Goal: Task Accomplishment & Management: Use online tool/utility

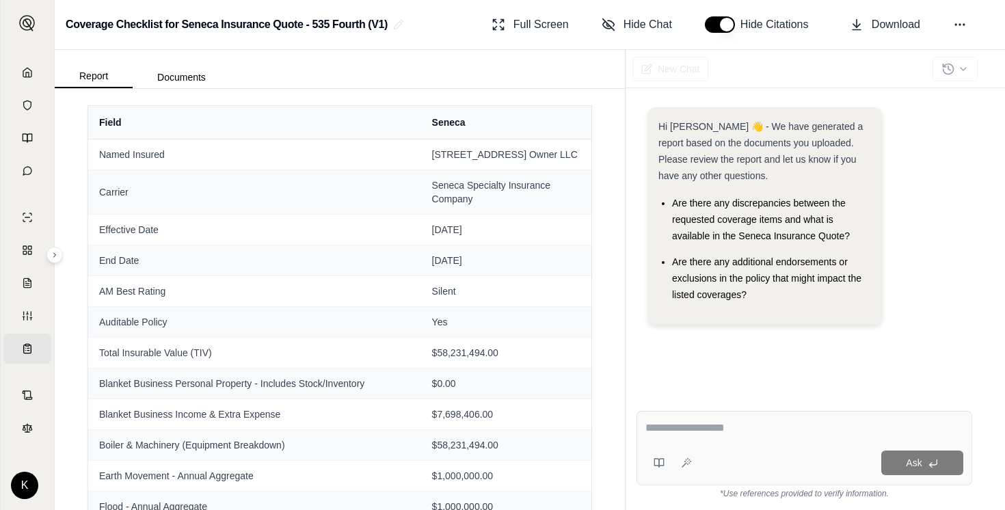
click at [734, 25] on button "button" at bounding box center [720, 24] width 30 height 16
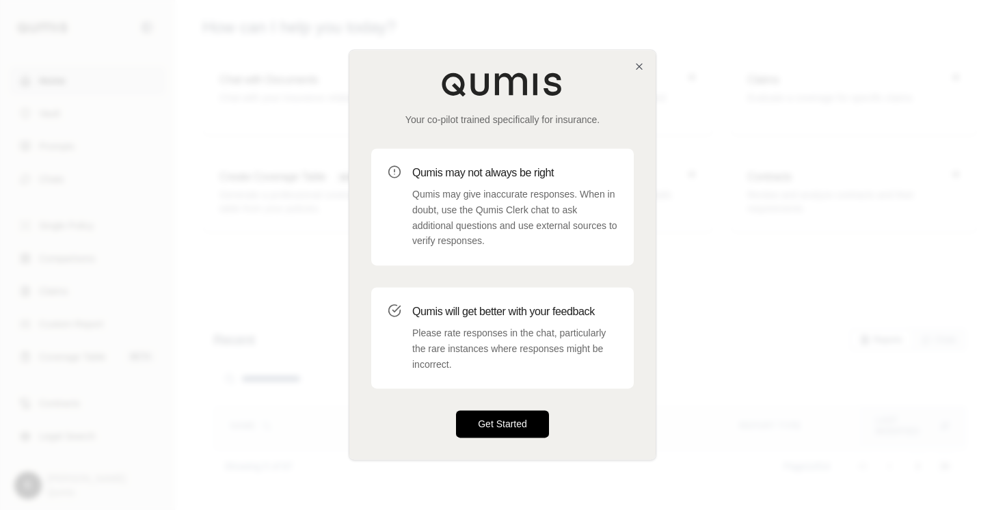
click at [488, 430] on button "Get Started" at bounding box center [502, 424] width 93 height 27
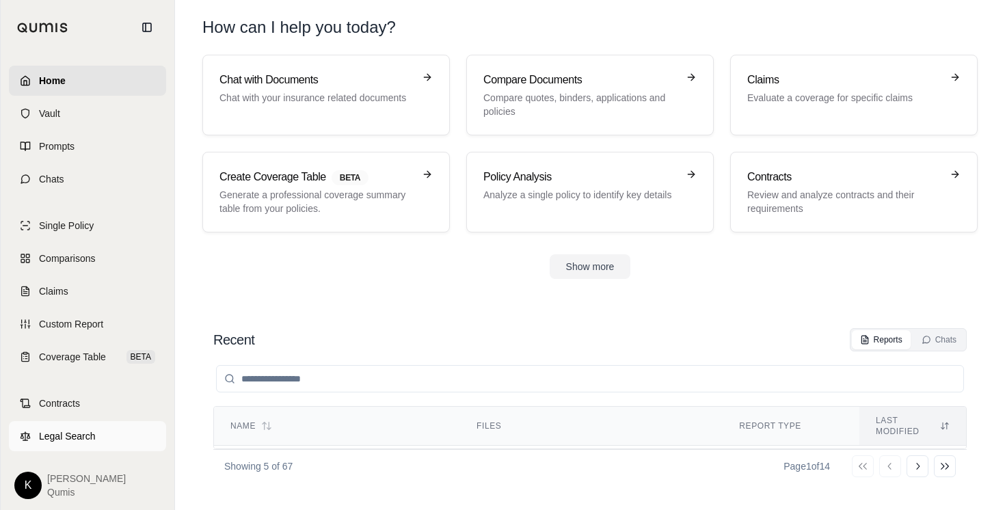
click at [41, 436] on span "Legal Search" at bounding box center [67, 436] width 57 height 14
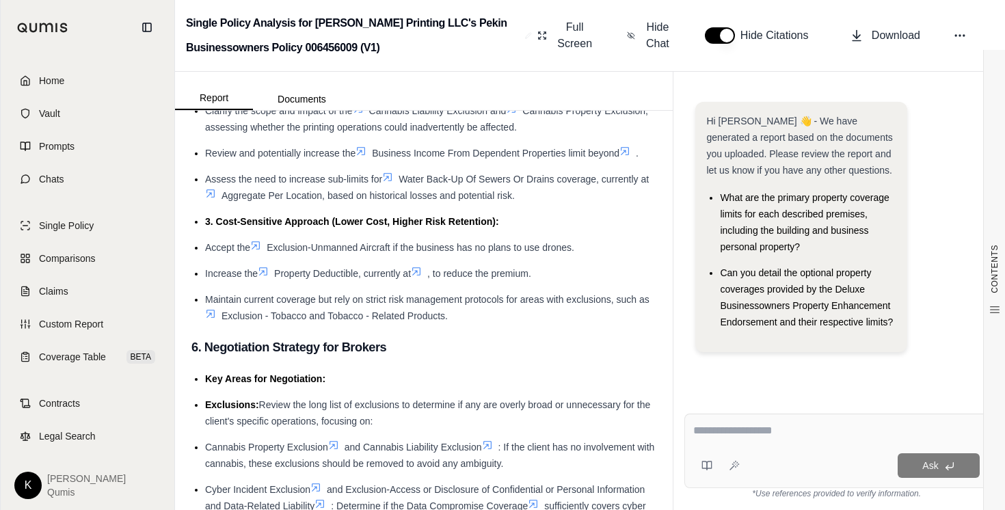
scroll to position [4705, 0]
click at [68, 70] on link "Home" at bounding box center [87, 81] width 157 height 30
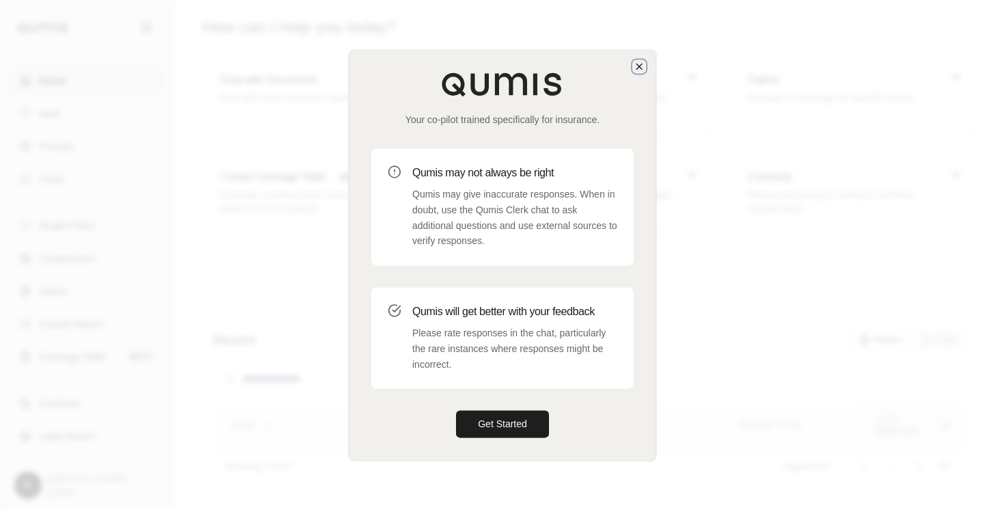
click at [641, 67] on icon "button" at bounding box center [639, 66] width 11 height 11
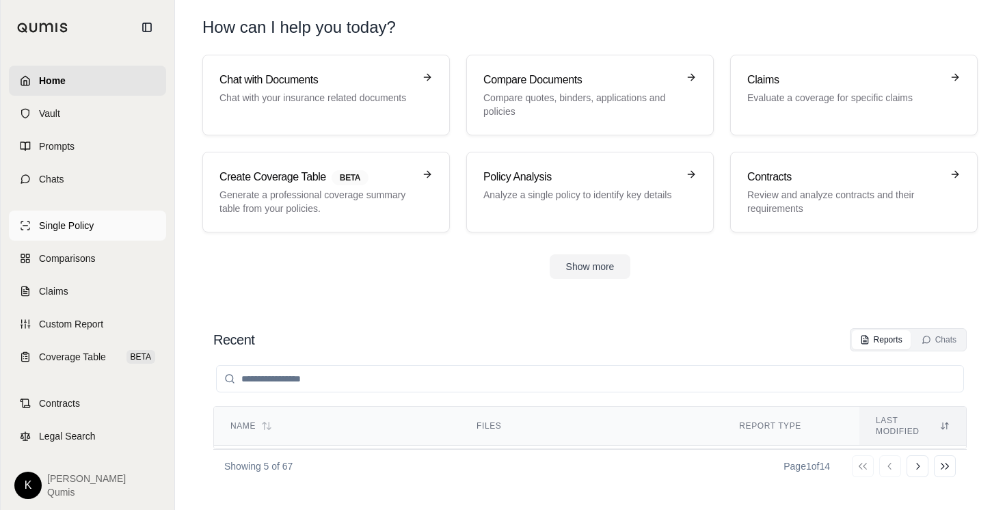
click at [56, 230] on span "Single Policy" at bounding box center [66, 226] width 55 height 14
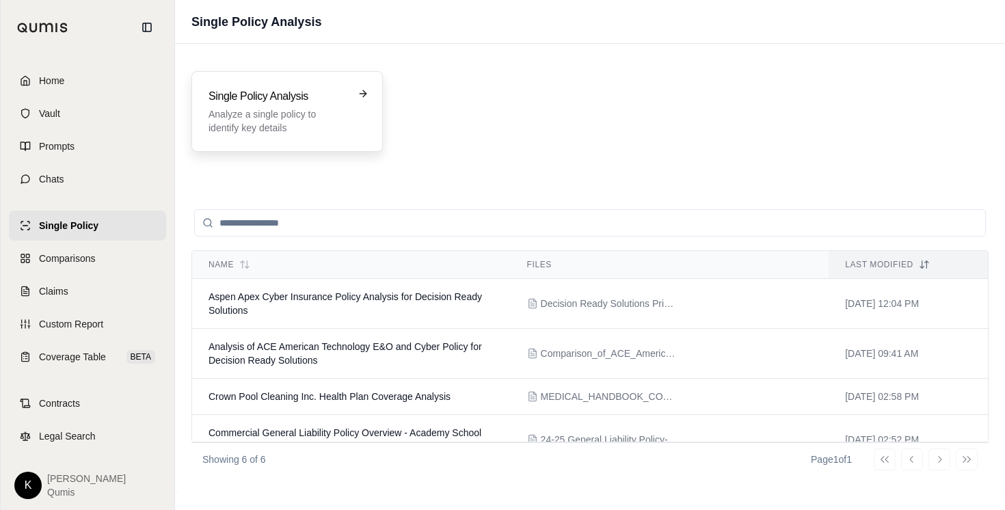
click at [303, 103] on h3 "Single Policy Analysis" at bounding box center [277, 96] width 138 height 16
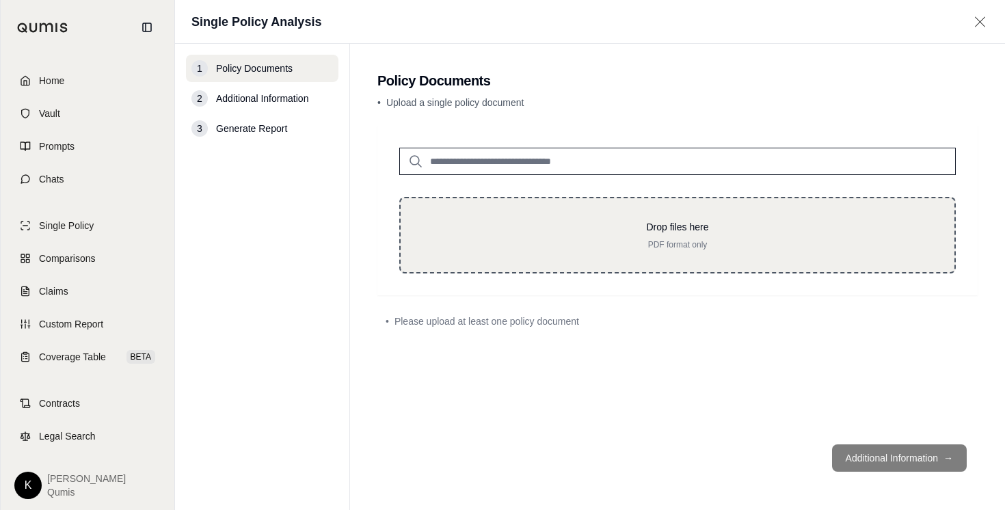
click at [584, 258] on div "Drop files here PDF format only" at bounding box center [677, 235] width 556 height 77
type input "**********"
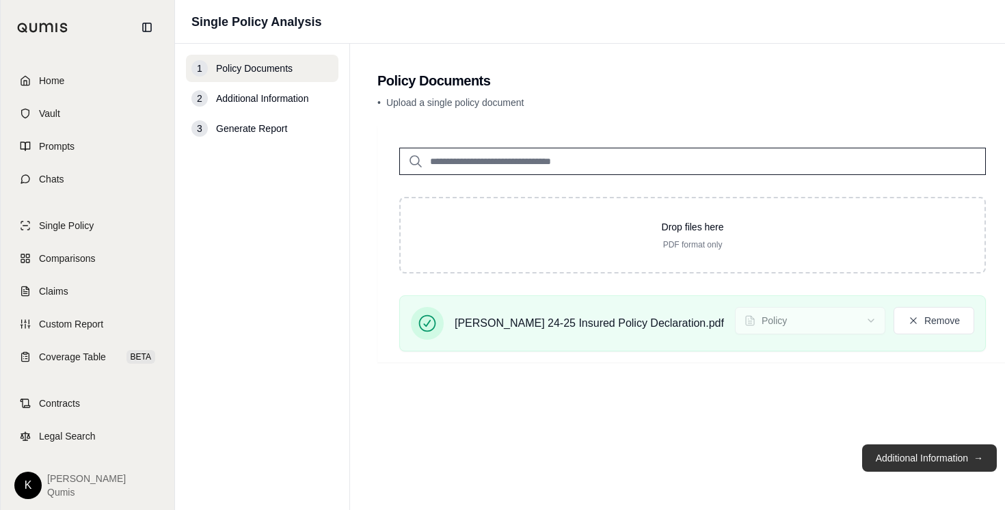
click at [862, 467] on button "Additional Information →" at bounding box center [929, 457] width 135 height 27
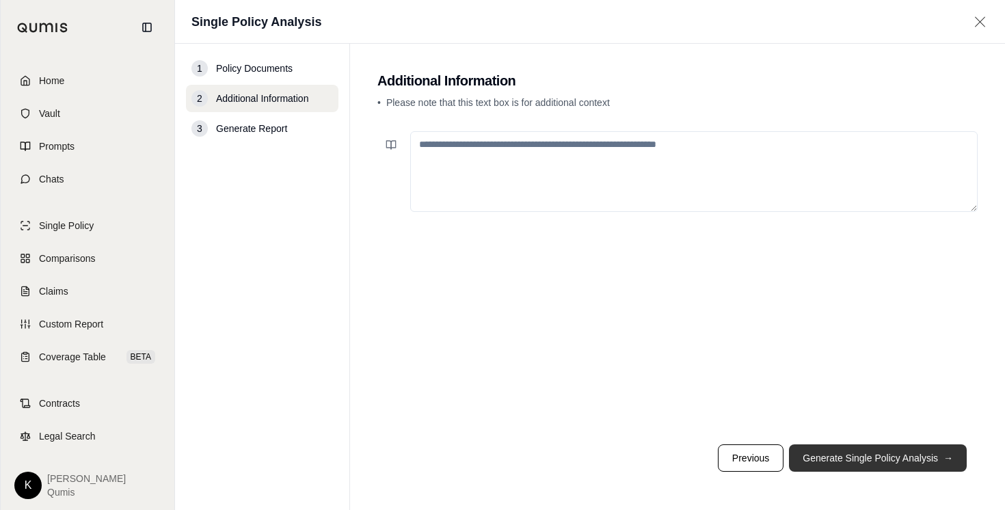
click at [946, 456] on span "→" at bounding box center [948, 458] width 10 height 14
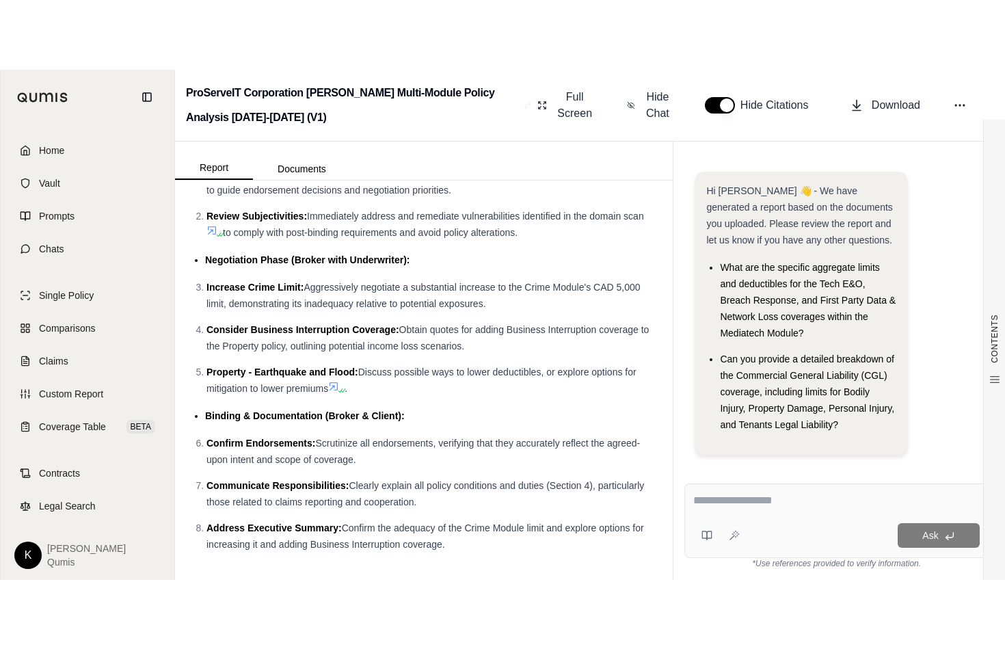
scroll to position [8678, 0]
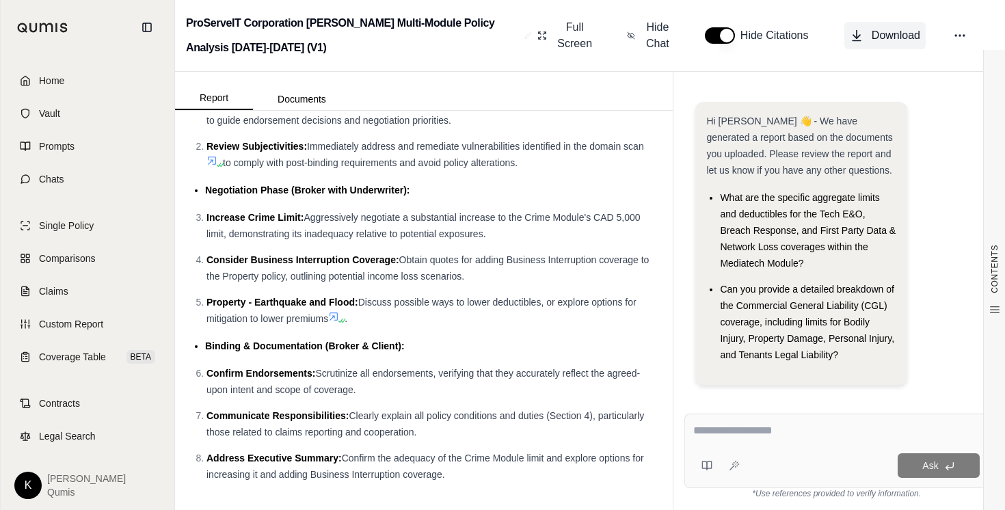
click at [857, 33] on icon at bounding box center [857, 36] width 14 height 14
click at [98, 82] on link "Home" at bounding box center [87, 81] width 157 height 30
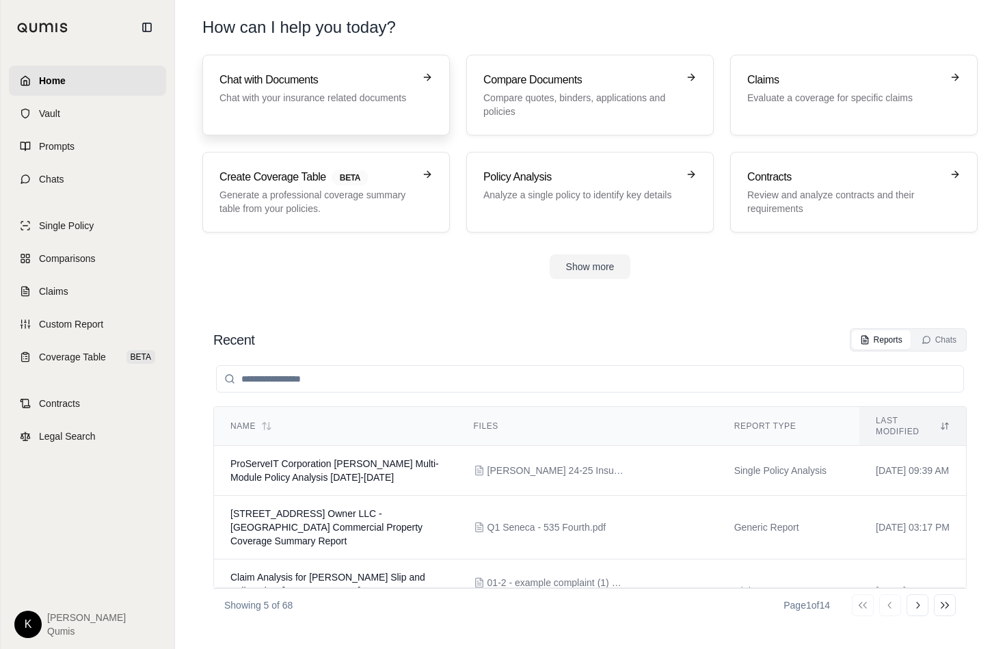
click at [293, 88] on h3 "Chat with Documents" at bounding box center [316, 80] width 194 height 16
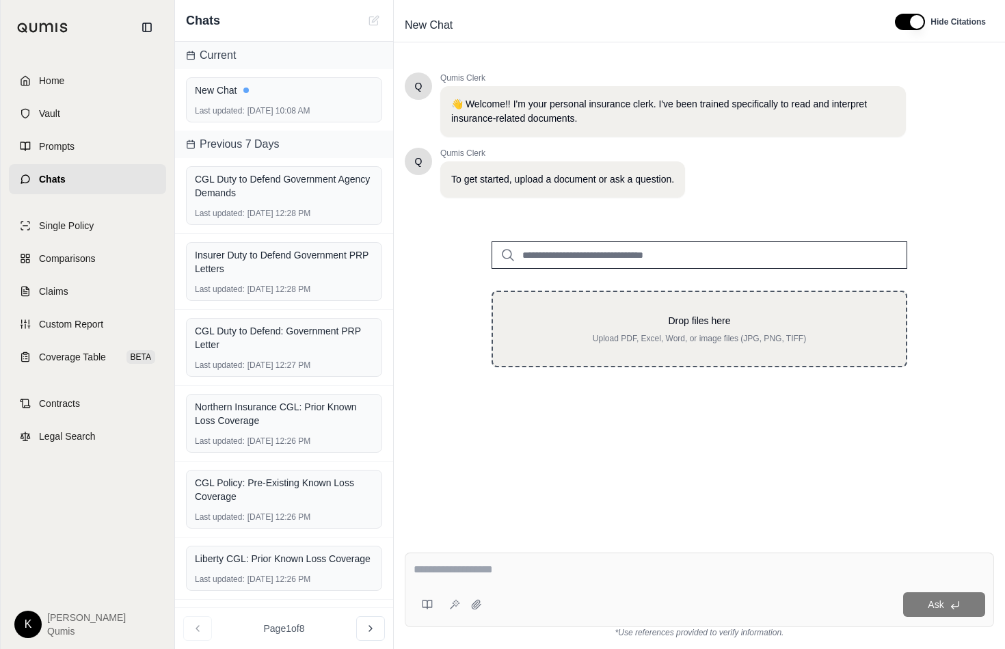
click at [697, 338] on p "Upload PDF, Excel, Word, or image files (JPG, PNG, TIFF)" at bounding box center [699, 338] width 369 height 11
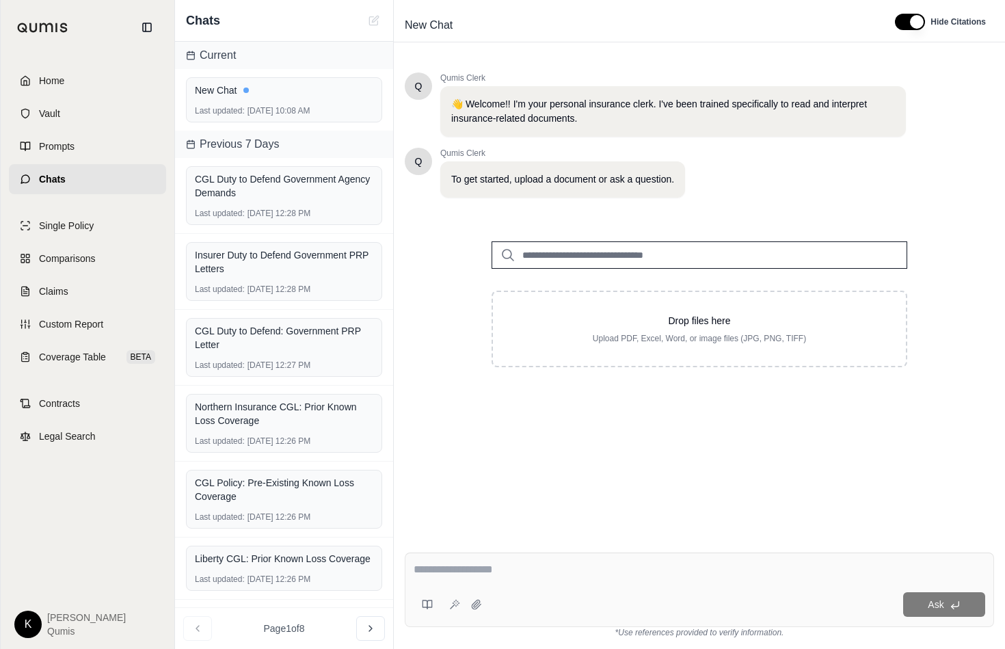
type input "**********"
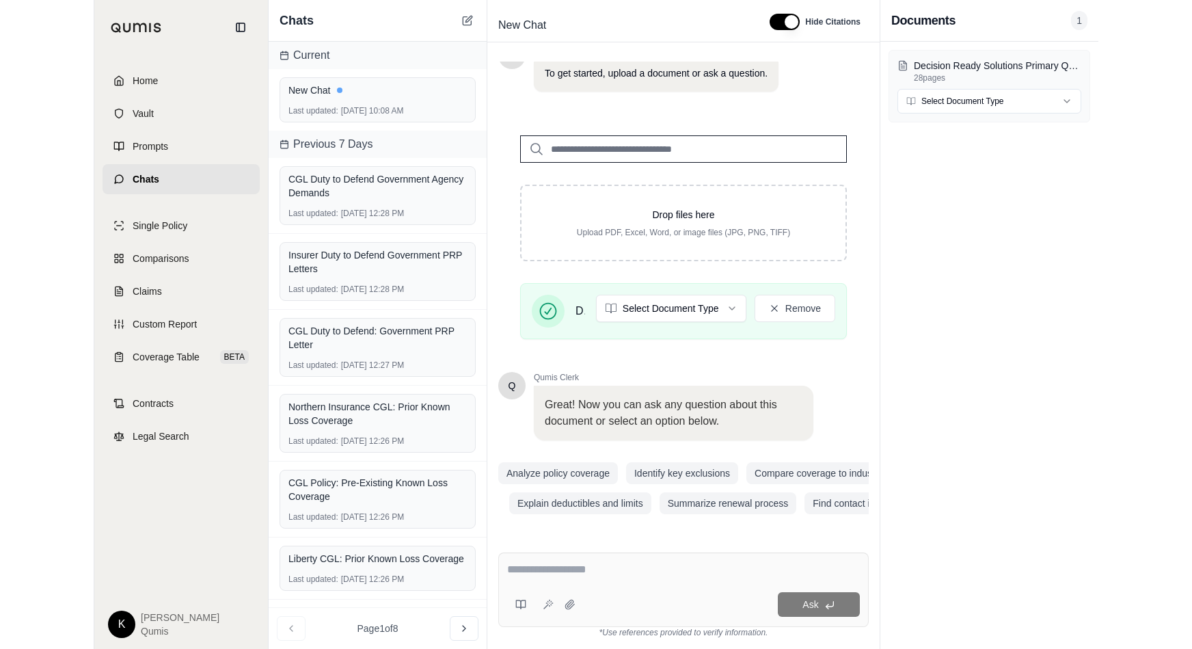
scroll to position [116, 0]
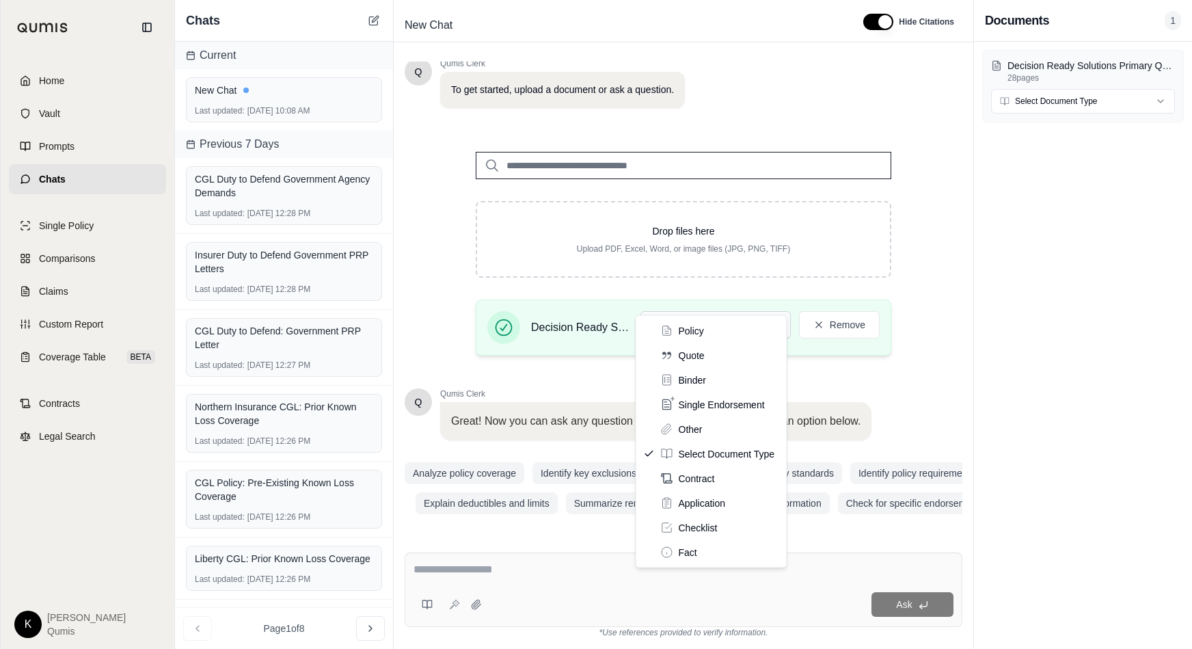
click at [697, 300] on html "Home Vault Prompts Chats Single Policy Comparisons Claims Custom Report Coverag…" at bounding box center [596, 324] width 1192 height 649
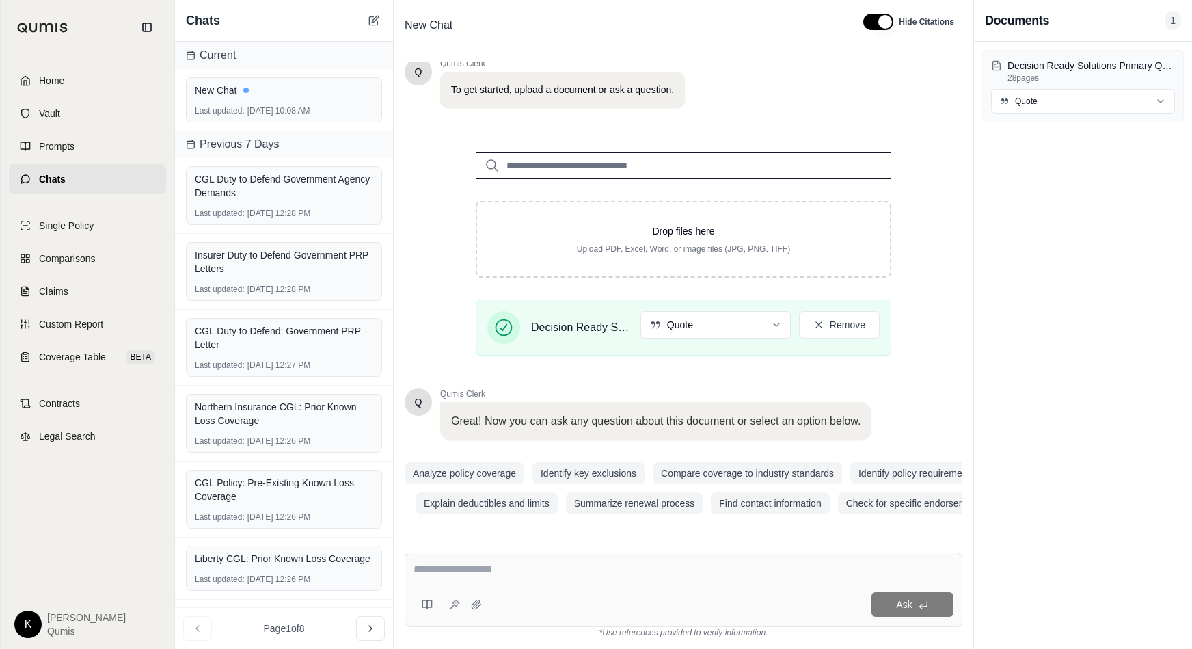
click at [425, 509] on div at bounding box center [684, 571] width 540 height 21
click at [431, 509] on textarea at bounding box center [684, 569] width 540 height 16
type textarea "**********"
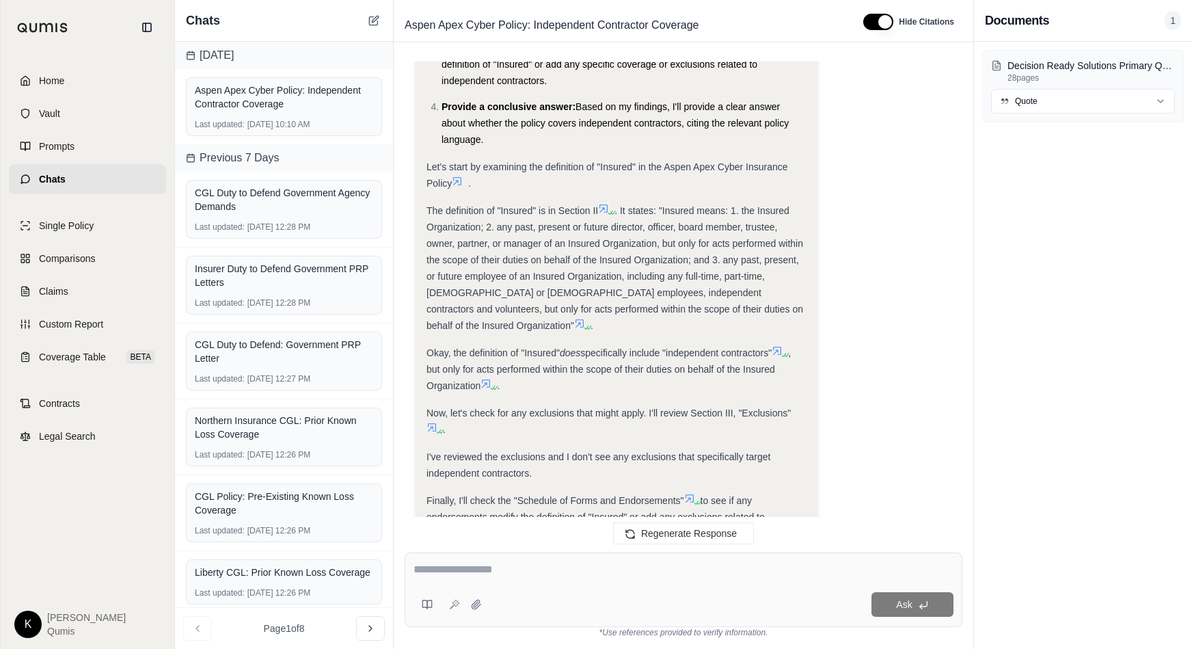
scroll to position [314, 0]
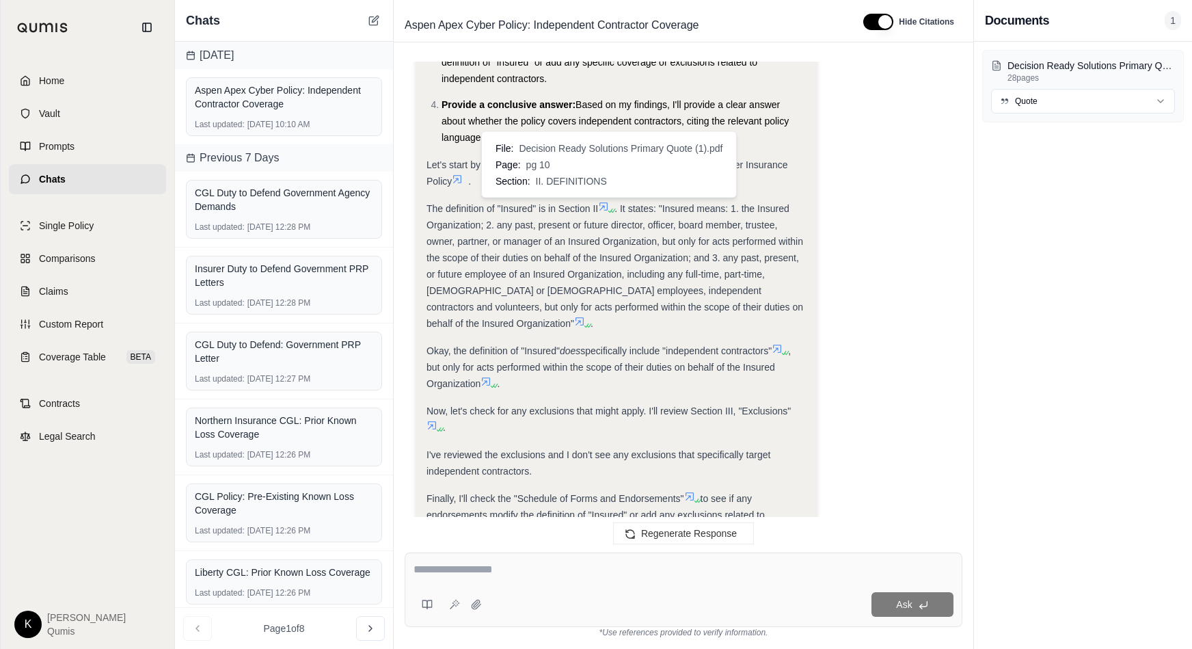
click at [604, 208] on icon at bounding box center [604, 206] width 8 height 8
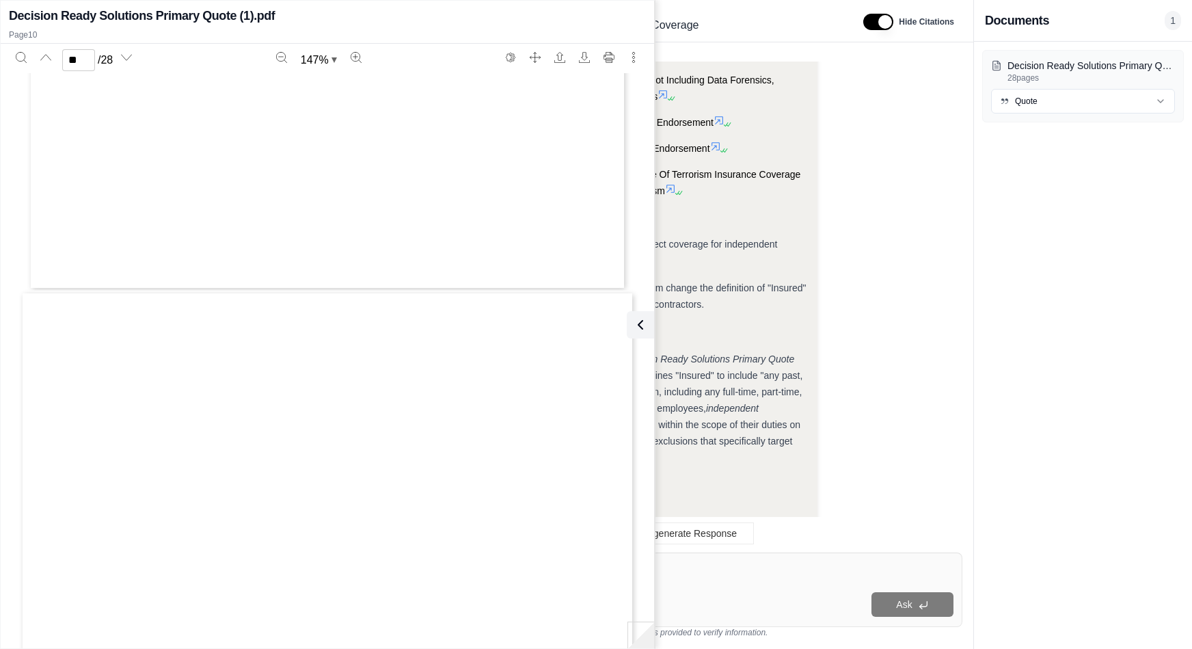
scroll to position [7215, 0]
type input "**"
click at [21, 55] on icon "Search" at bounding box center [21, 57] width 11 height 11
click at [647, 326] on button at bounding box center [637, 324] width 27 height 27
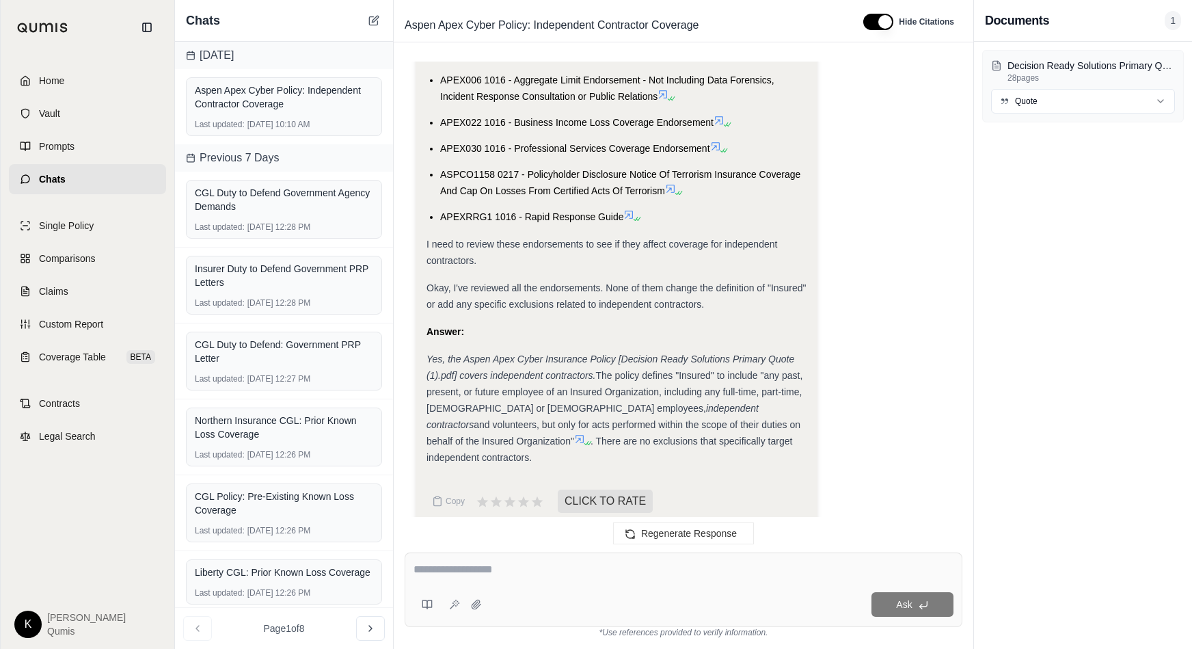
click at [636, 217] on icon at bounding box center [636, 219] width 8 height 8
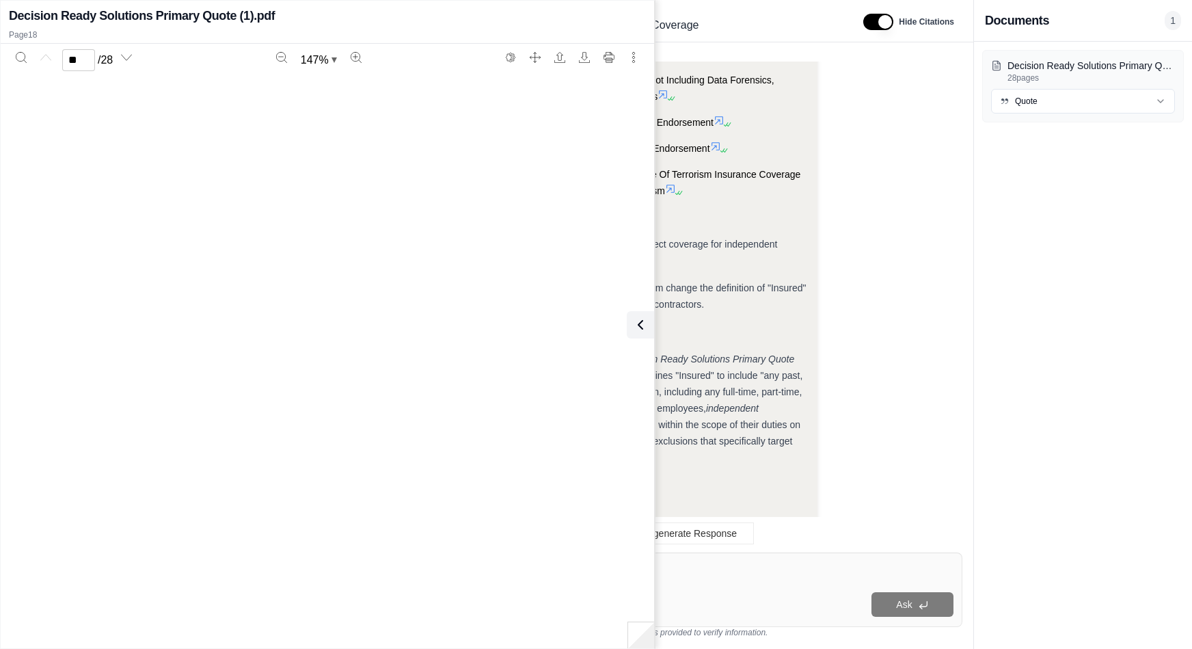
type input "**"
click at [640, 330] on icon at bounding box center [638, 325] width 16 height 16
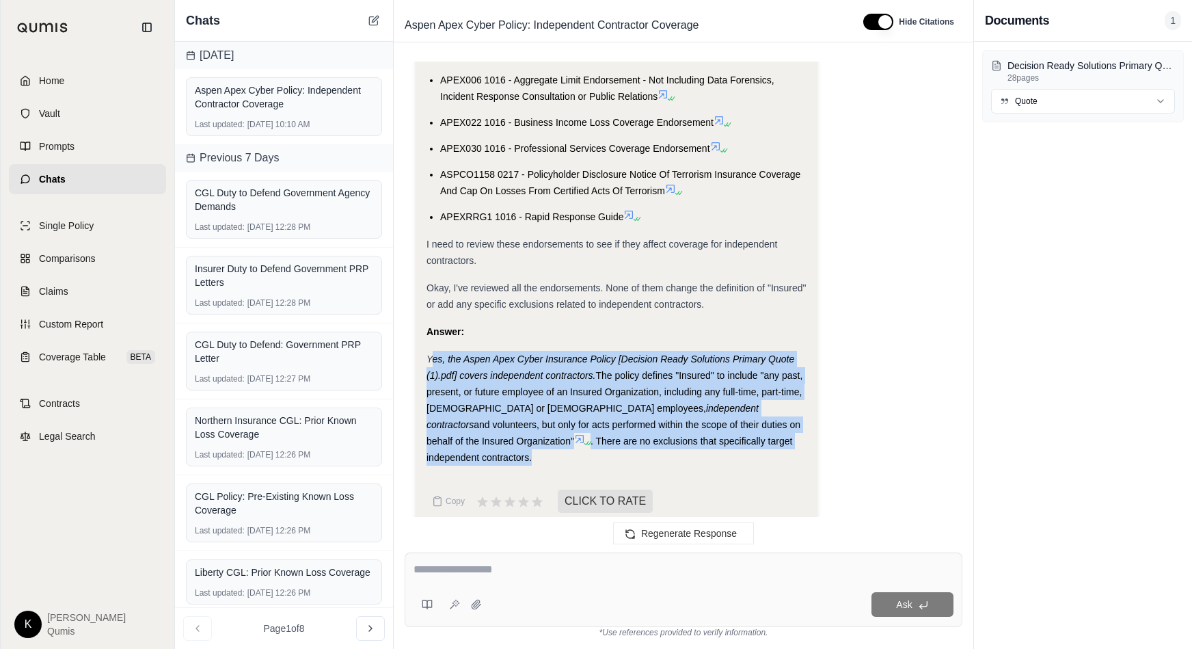
drag, startPoint x: 431, startPoint y: 358, endPoint x: 756, endPoint y: 455, distance: 339.4
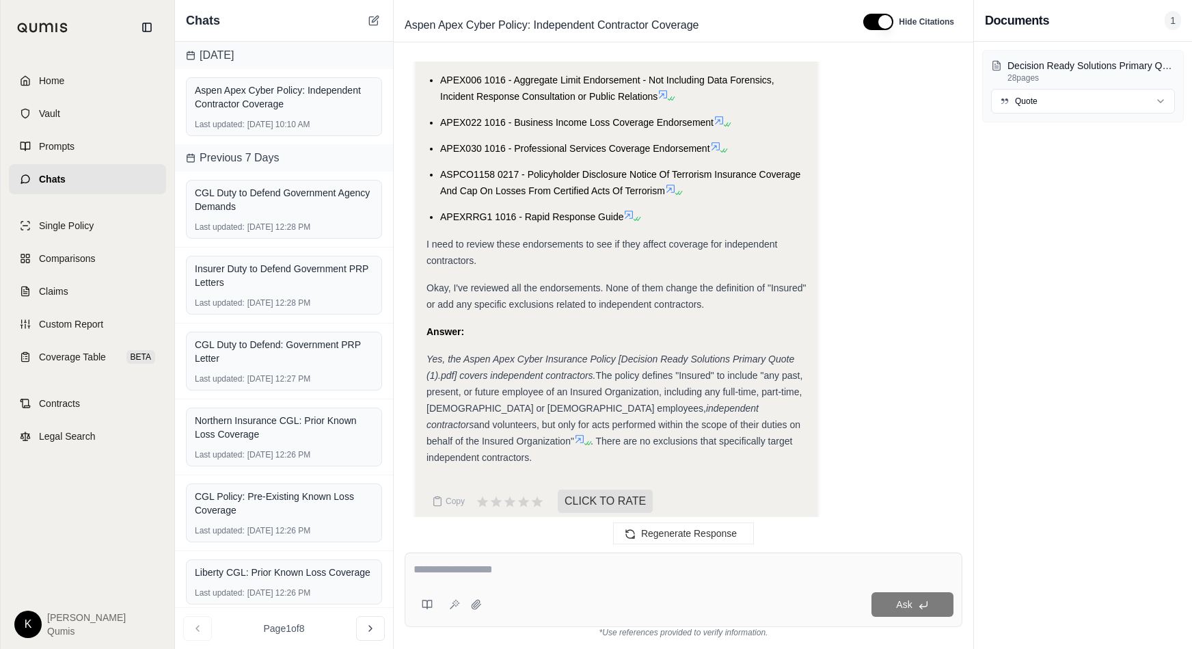
click at [515, 509] on textarea at bounding box center [684, 569] width 540 height 16
type textarea "**********"
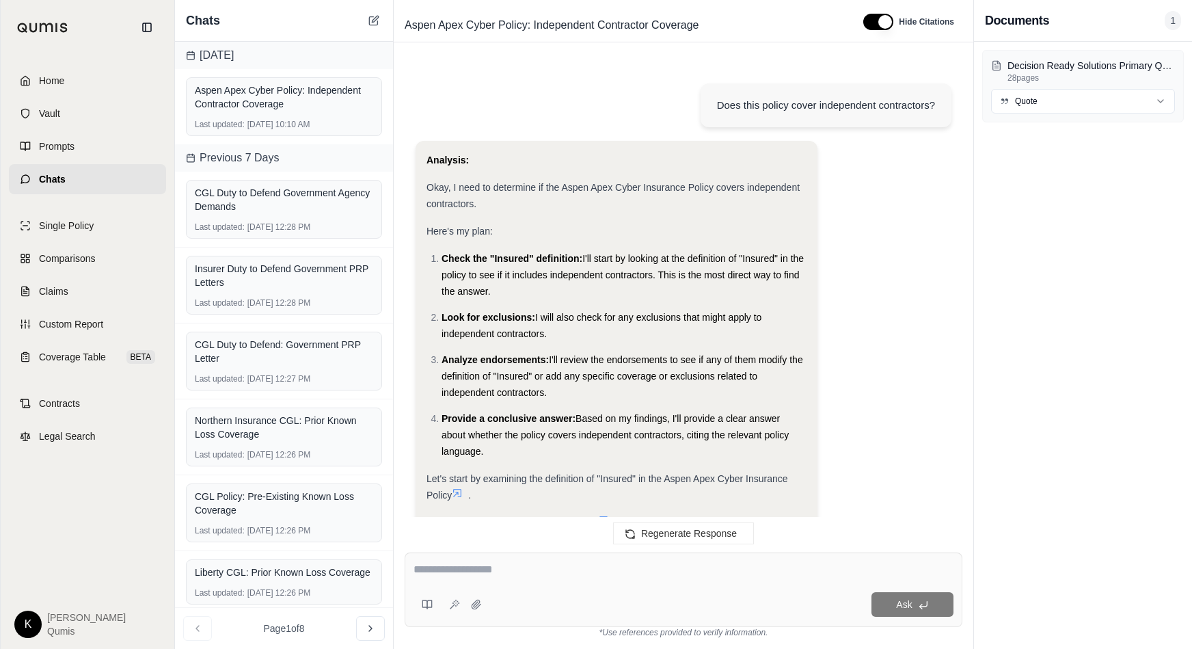
scroll to position [1831, 0]
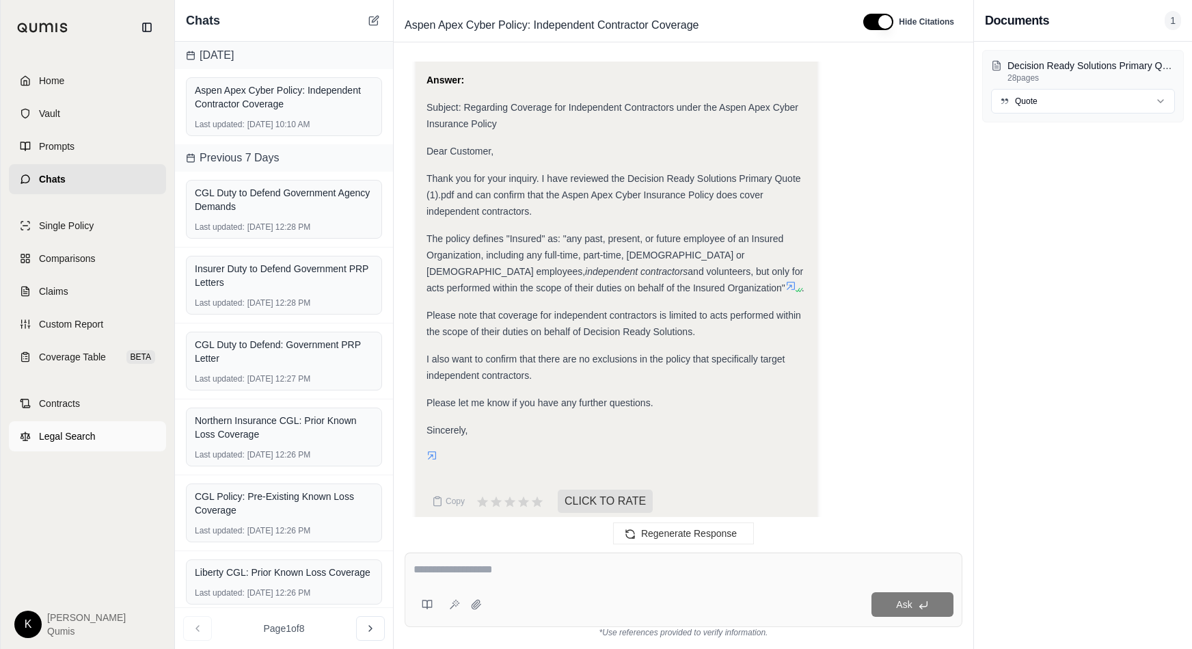
click at [85, 442] on span "Legal Search" at bounding box center [67, 436] width 57 height 14
click at [487, 509] on textarea at bounding box center [684, 569] width 540 height 16
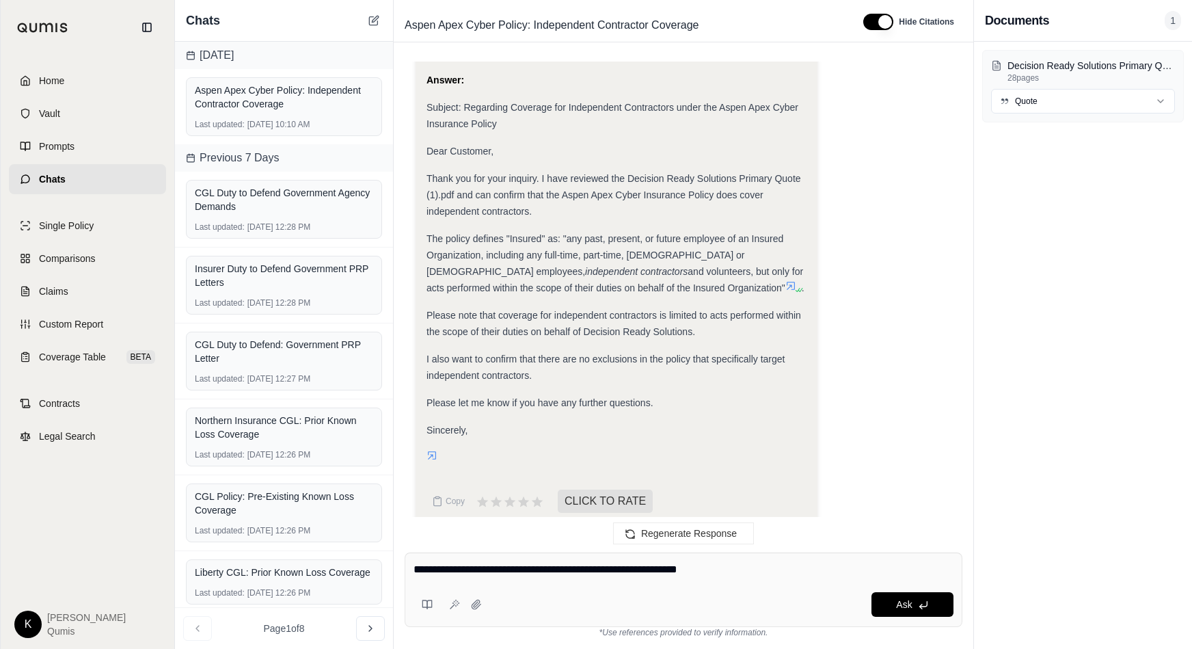
paste textarea "**********"
type textarea "**********"
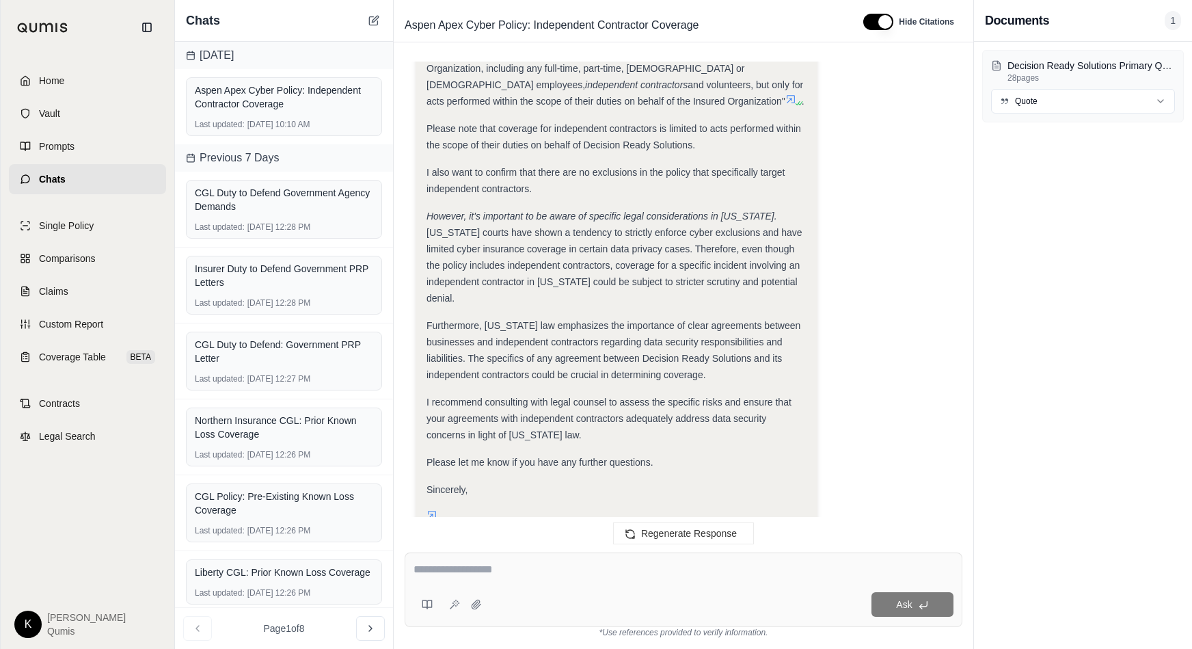
scroll to position [3567, 0]
type textarea "**********"
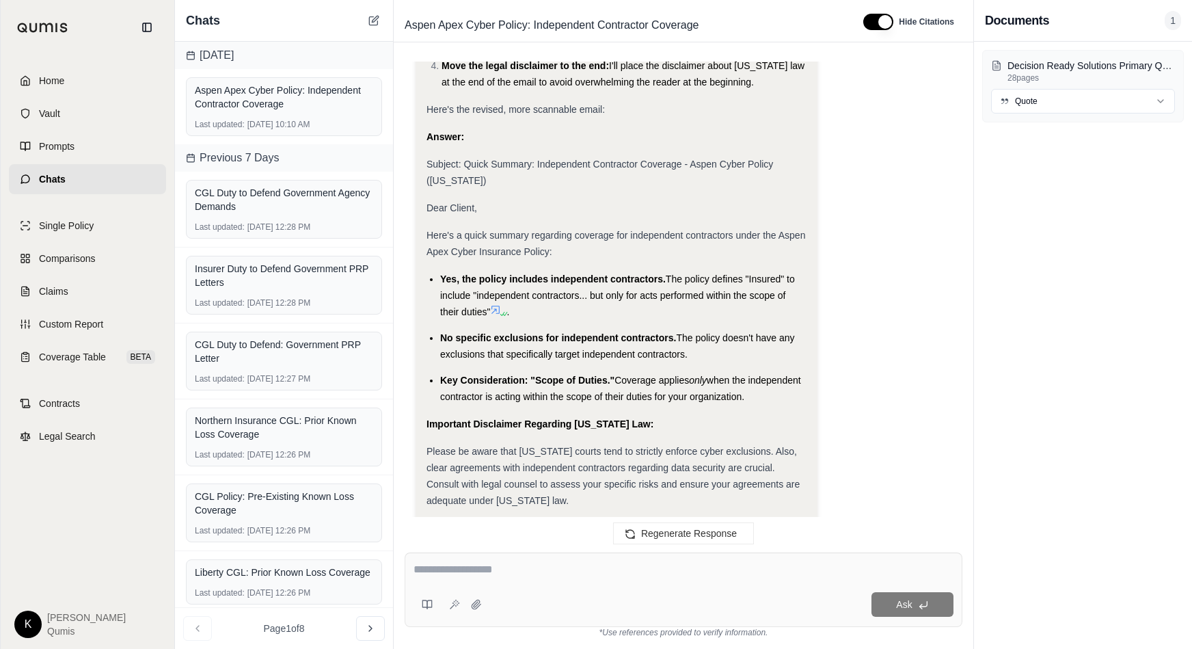
scroll to position [4369, 0]
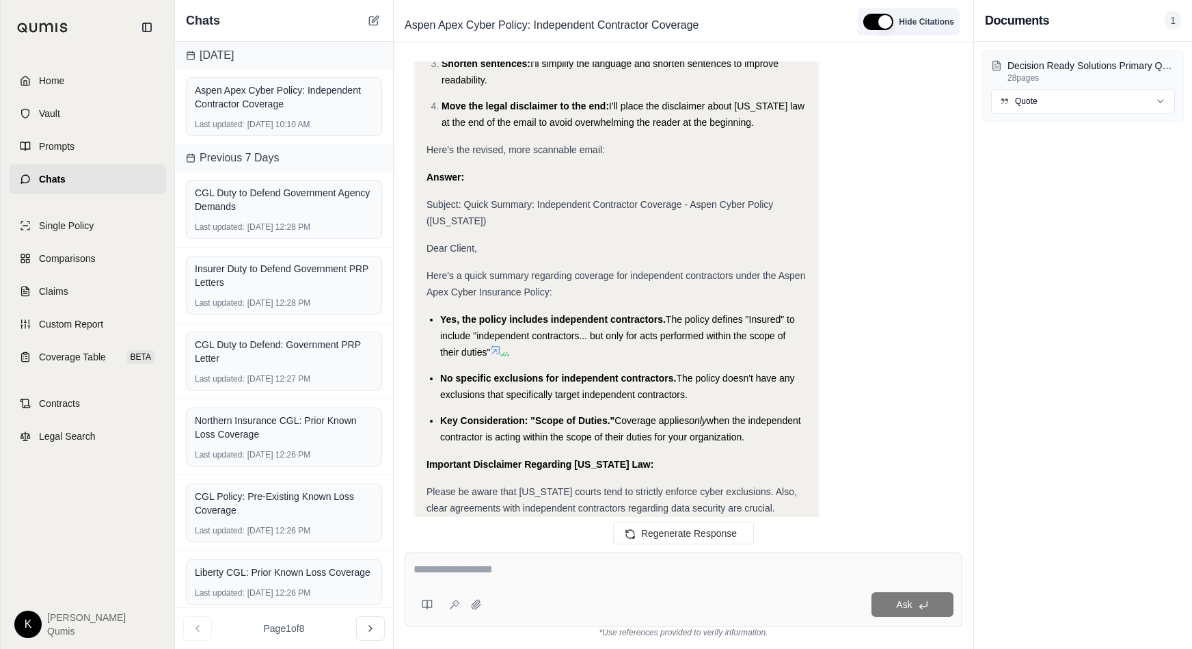
click at [878, 25] on button "button" at bounding box center [878, 22] width 30 height 16
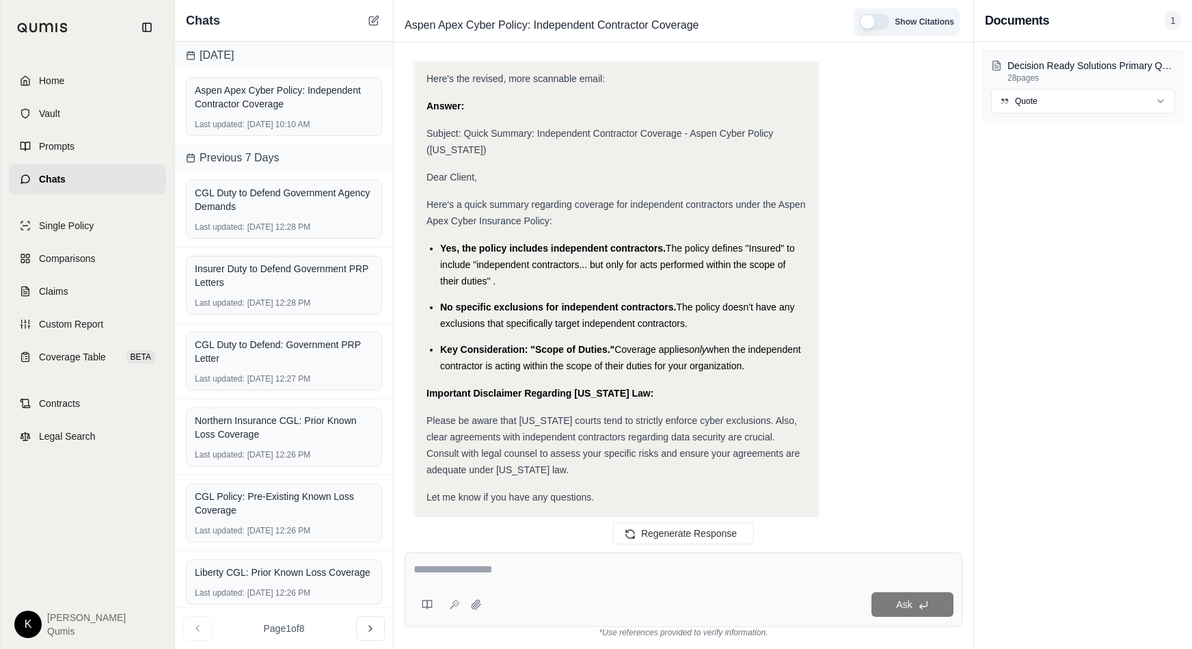
scroll to position [4281, 0]
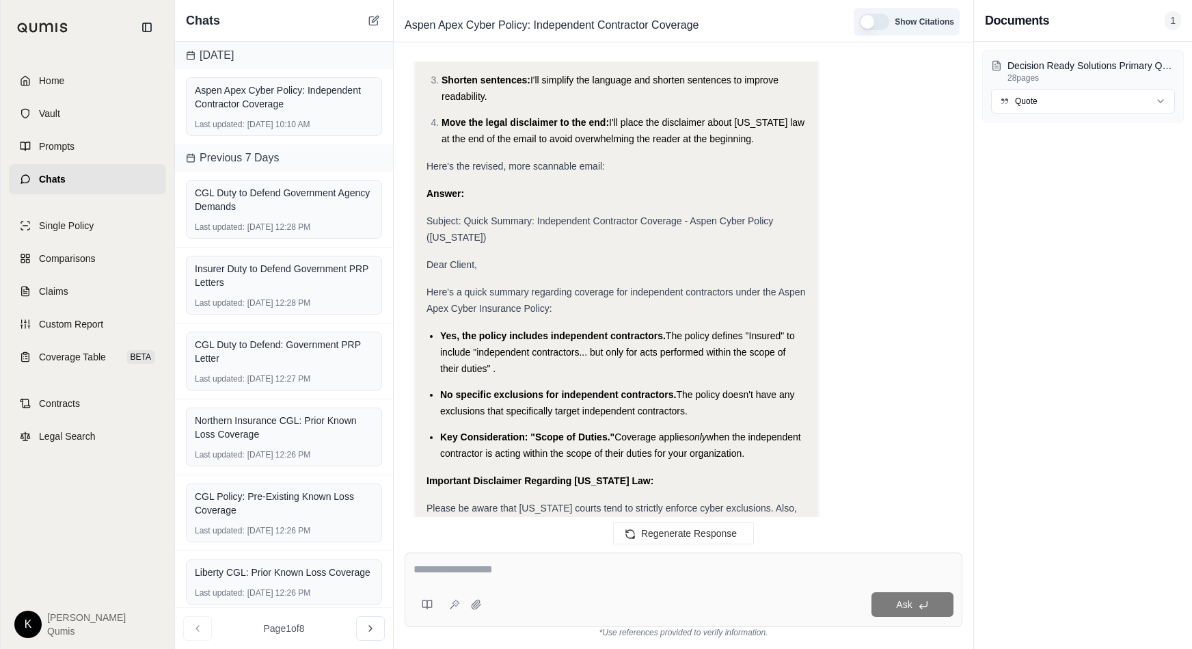
click at [872, 26] on button "button" at bounding box center [874, 22] width 30 height 16
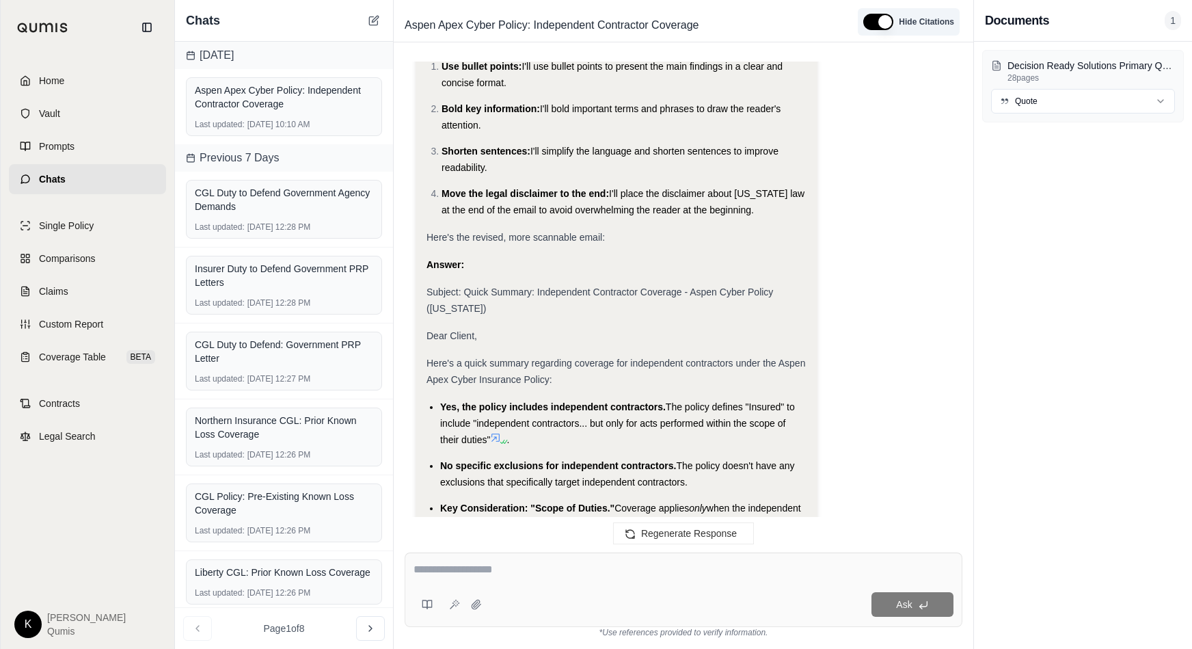
scroll to position [4369, 0]
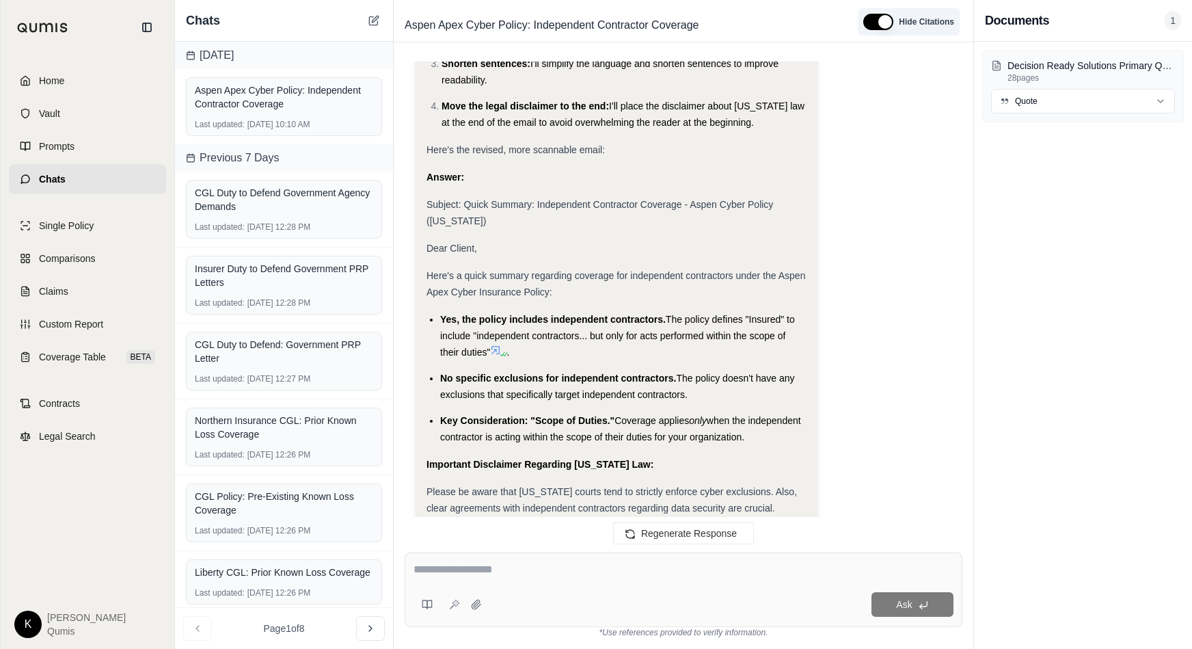
click at [889, 24] on button "button" at bounding box center [878, 22] width 30 height 16
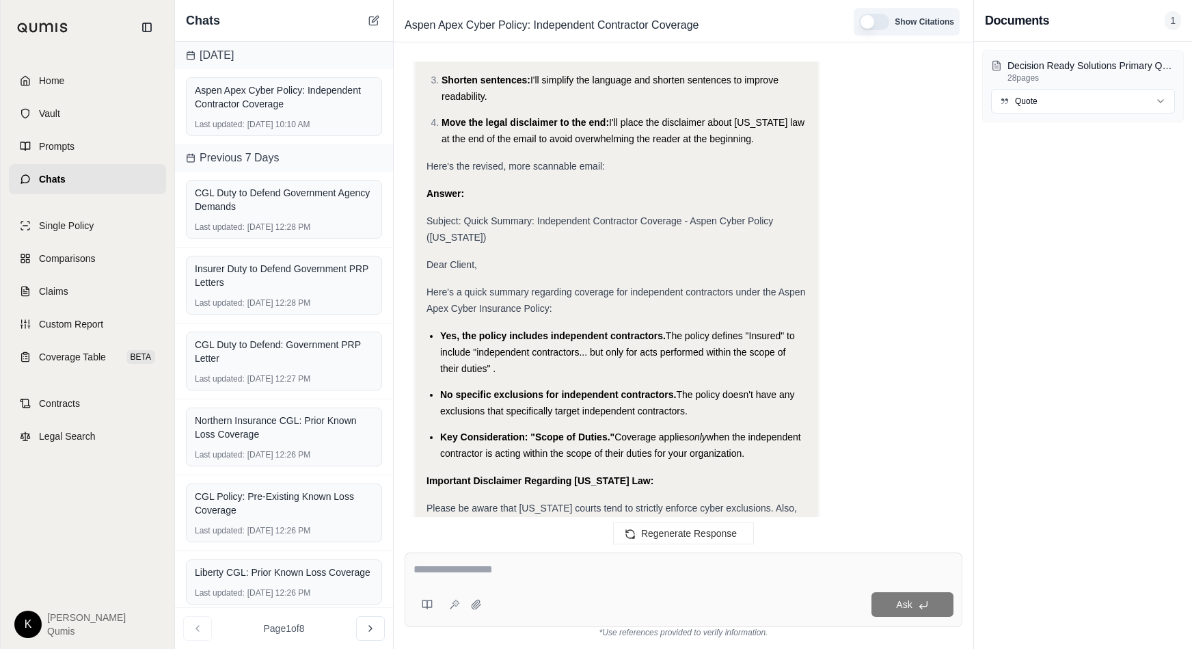
click at [872, 21] on button "button" at bounding box center [874, 22] width 30 height 16
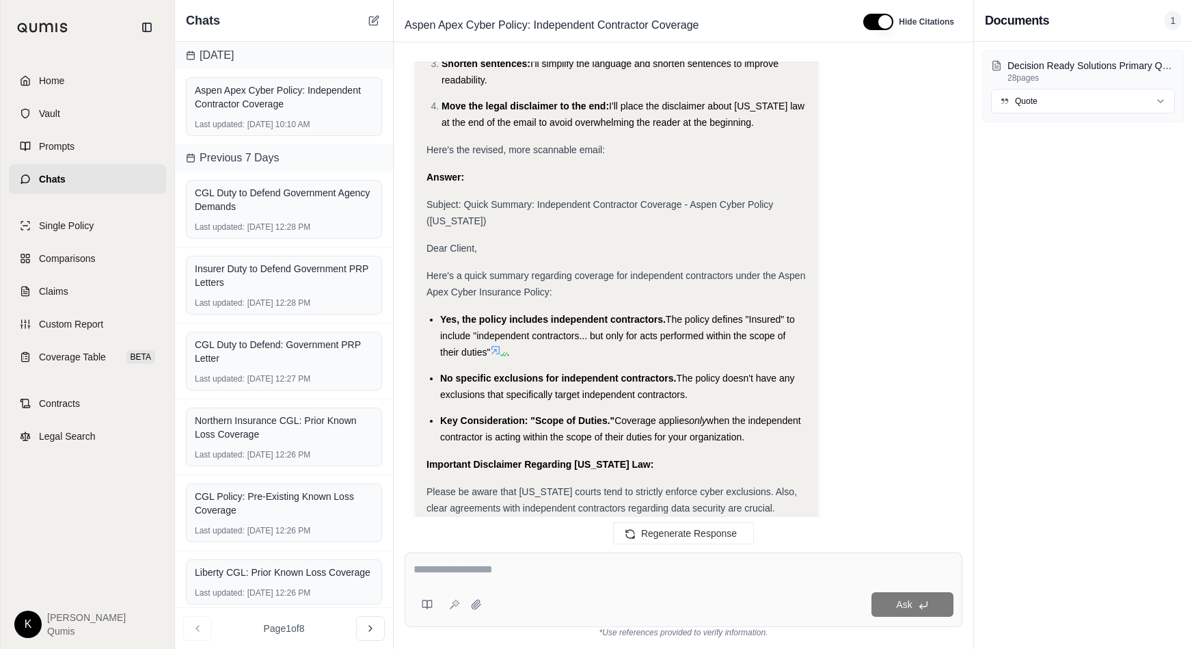
click at [498, 345] on icon at bounding box center [495, 350] width 11 height 11
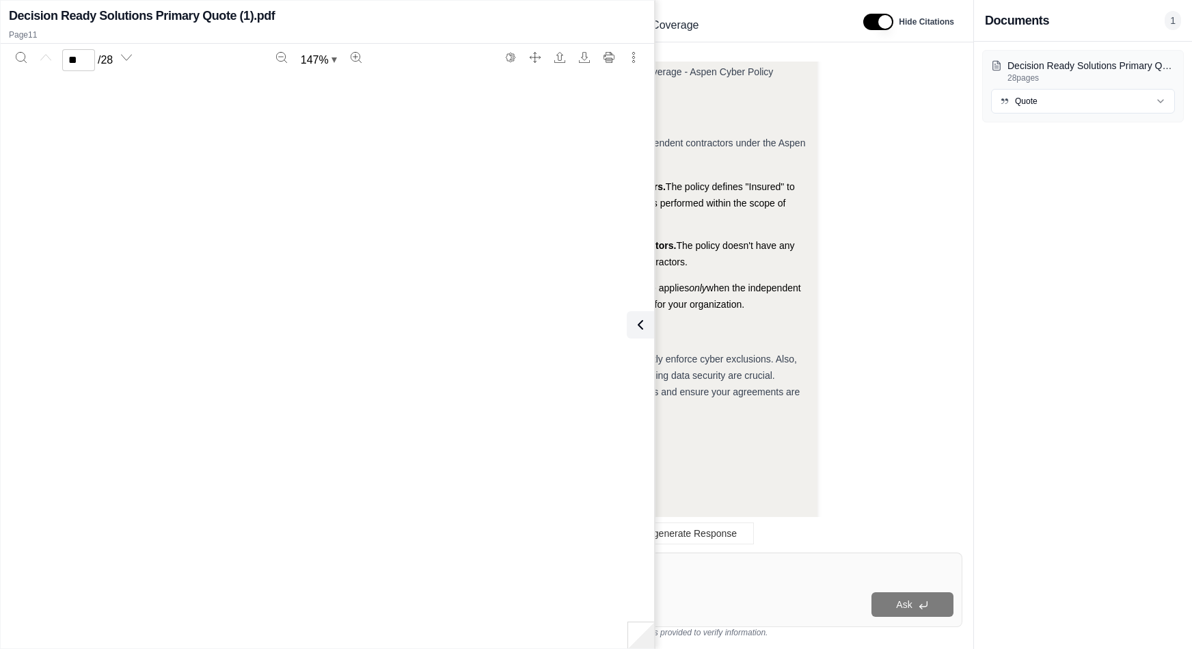
type input "**"
click at [675, 351] on div "Please be aware that [US_STATE] courts tend to strictly enforce cyber exclusion…" at bounding box center [617, 384] width 380 height 66
click at [649, 329] on button at bounding box center [637, 324] width 27 height 27
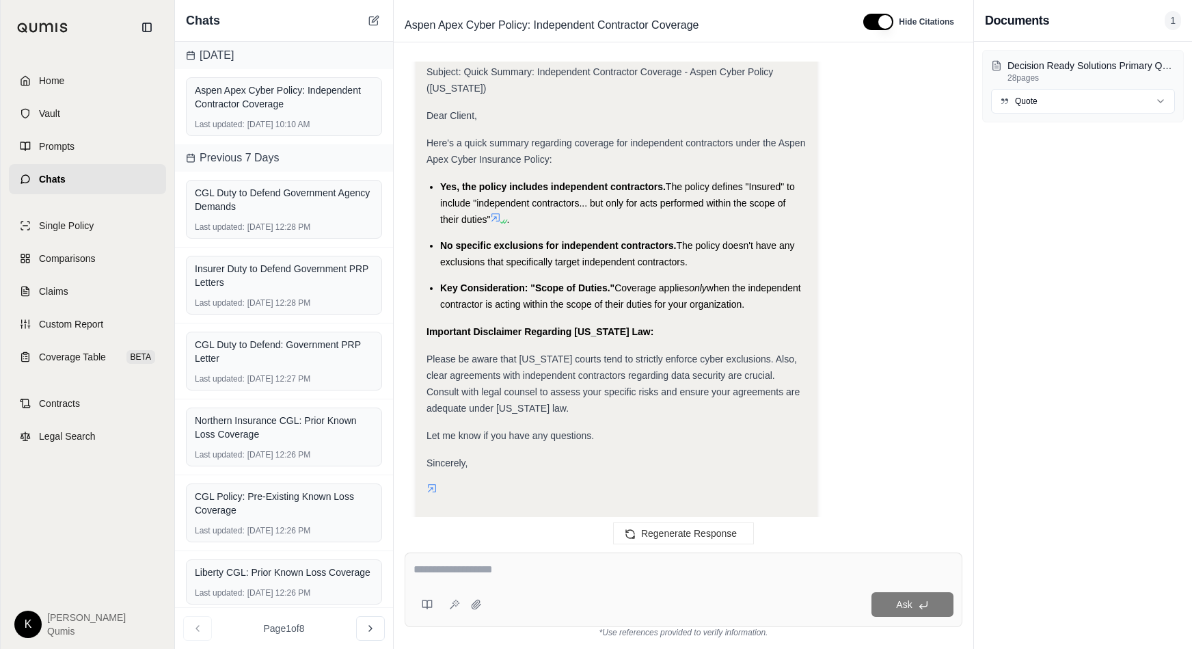
click at [676, 280] on li "Key Consideration: "Scope of Duties." Coverage applies only when the independen…" at bounding box center [623, 296] width 366 height 33
click at [481, 509] on icon at bounding box center [482, 534] width 12 height 12
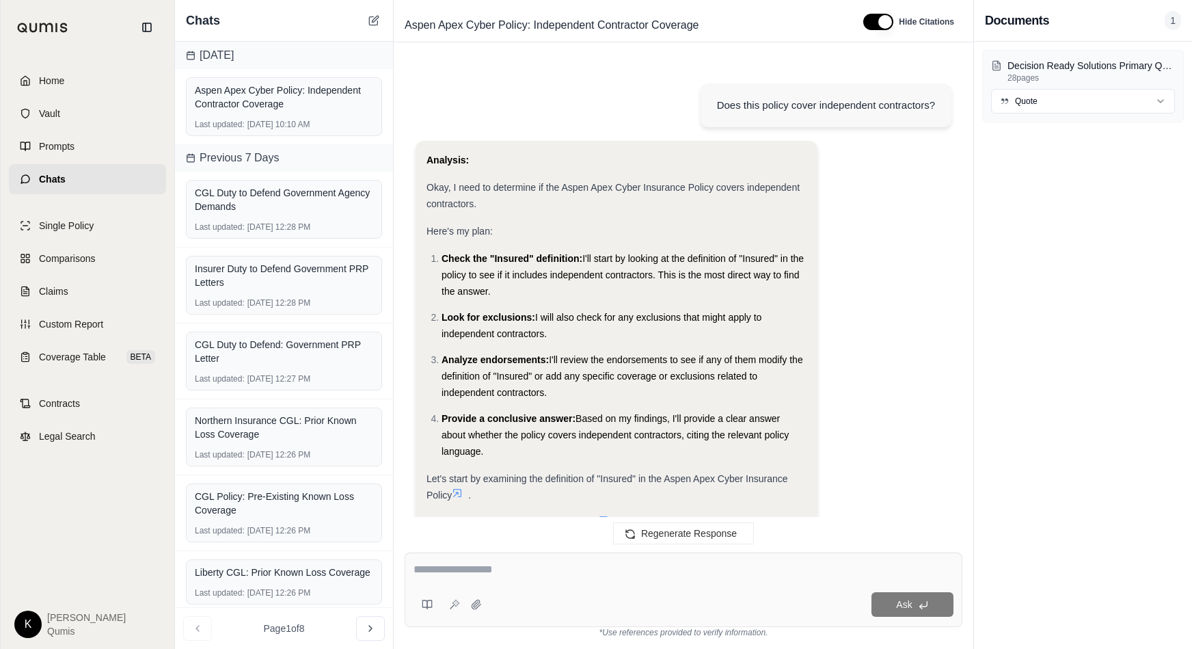
scroll to position [4614, 0]
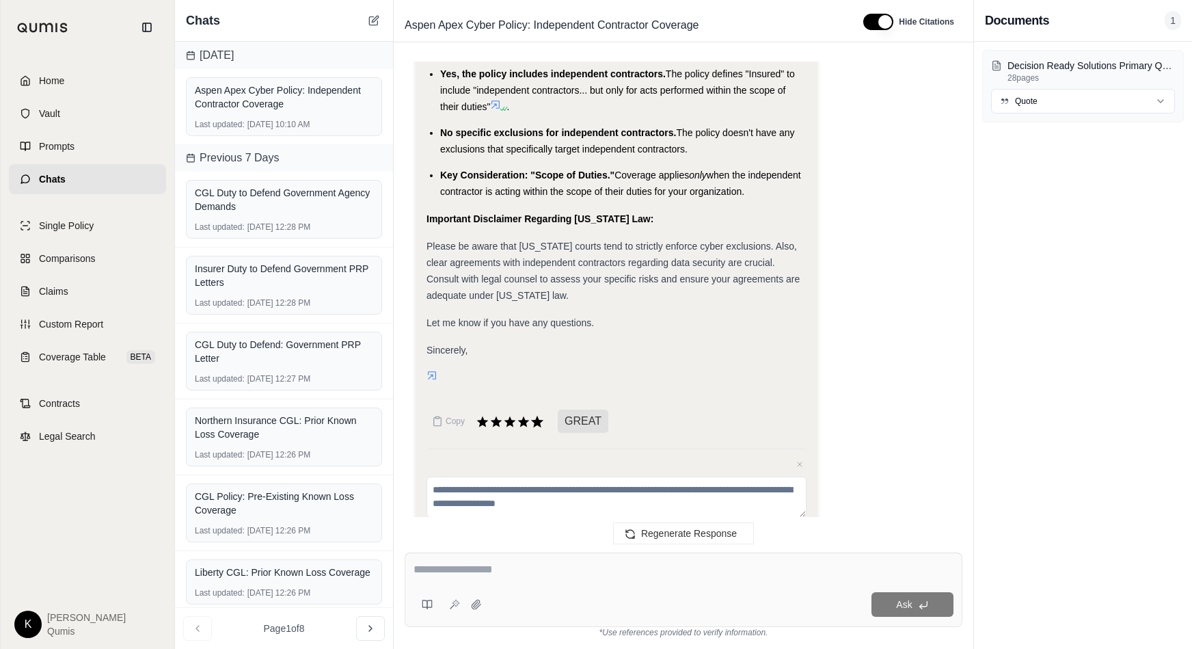
click at [535, 416] on icon at bounding box center [537, 422] width 12 height 12
click at [89, 230] on span "Single Policy" at bounding box center [66, 226] width 55 height 14
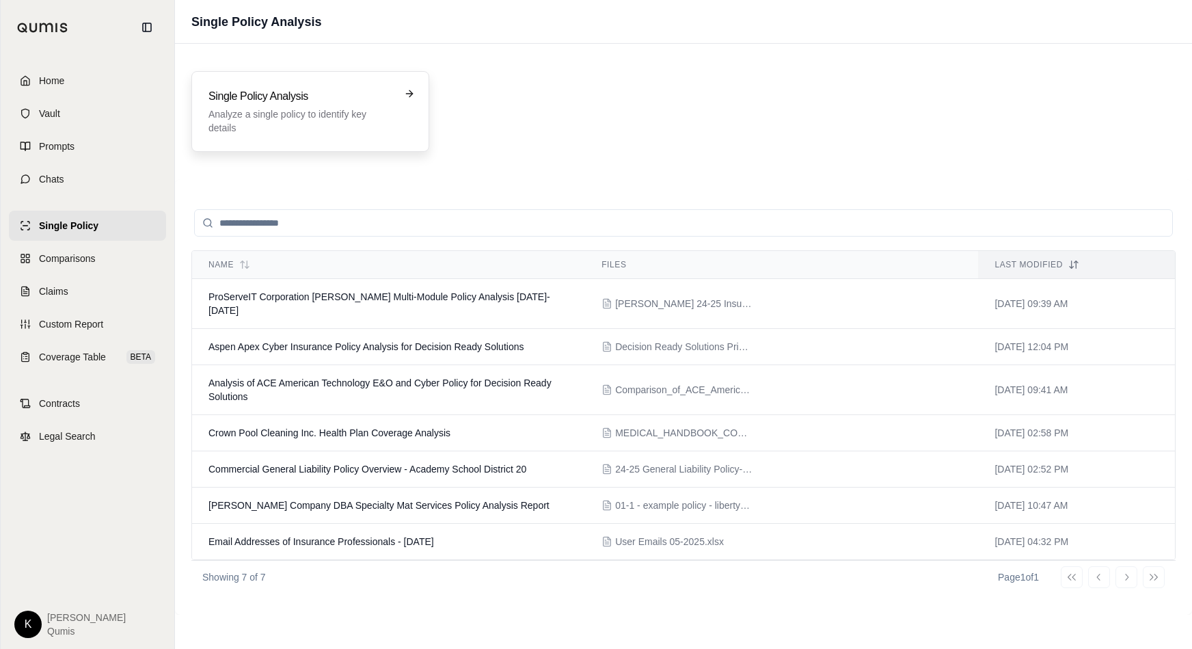
click at [338, 116] on p "Analyze a single policy to identify key details" at bounding box center [300, 120] width 185 height 27
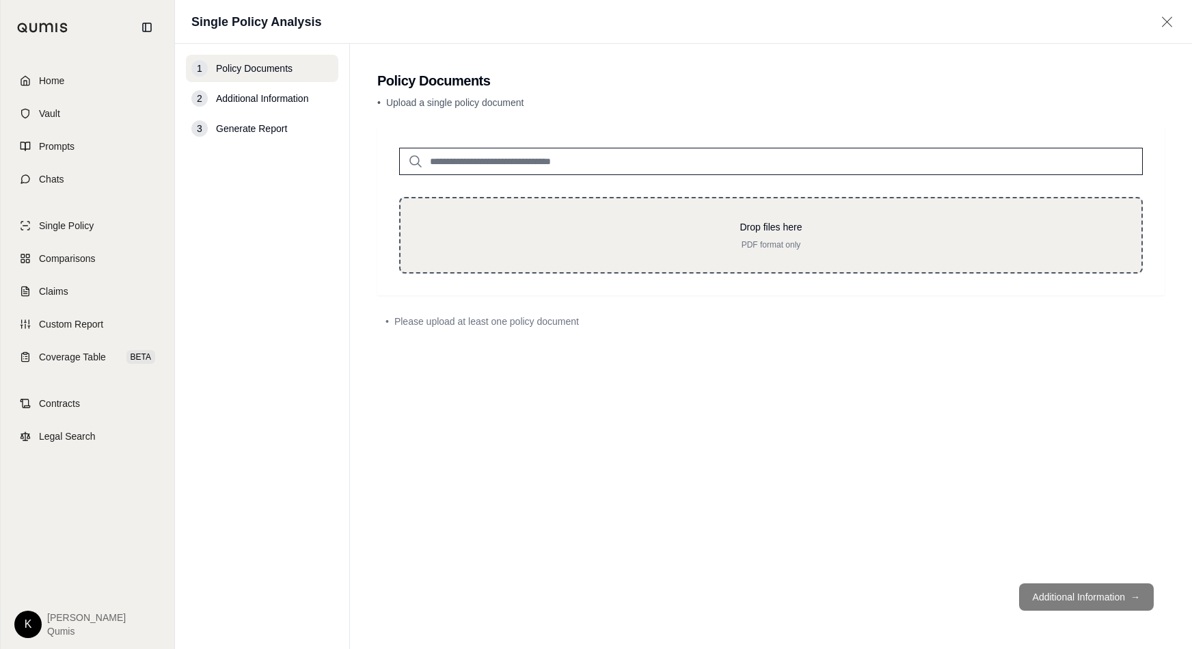
click at [646, 223] on p "Drop files here" at bounding box center [770, 227] width 697 height 14
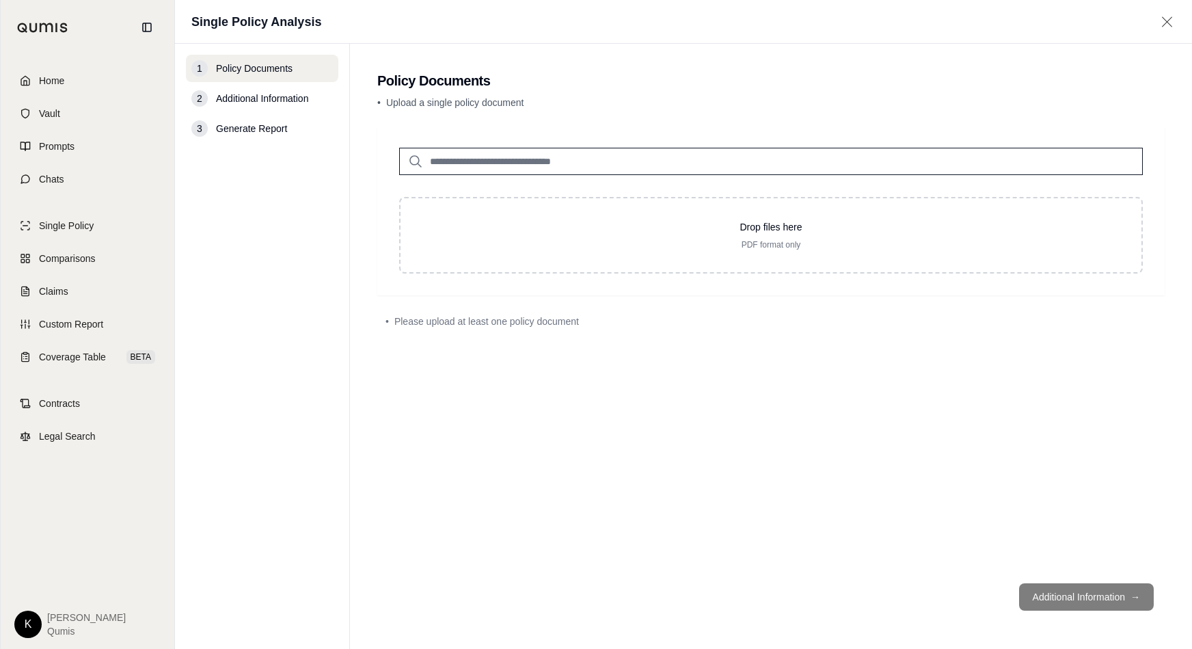
type input "**********"
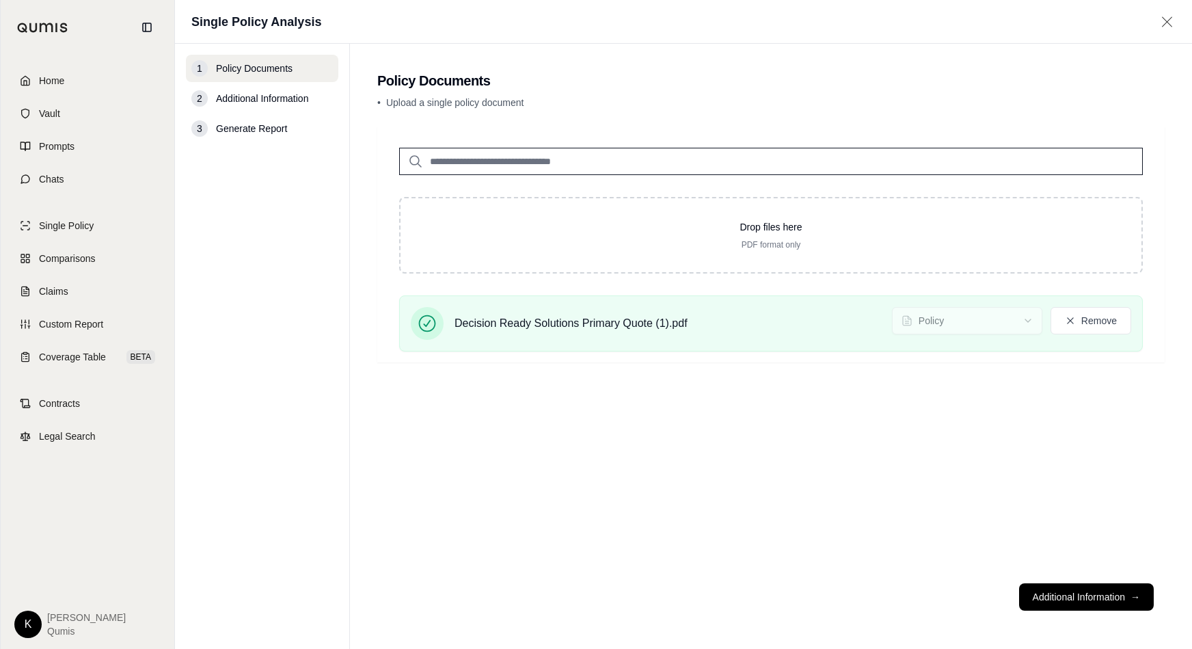
click at [501, 156] on input "search" at bounding box center [771, 161] width 744 height 27
type input "**********"
click at [672, 99] on p "• Upload a single policy document" at bounding box center [771, 103] width 788 height 14
click at [383, 255] on div "**********" at bounding box center [771, 244] width 788 height 237
click at [574, 431] on div "**********" at bounding box center [771, 349] width 788 height 446
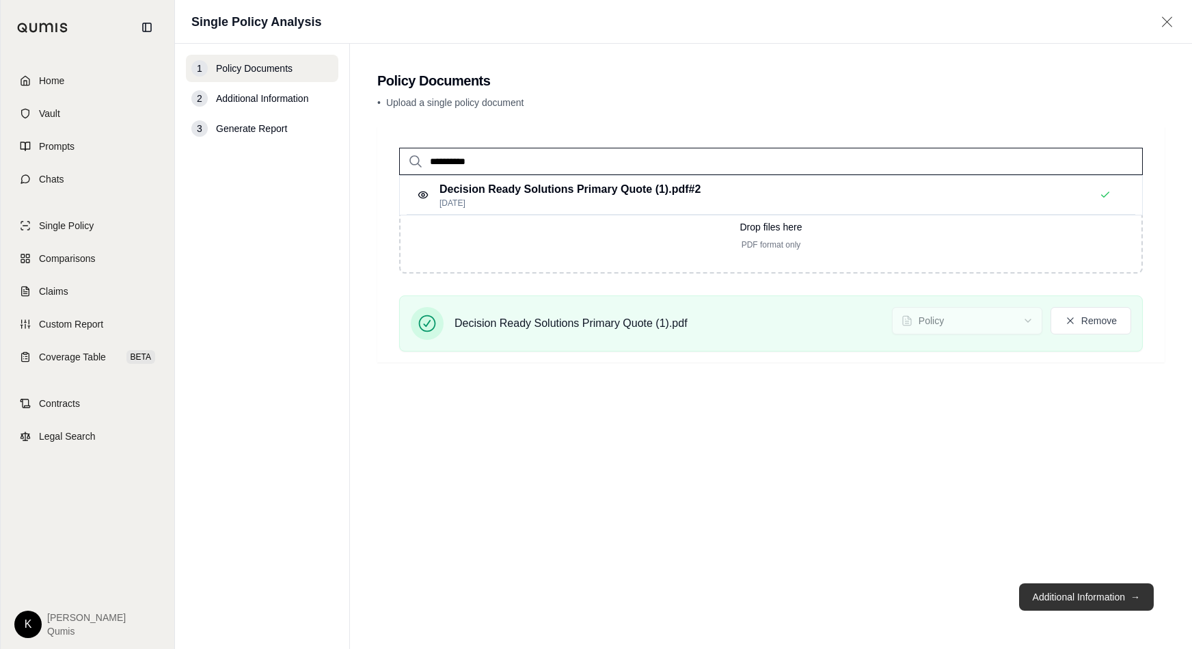
click at [1004, 509] on button "Additional Information →" at bounding box center [1086, 596] width 135 height 27
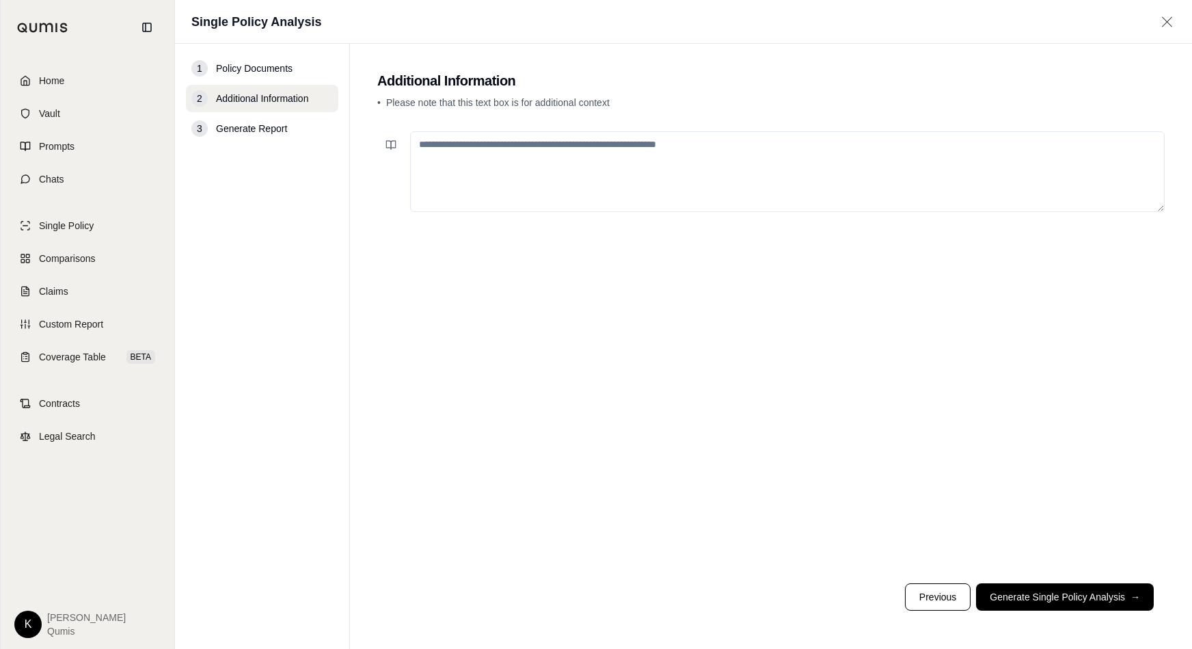
click at [551, 178] on textarea at bounding box center [787, 171] width 755 height 81
type textarea "**********"
click at [1004, 509] on button "Generate Single Policy Analysis →" at bounding box center [1065, 596] width 178 height 27
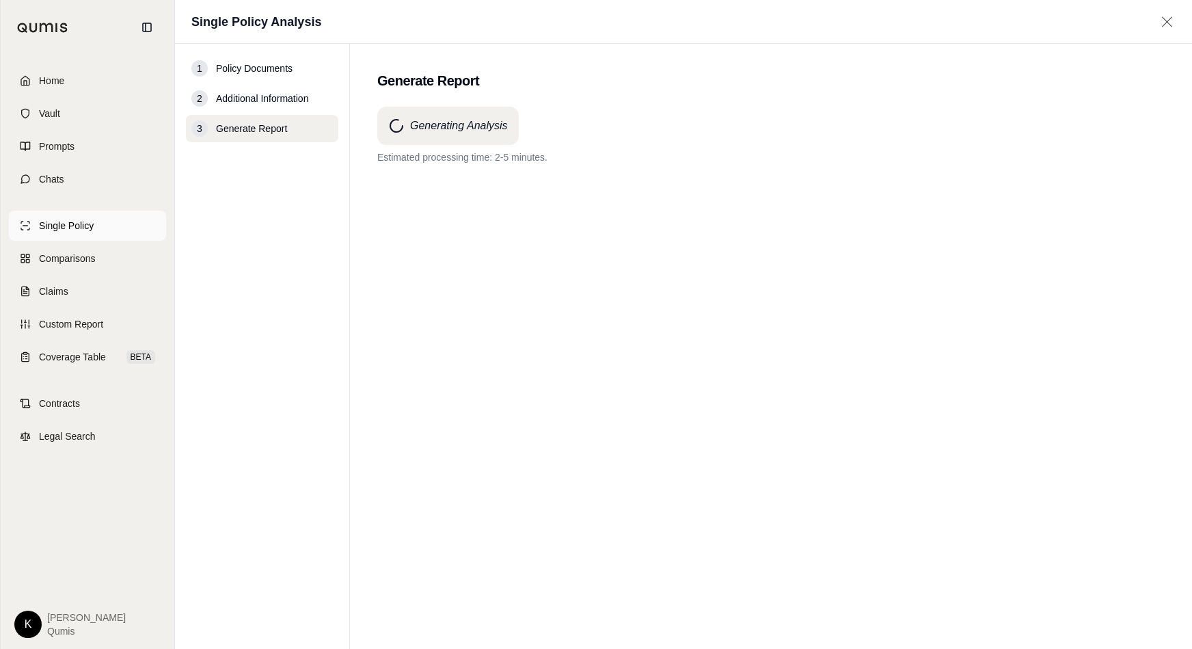
click at [70, 222] on span "Single Policy" at bounding box center [66, 226] width 55 height 14
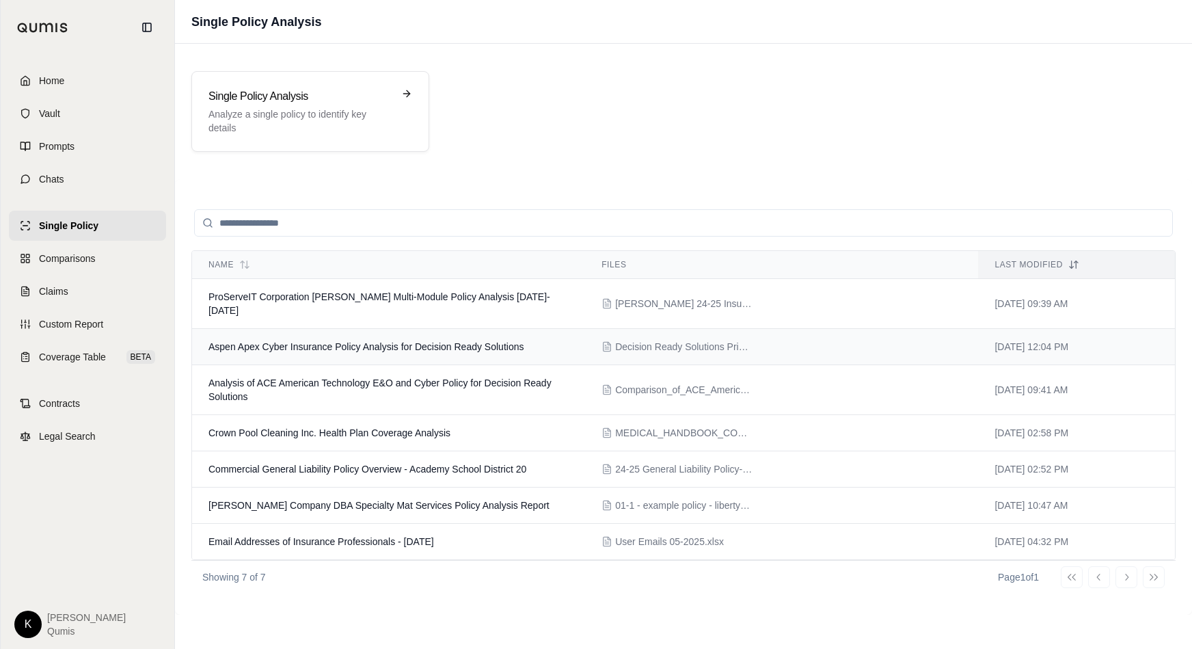
click at [377, 338] on td "Aspen Apex Cyber Insurance Policy Analysis for Decision Ready Solutions" at bounding box center [388, 347] width 393 height 36
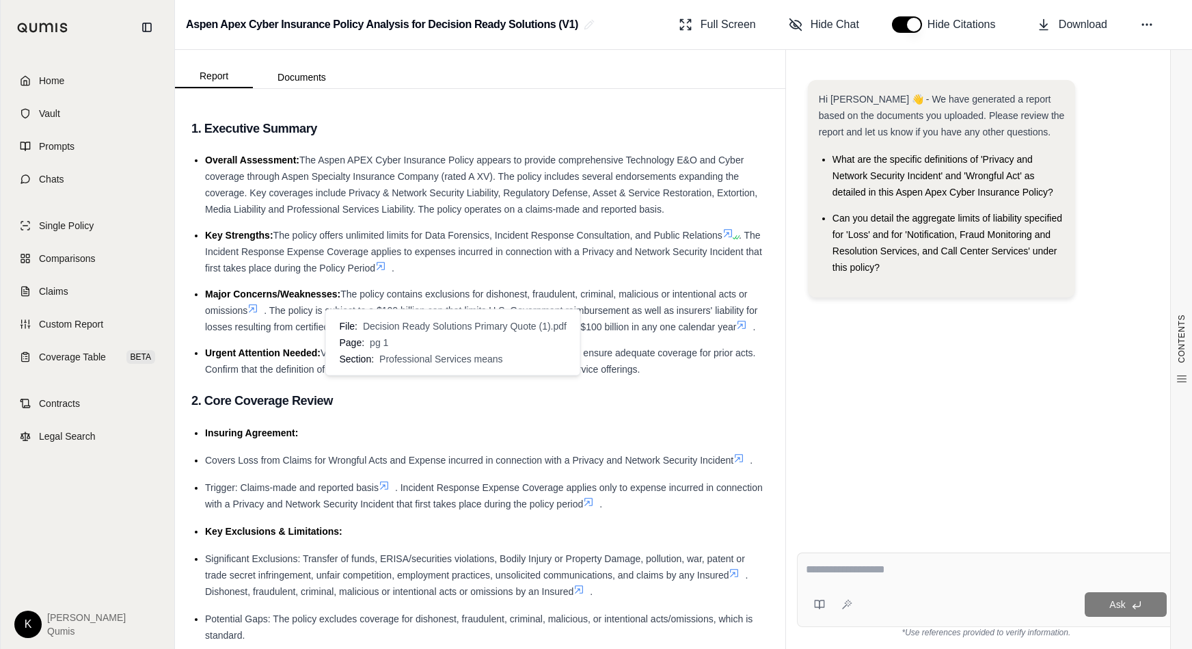
click at [431, 373] on icon at bounding box center [425, 367] width 11 height 11
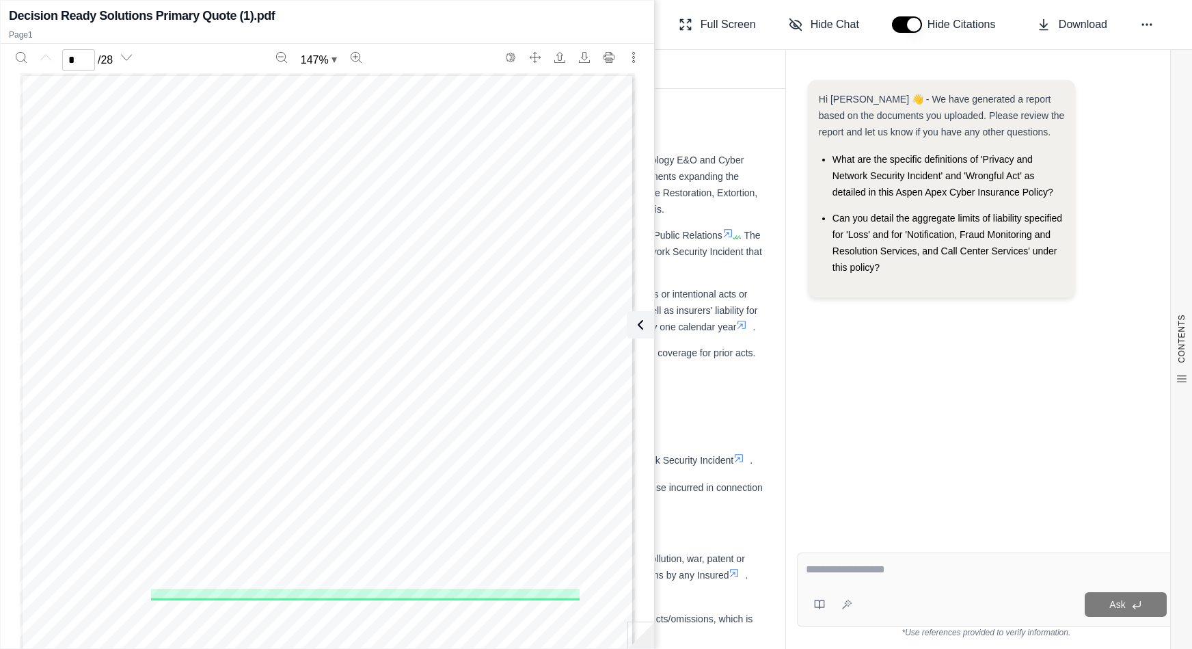
scroll to position [116, 0]
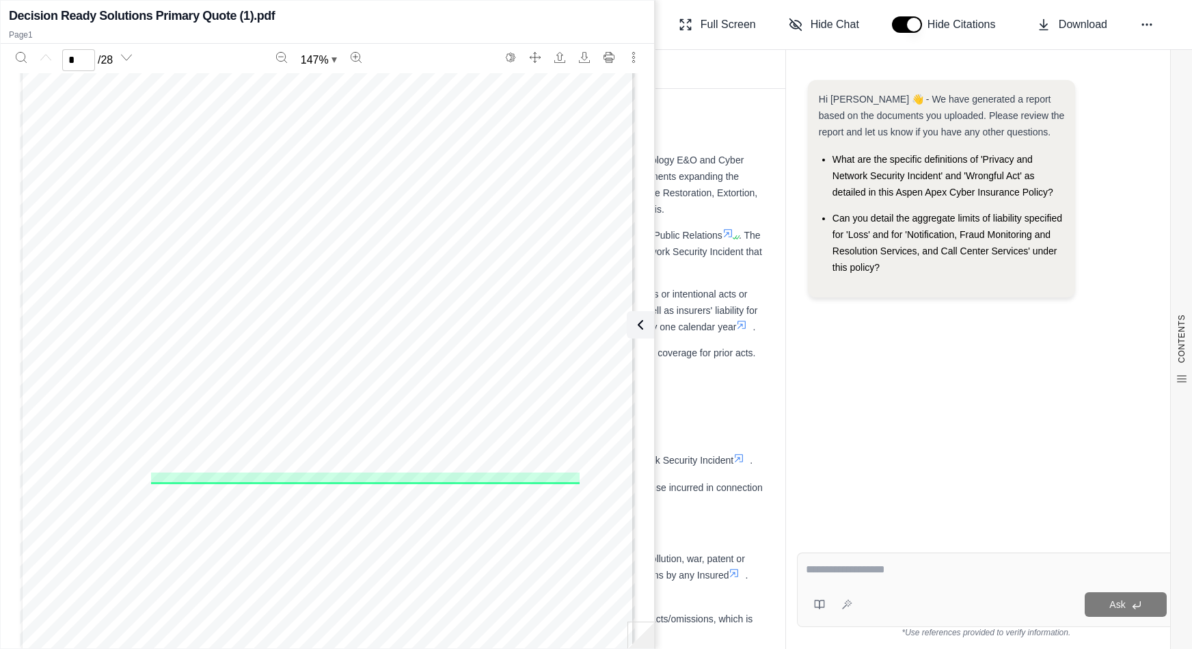
click at [711, 413] on h3 "2. Core Coverage Review" at bounding box center [480, 400] width 578 height 25
click at [643, 327] on icon at bounding box center [638, 325] width 16 height 16
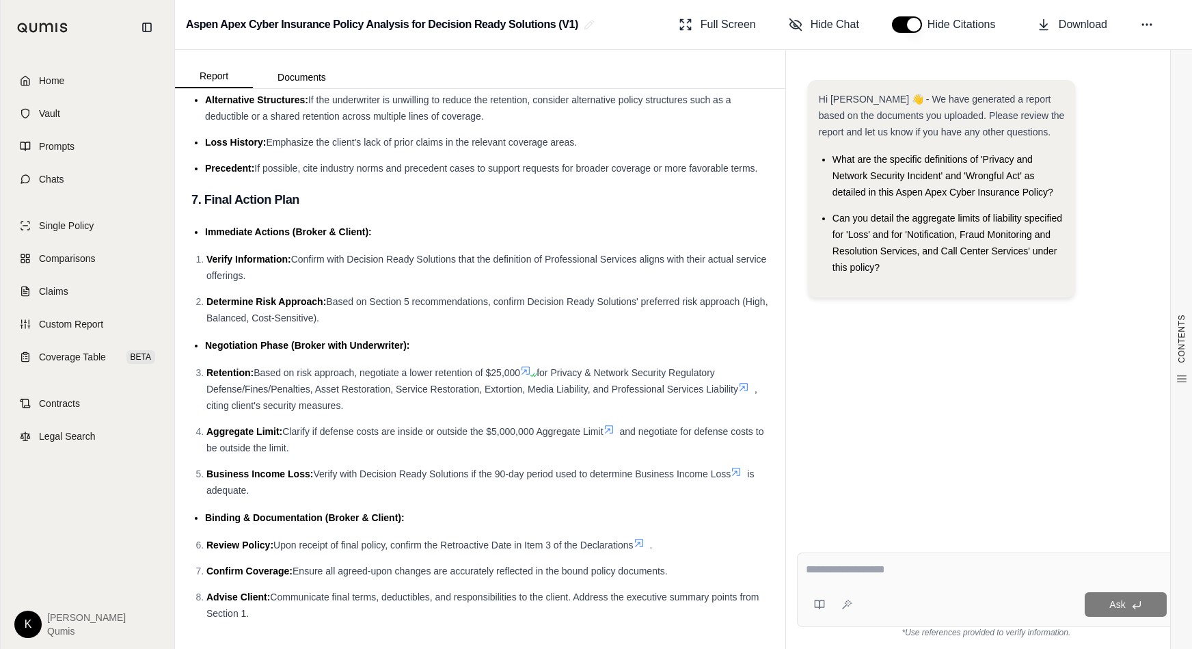
scroll to position [3624, 0]
click at [1004, 23] on icon at bounding box center [1147, 25] width 14 height 14
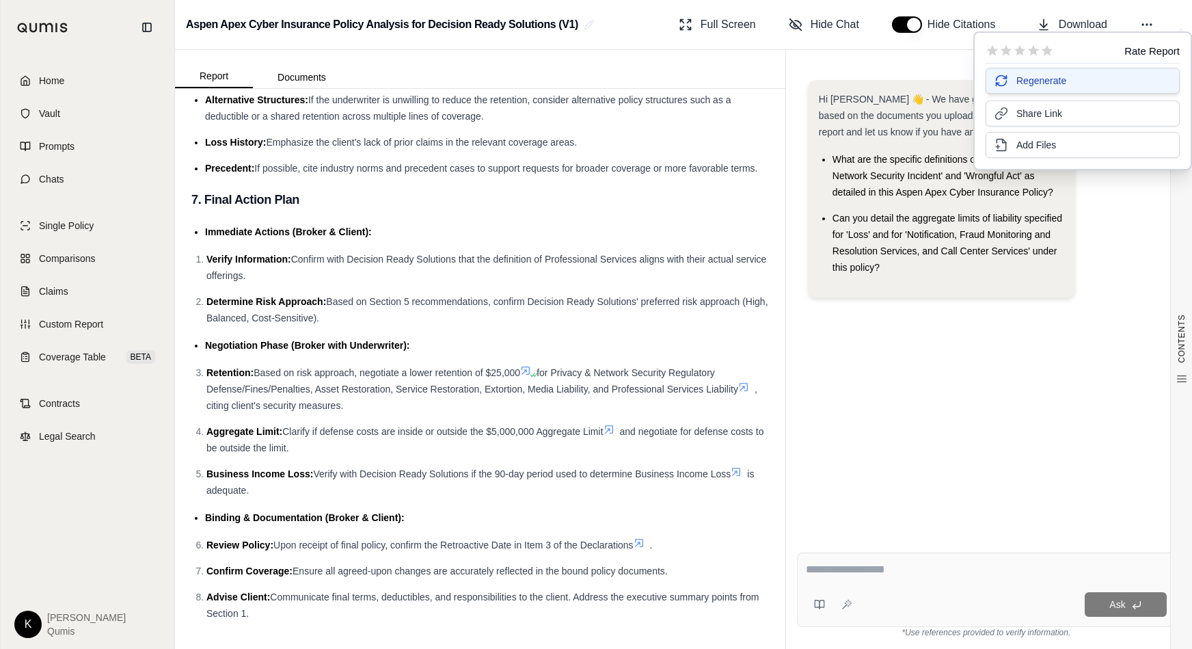
click at [1004, 85] on span "Regenerate" at bounding box center [1042, 81] width 50 height 14
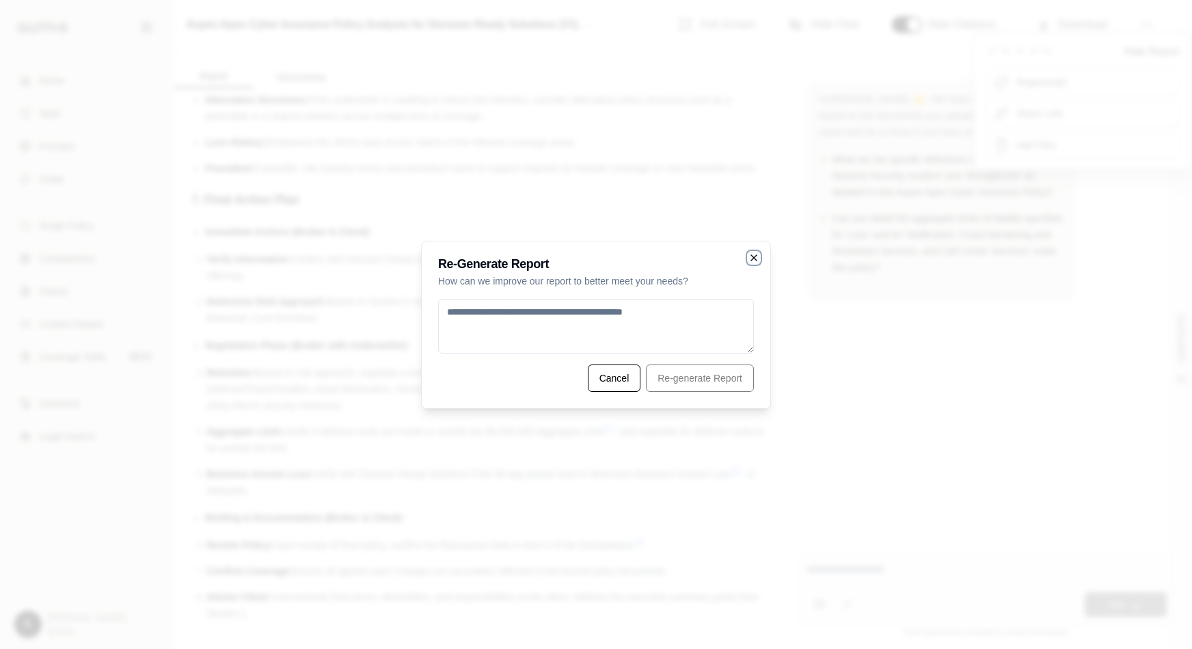
click at [753, 254] on icon "button" at bounding box center [754, 257] width 11 height 11
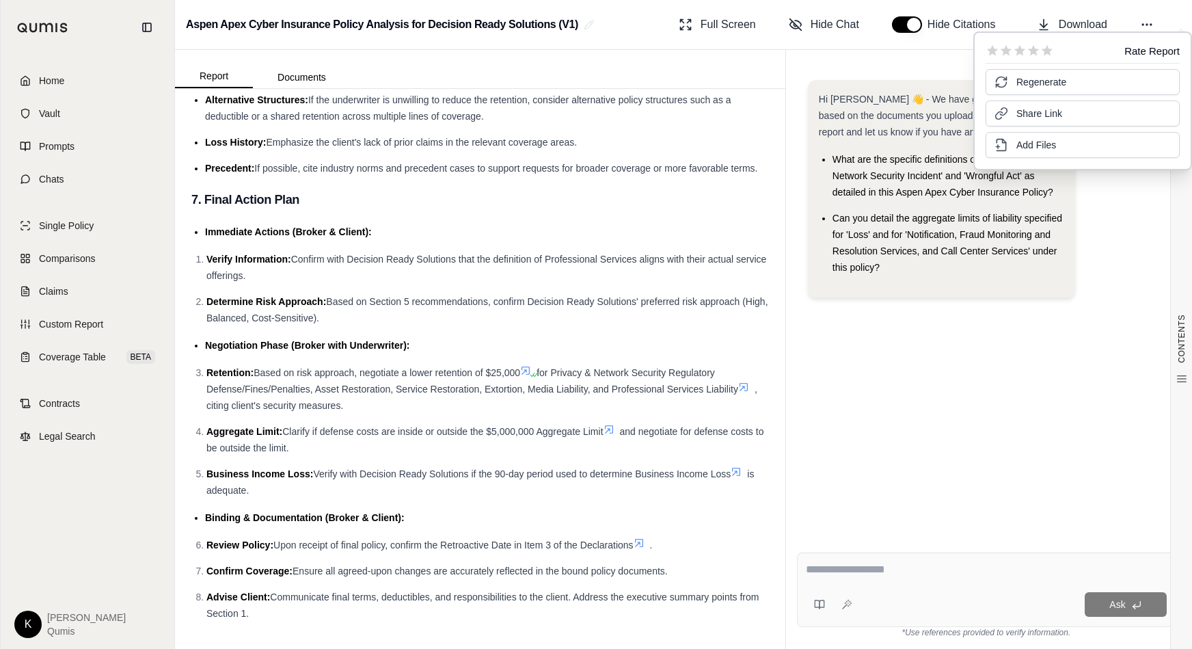
click at [930, 484] on div "Hi [PERSON_NAME] 👋 - We have generated a report based on the documents you uplo…" at bounding box center [986, 299] width 379 height 461
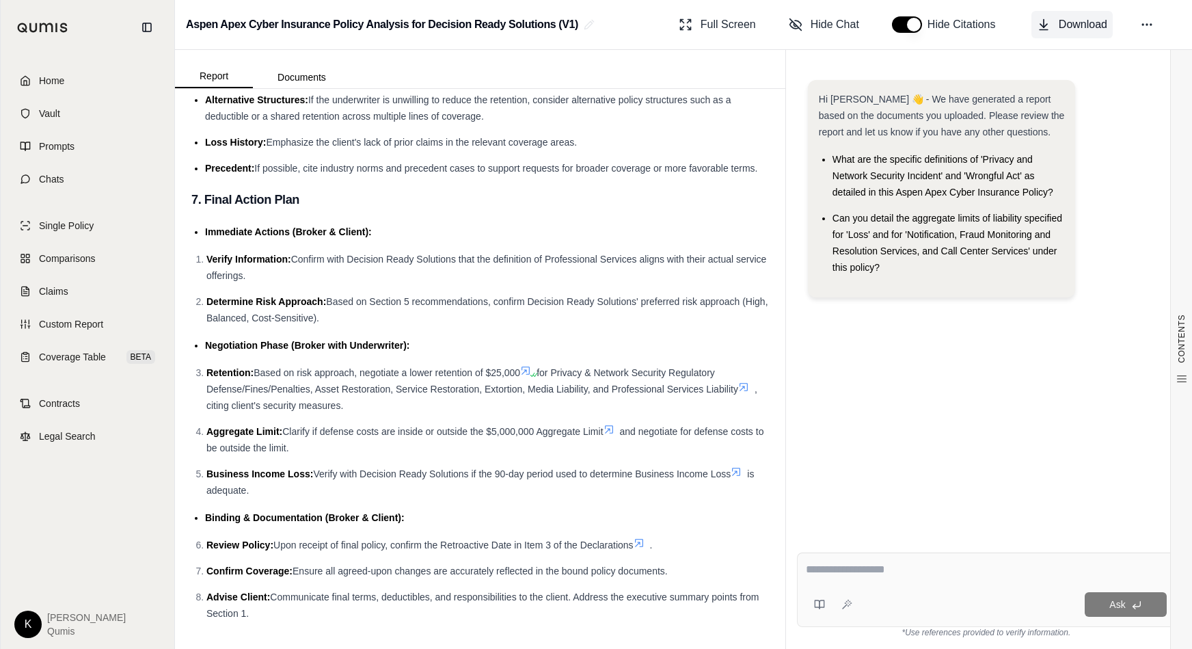
click at [1004, 25] on span "Download" at bounding box center [1083, 24] width 49 height 16
click at [56, 256] on span "Comparisons" at bounding box center [67, 259] width 56 height 14
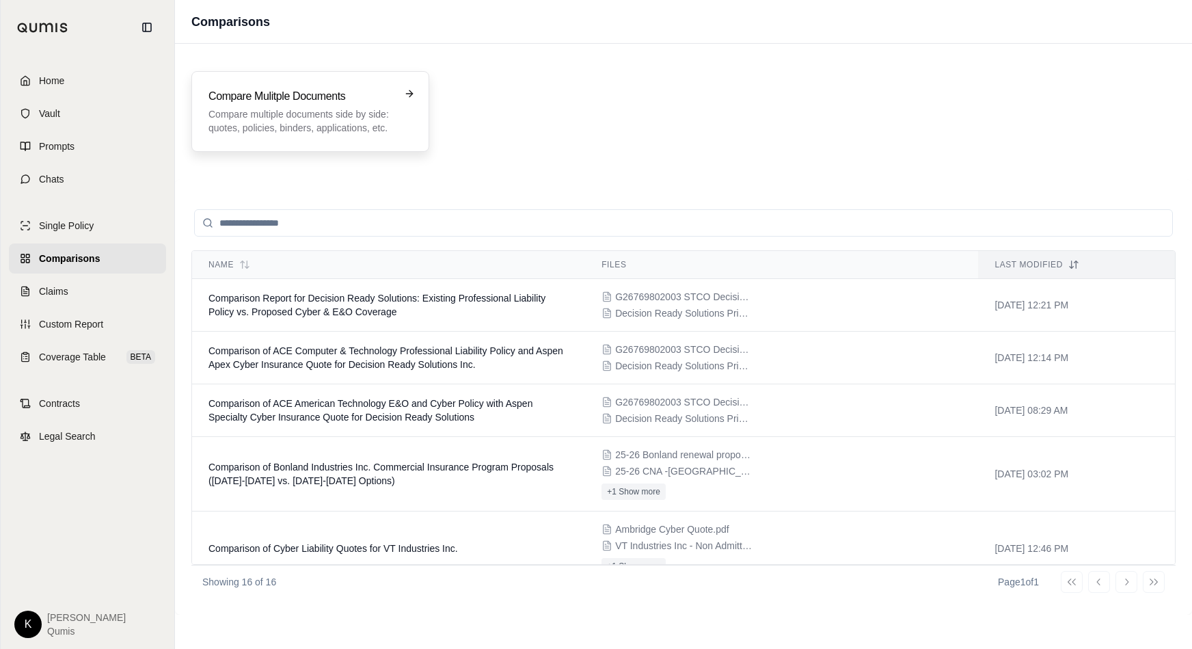
click at [320, 120] on p "Compare multiple documents side by side: quotes, policies, binders, application…" at bounding box center [300, 120] width 185 height 27
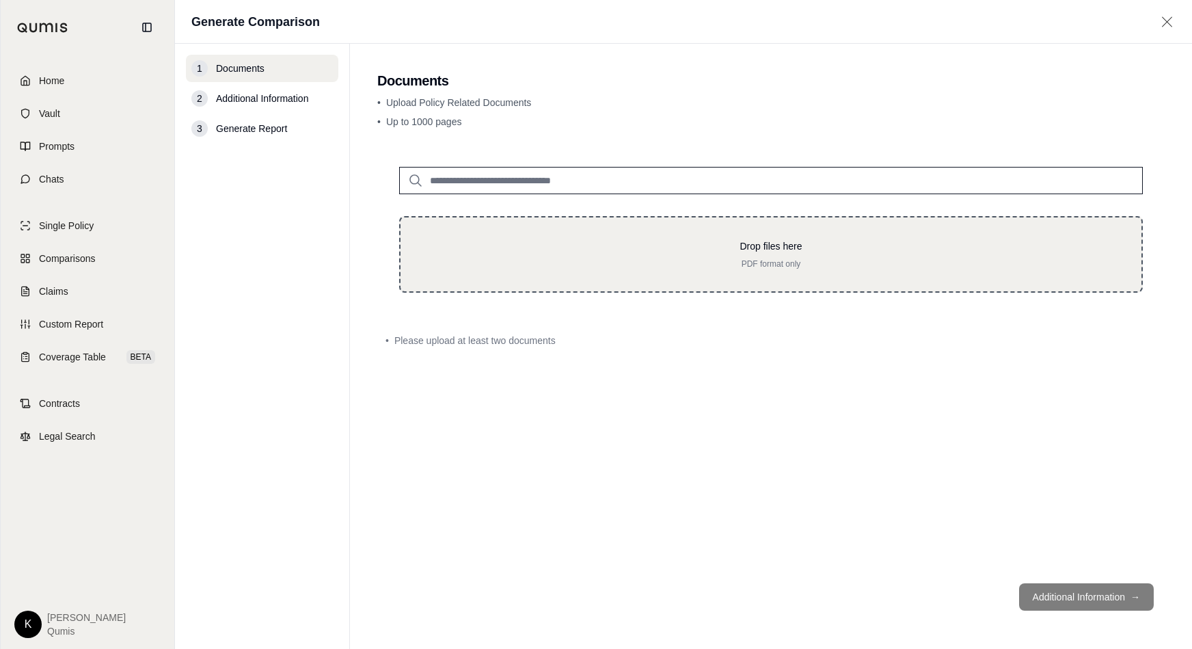
click at [729, 258] on div "Drop files here PDF format only" at bounding box center [770, 254] width 697 height 30
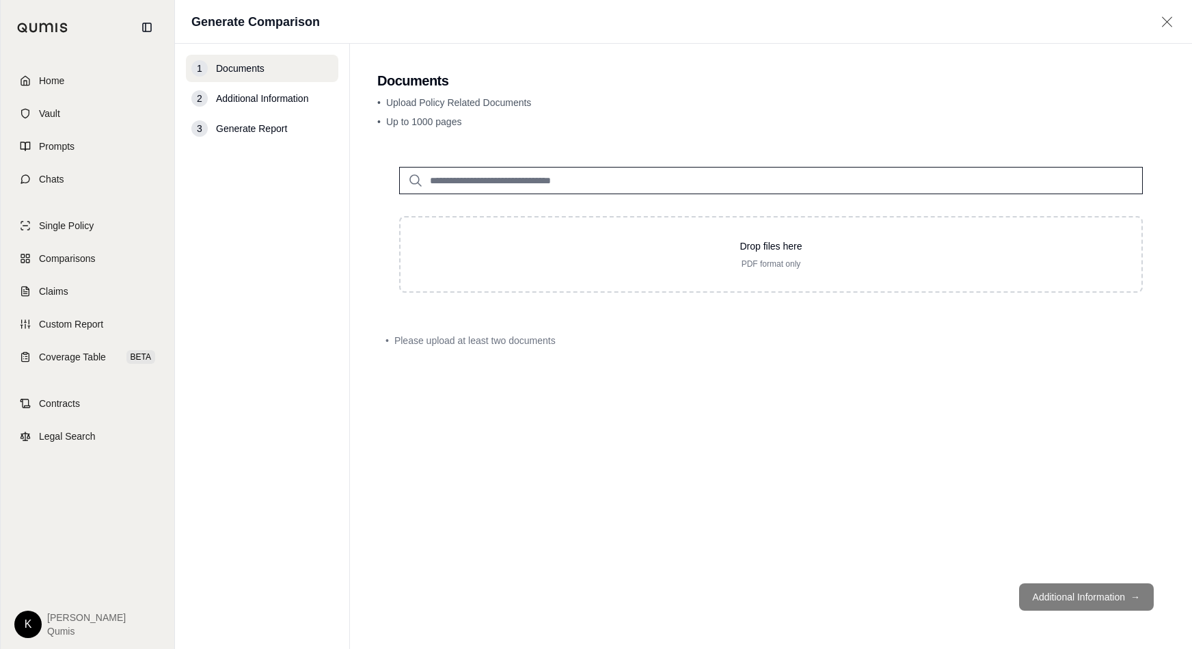
type input "**********"
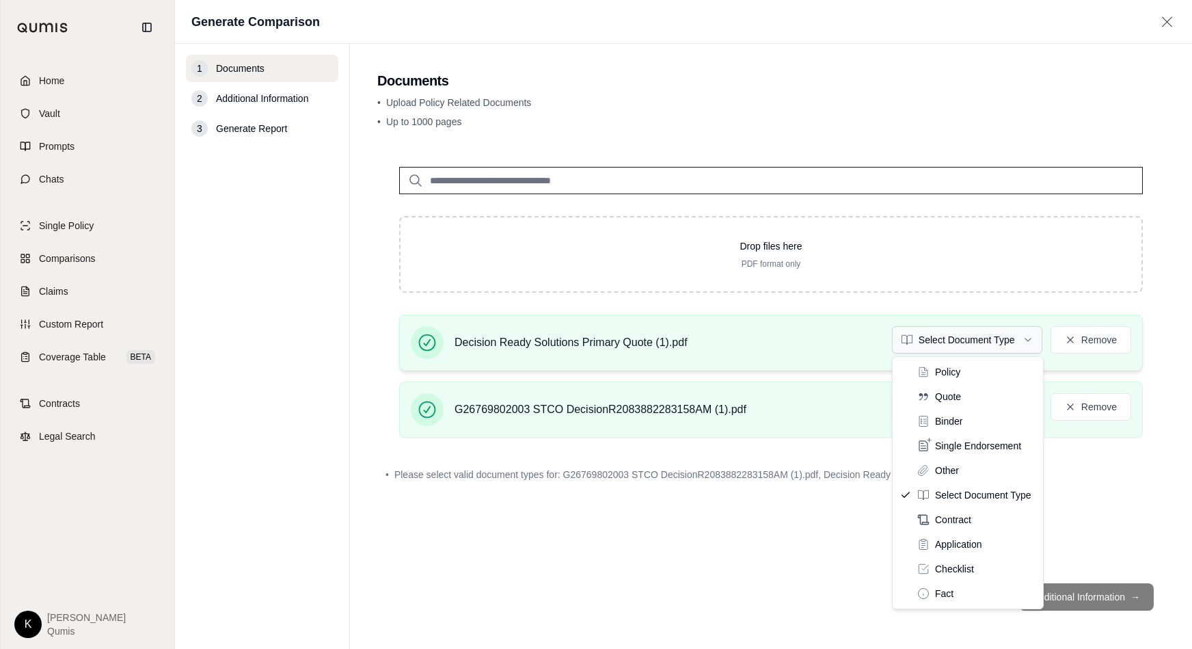
click at [968, 338] on html "Home Vault Prompts Chats Single Policy Comparisons Claims Custom Report Coverag…" at bounding box center [596, 324] width 1192 height 649
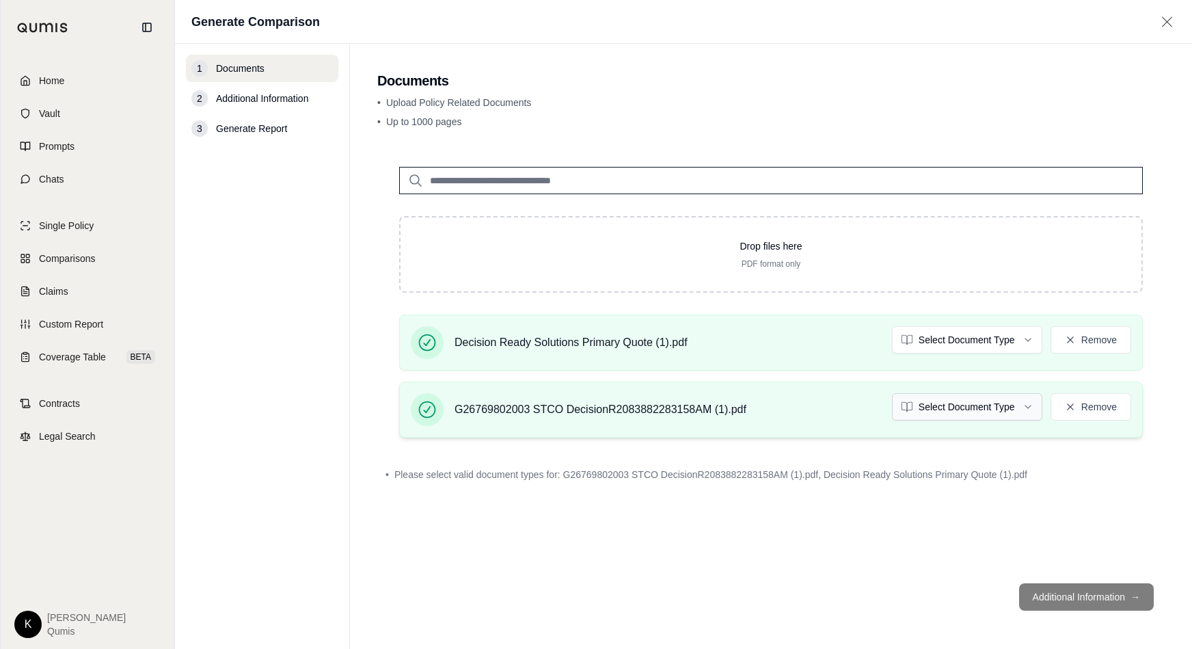
click at [977, 407] on html "Home Vault Prompts Chats Single Policy Comparisons Claims Custom Report Coverag…" at bounding box center [596, 324] width 1192 height 649
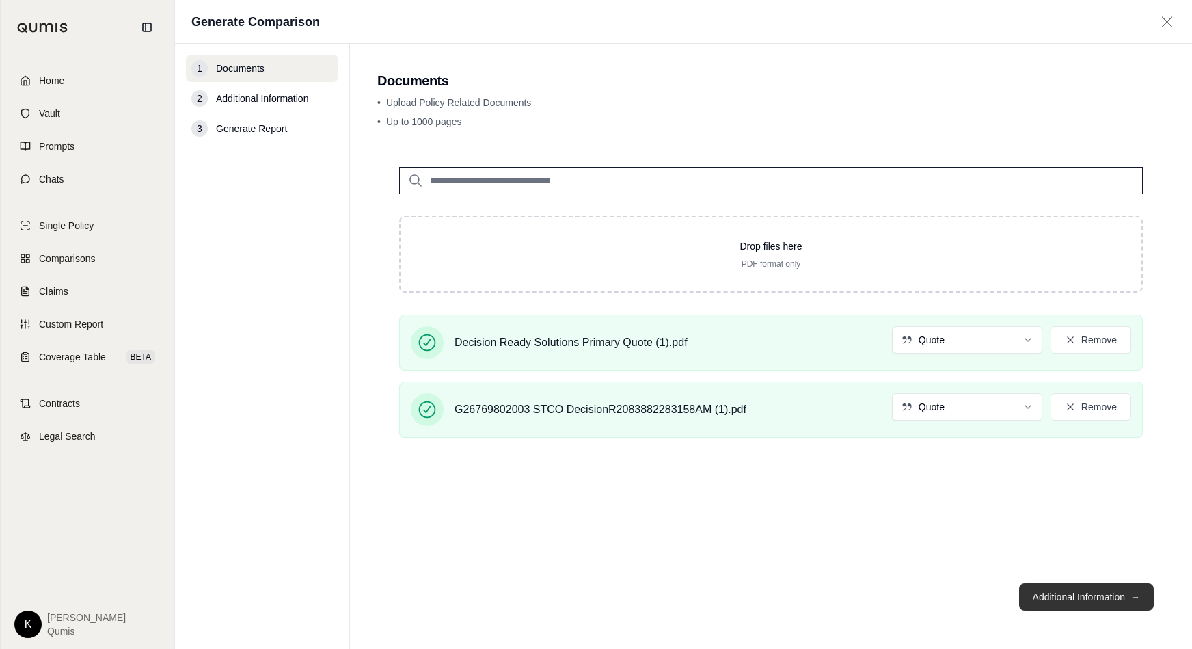
click at [1004, 509] on button "Additional Information →" at bounding box center [1086, 596] width 135 height 27
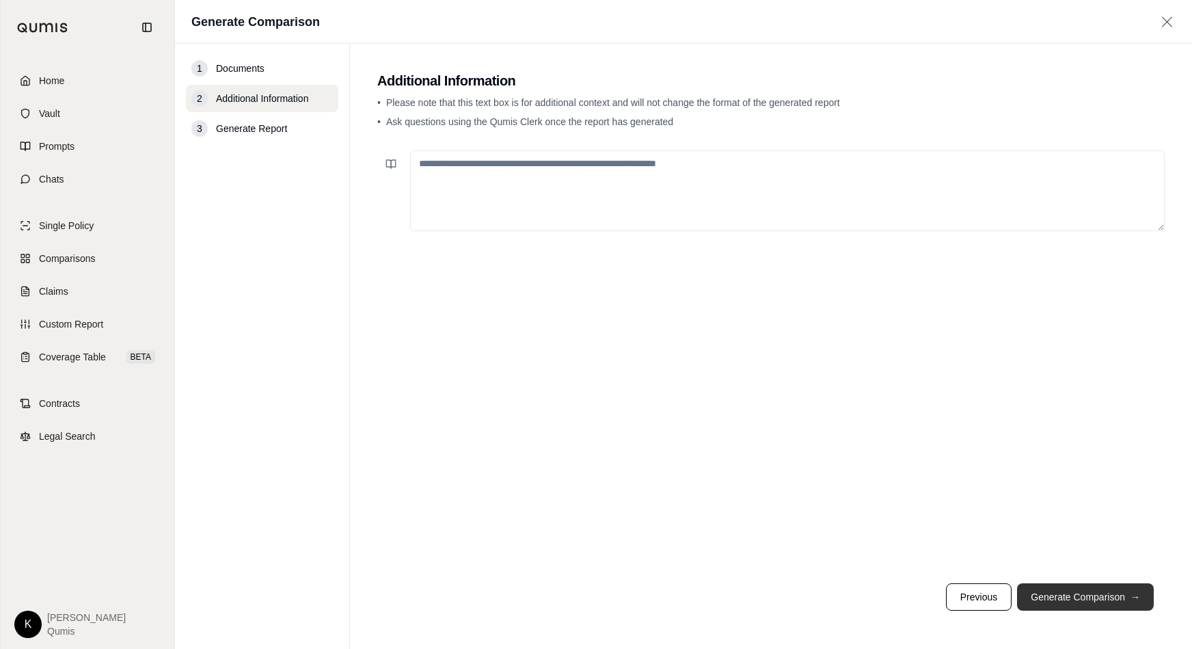
click at [1004, 509] on button "Generate Comparison →" at bounding box center [1085, 596] width 137 height 27
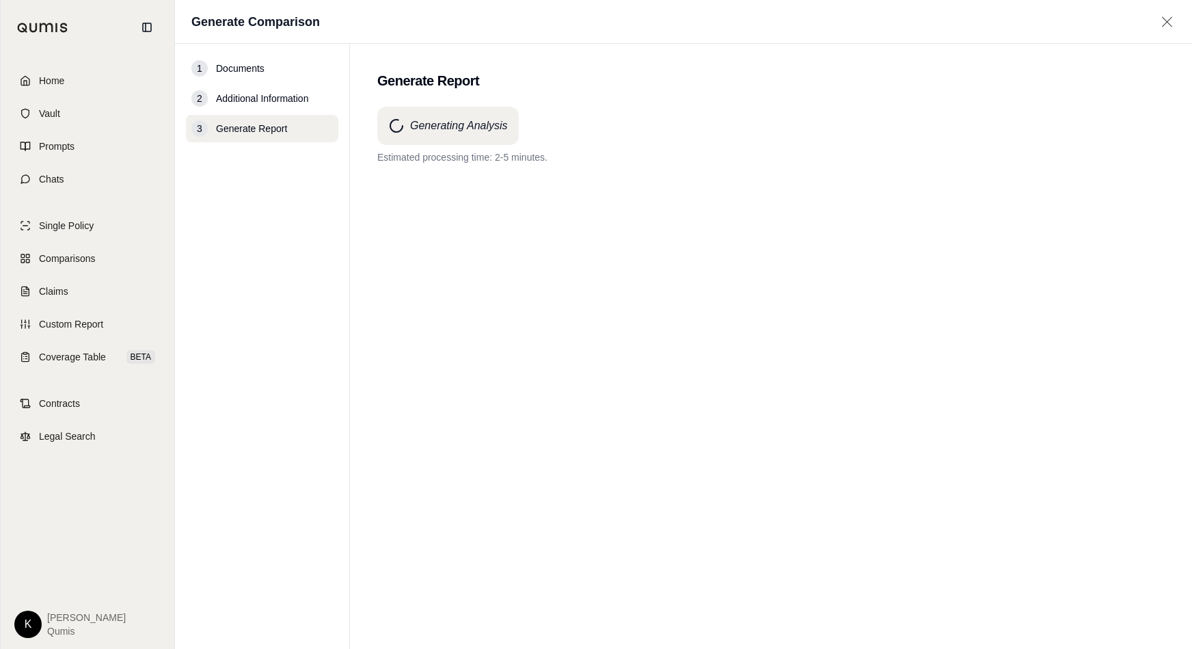
click at [874, 344] on div "Generating Analysis Estimated processing time: 2-5 minutes." at bounding box center [771, 353] width 788 height 493
click at [62, 265] on span "Comparisons" at bounding box center [67, 259] width 56 height 14
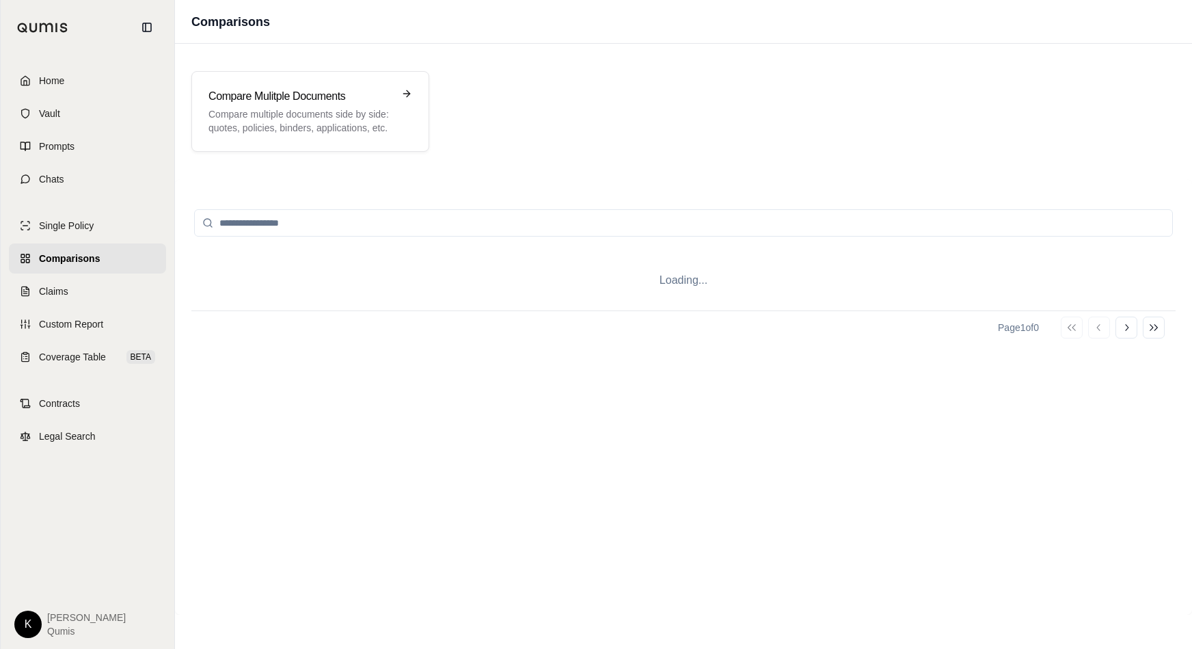
click at [366, 397] on div "Loading... Page 1 of 0 Go to first page Go to previous page Go to next page Go …" at bounding box center [683, 397] width 984 height 403
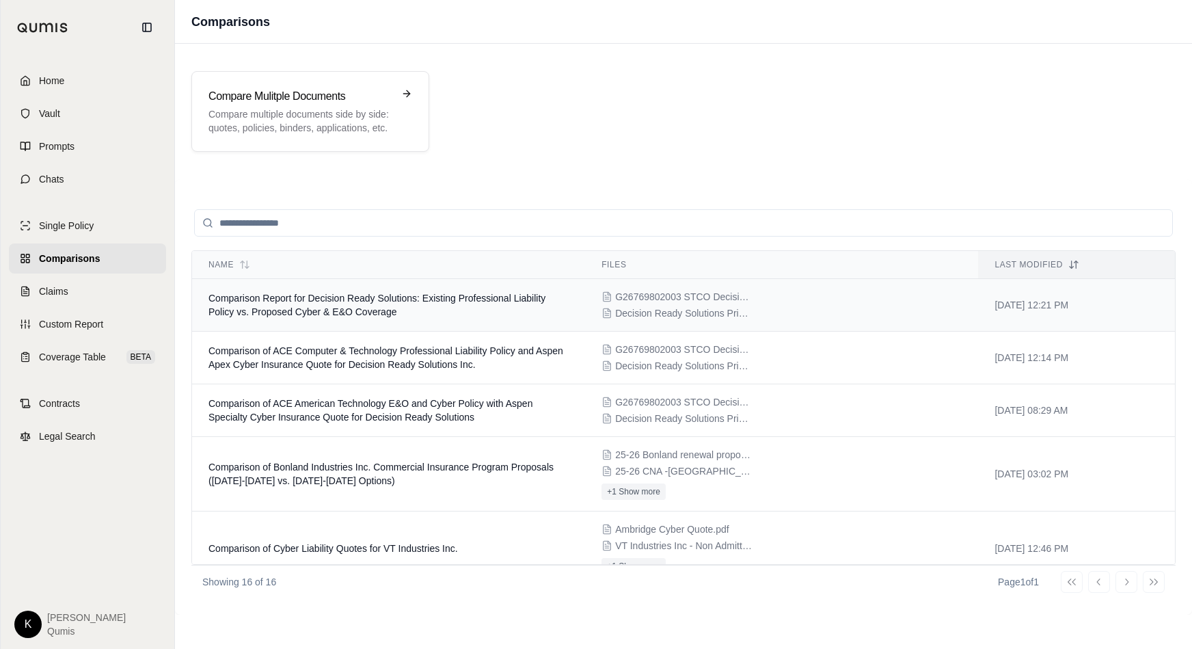
click at [322, 311] on span "Comparison Report for Decision Ready Solutions: Existing Professional Liability…" at bounding box center [376, 305] width 337 height 25
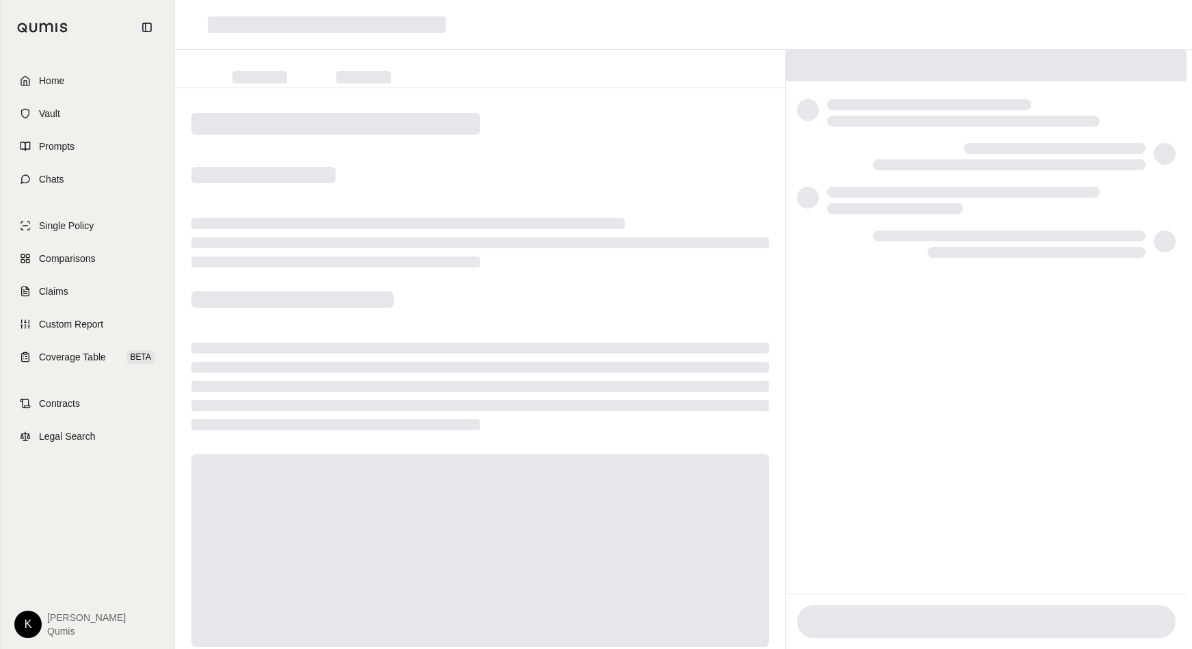
click at [628, 152] on div at bounding box center [480, 387] width 610 height 599
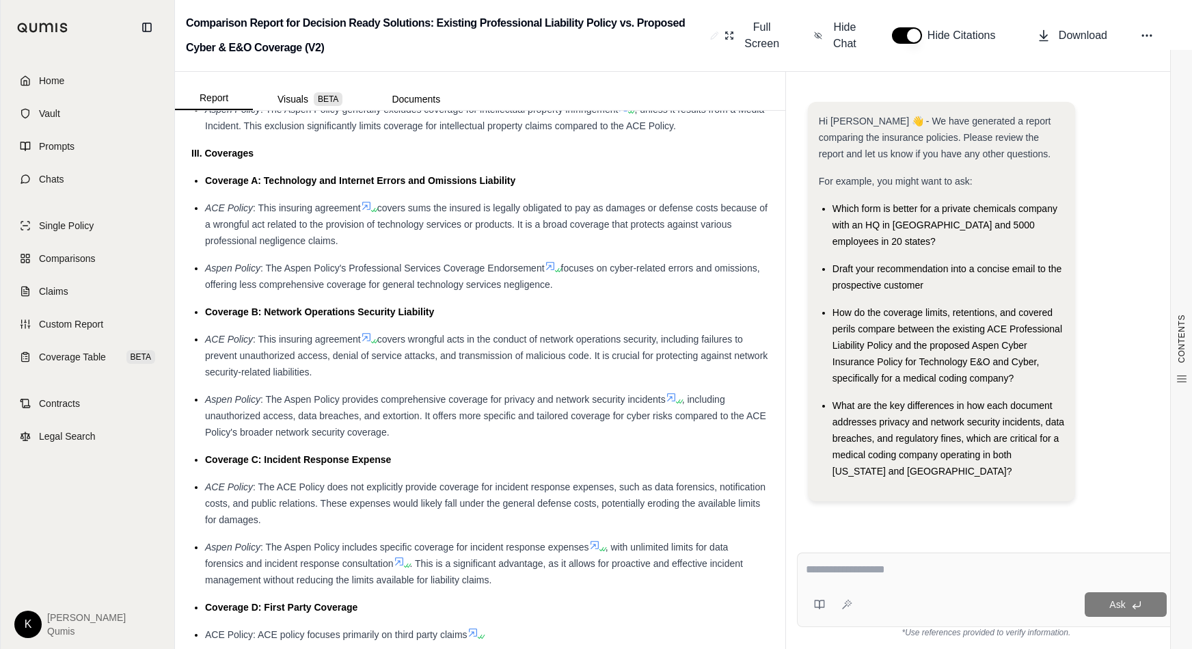
scroll to position [1753, 0]
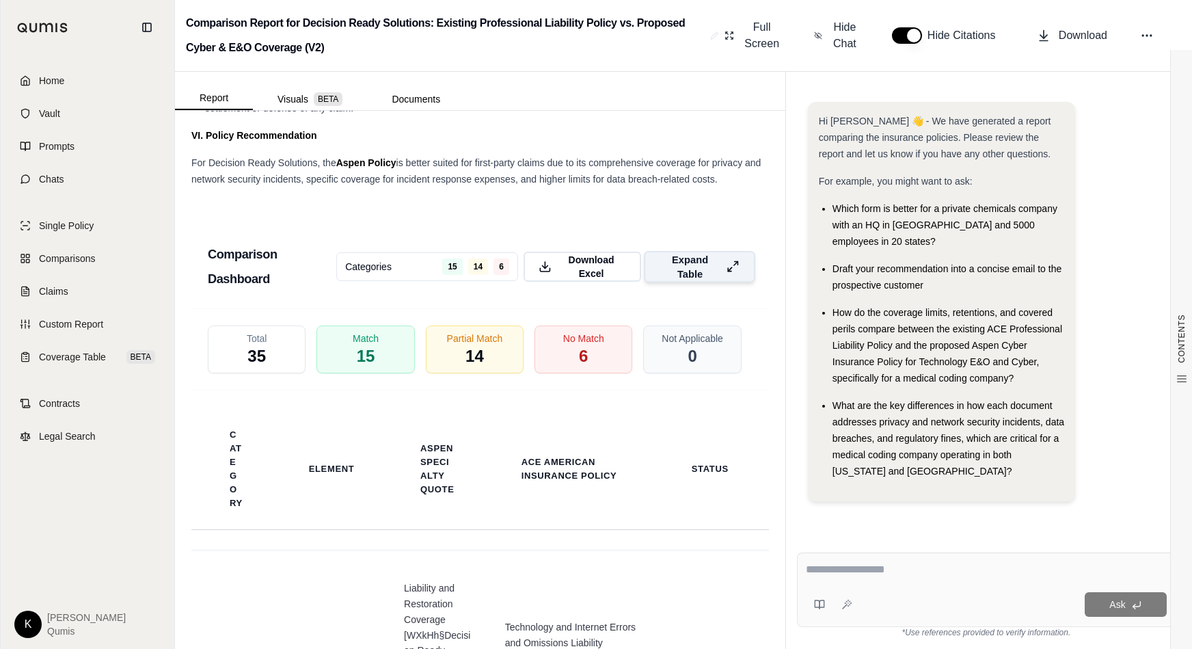
click at [697, 281] on span "Expand Table" at bounding box center [690, 266] width 61 height 29
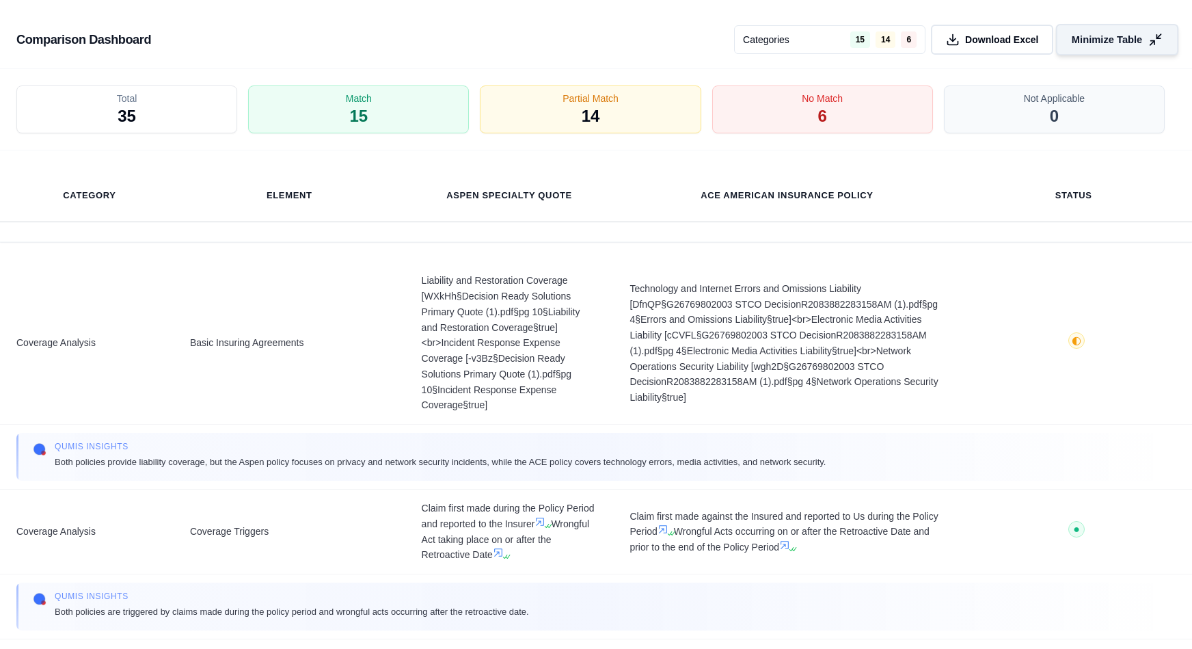
scroll to position [2855, 0]
click at [562, 119] on div "Partial Match 14" at bounding box center [590, 110] width 232 height 51
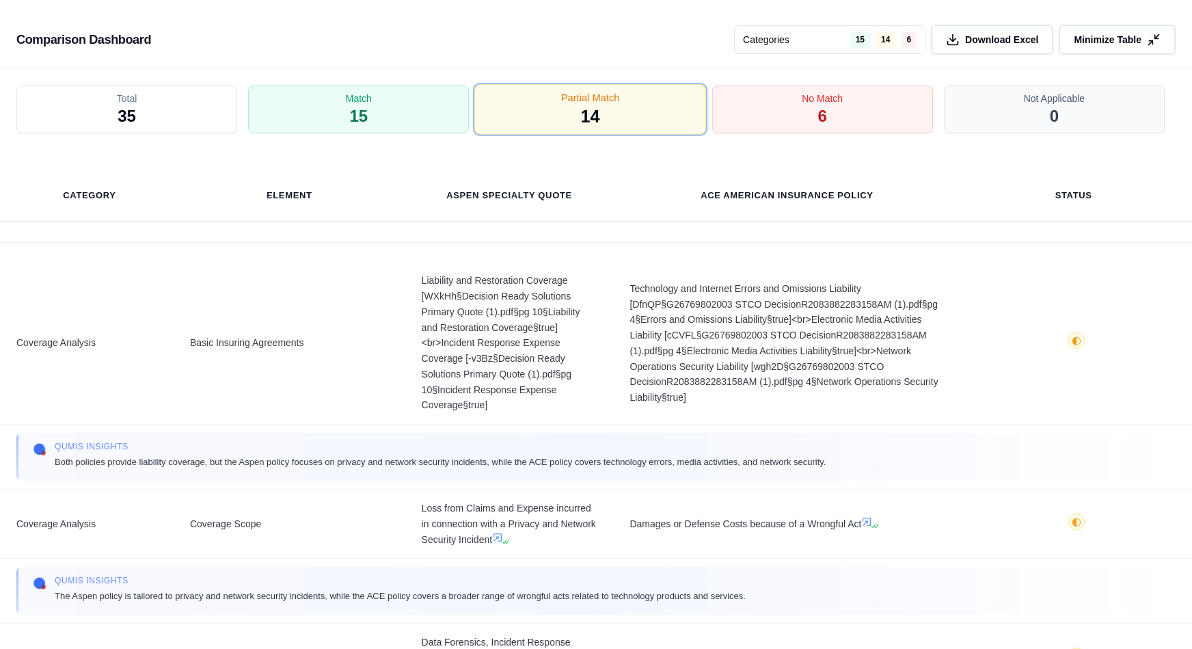
click at [562, 119] on div "Partial Match 14" at bounding box center [590, 110] width 232 height 51
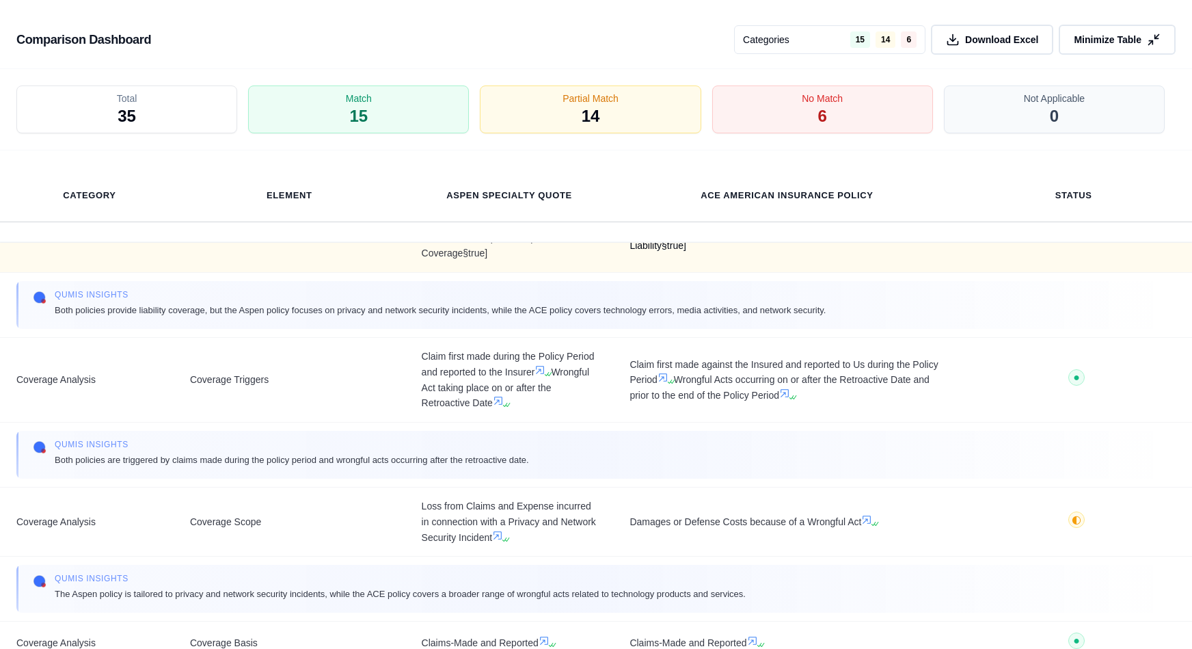
scroll to position [155, 0]
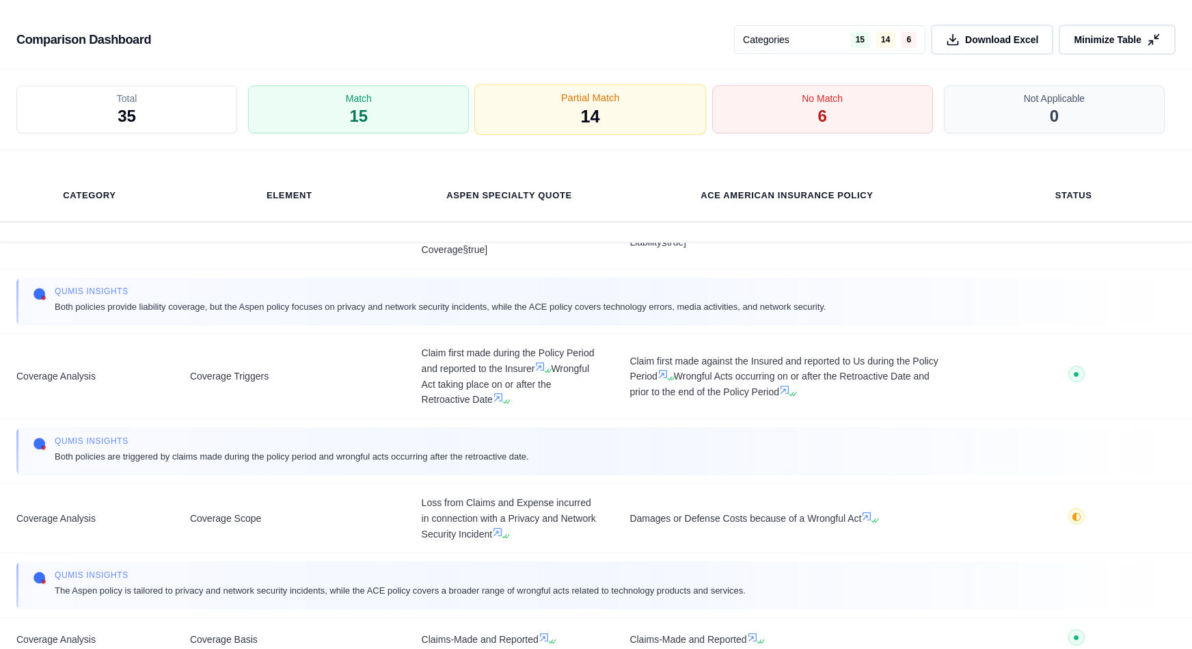
click at [600, 104] on span "Partial Match" at bounding box center [590, 98] width 59 height 14
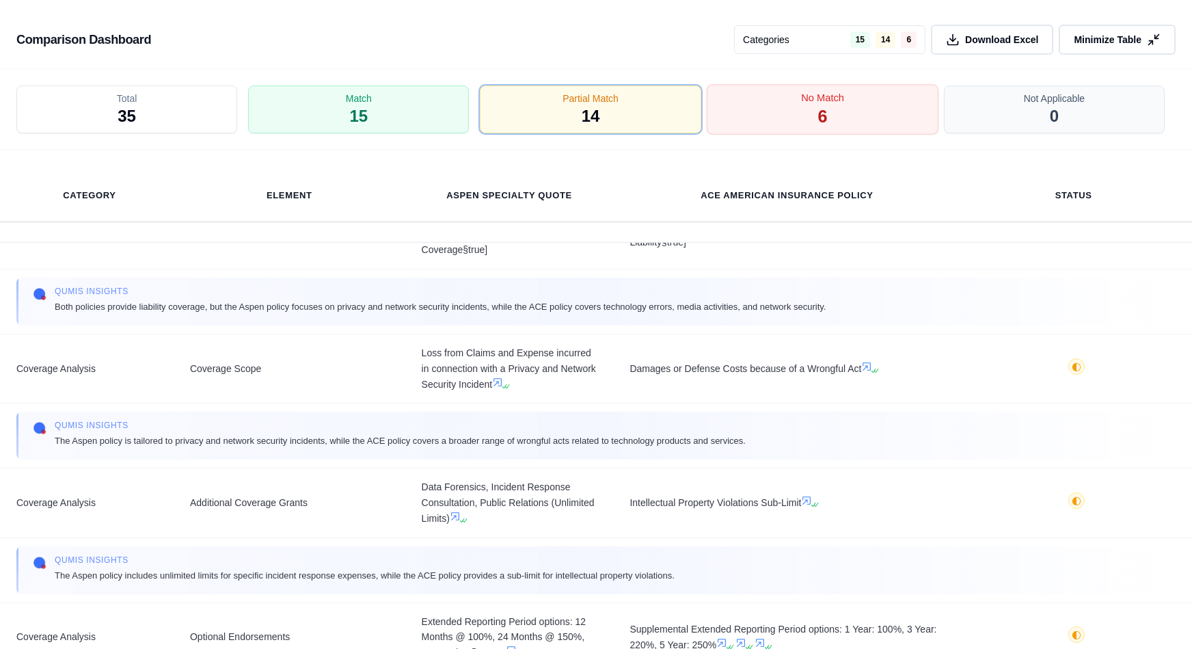
click at [844, 120] on div "No Match 6" at bounding box center [823, 110] width 232 height 51
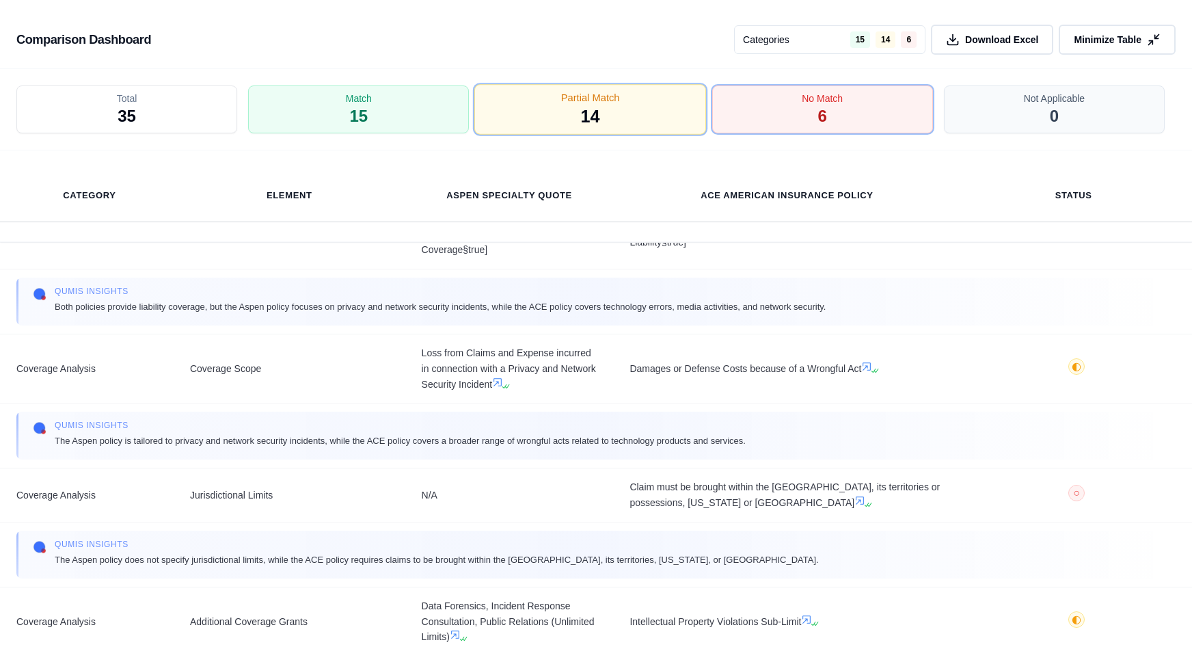
click at [677, 127] on div "Partial Match 14" at bounding box center [590, 110] width 232 height 51
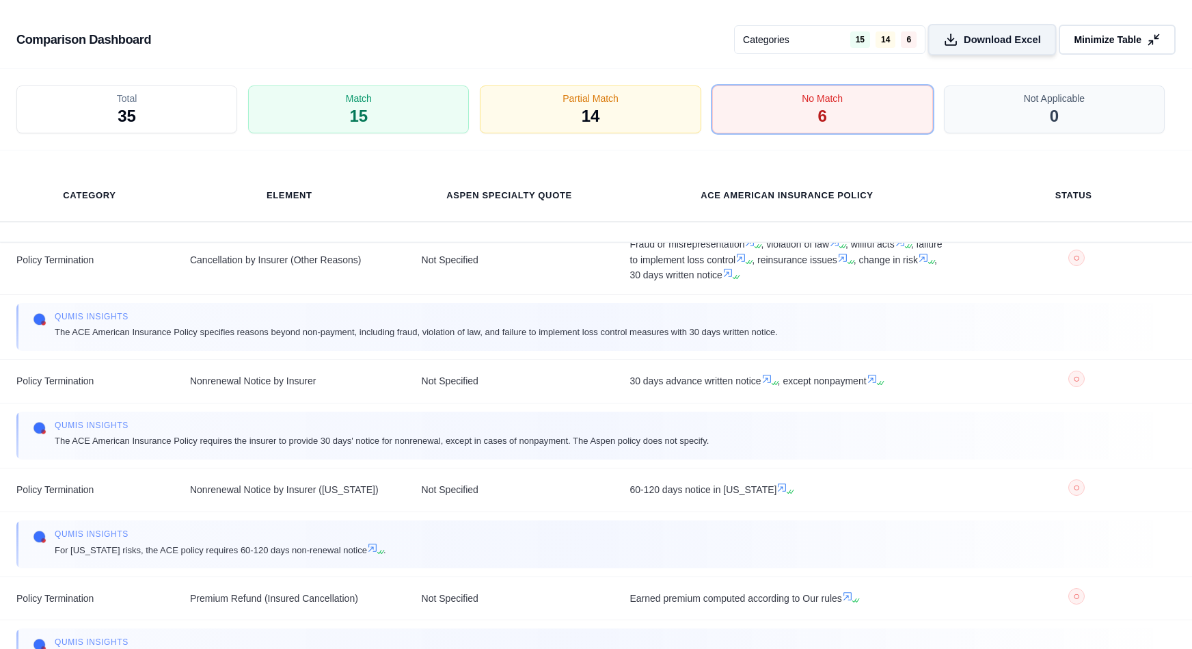
click at [965, 40] on span "Download Excel" at bounding box center [1002, 40] width 77 height 14
click at [1004, 40] on span "Minimize Table" at bounding box center [1107, 40] width 70 height 14
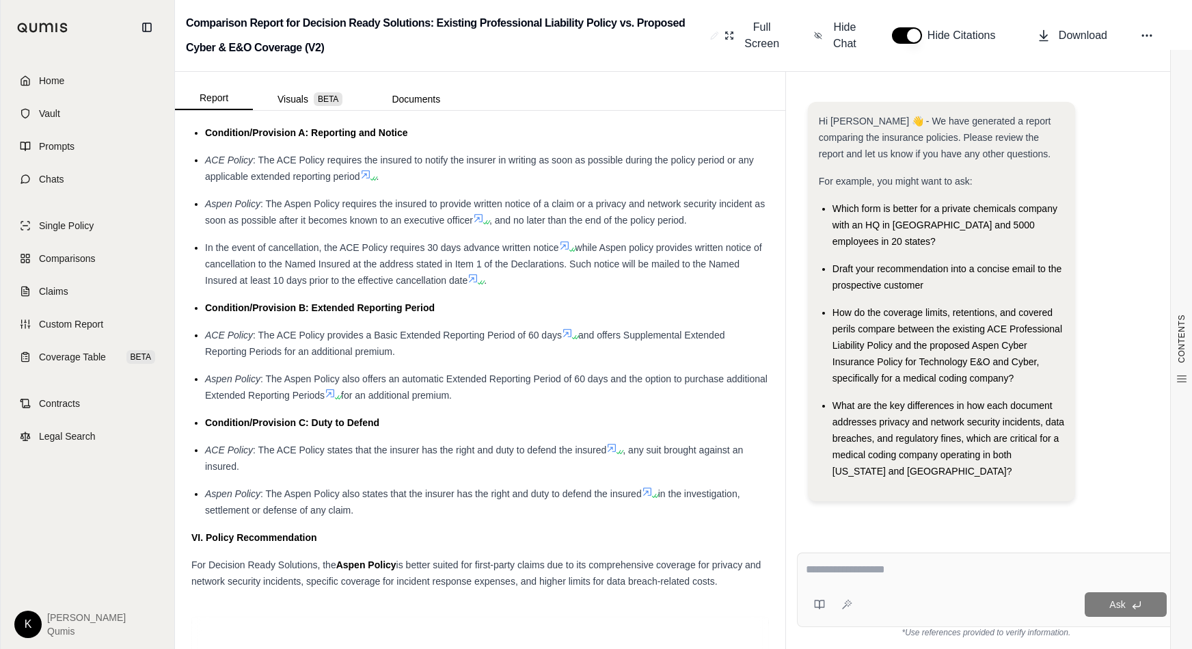
click at [924, 40] on div "Hide Citations" at bounding box center [948, 35] width 112 height 16
click at [914, 36] on button "button" at bounding box center [907, 35] width 30 height 16
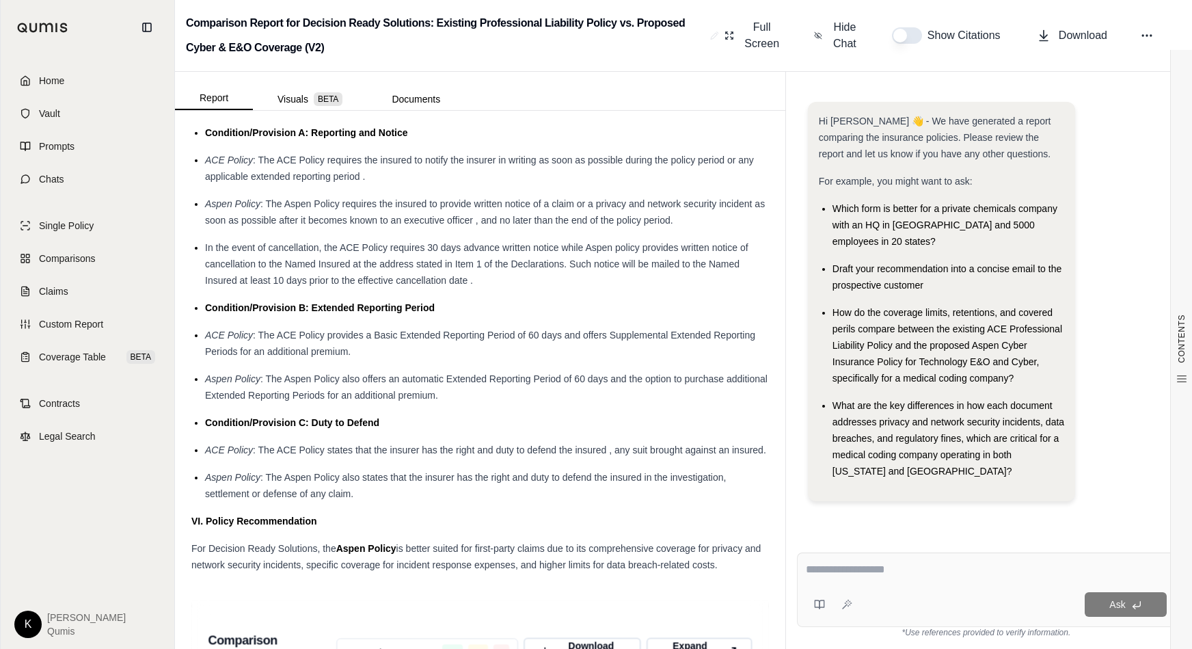
scroll to position [3418, 0]
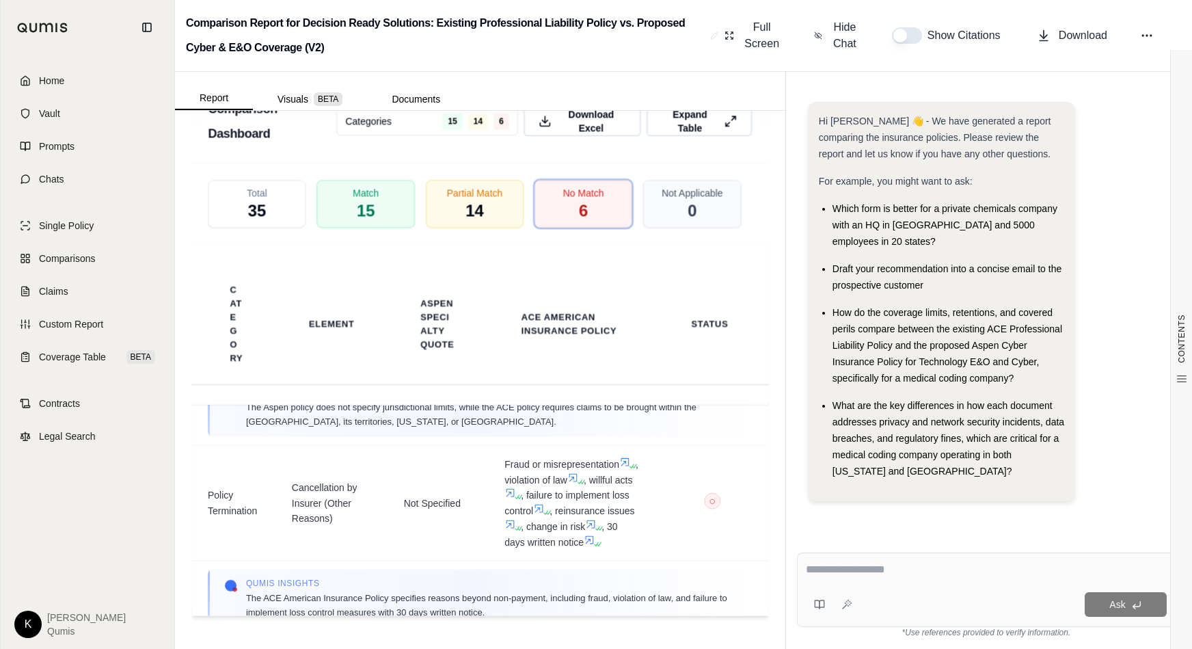
click at [701, 105] on div "Report Visuals BETA Documents" at bounding box center [480, 91] width 610 height 38
click at [700, 120] on span "Expand Table" at bounding box center [690, 121] width 61 height 29
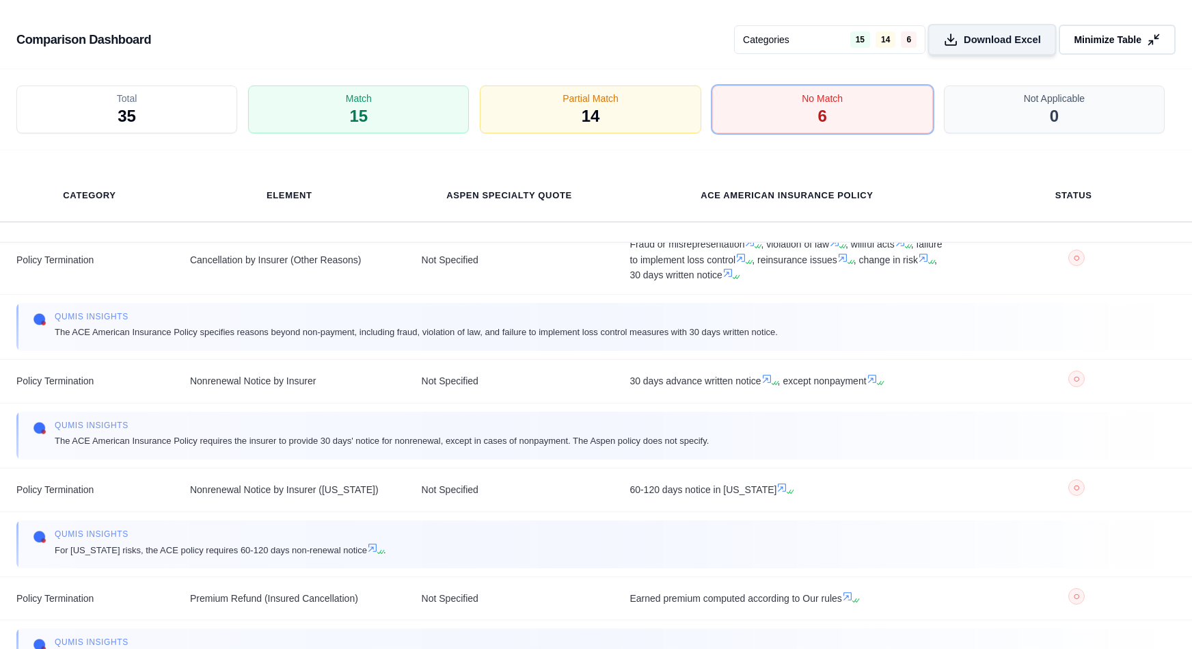
click at [1004, 43] on span "Download Excel" at bounding box center [1002, 40] width 77 height 14
click at [1004, 38] on span "Minimize Table" at bounding box center [1107, 40] width 70 height 14
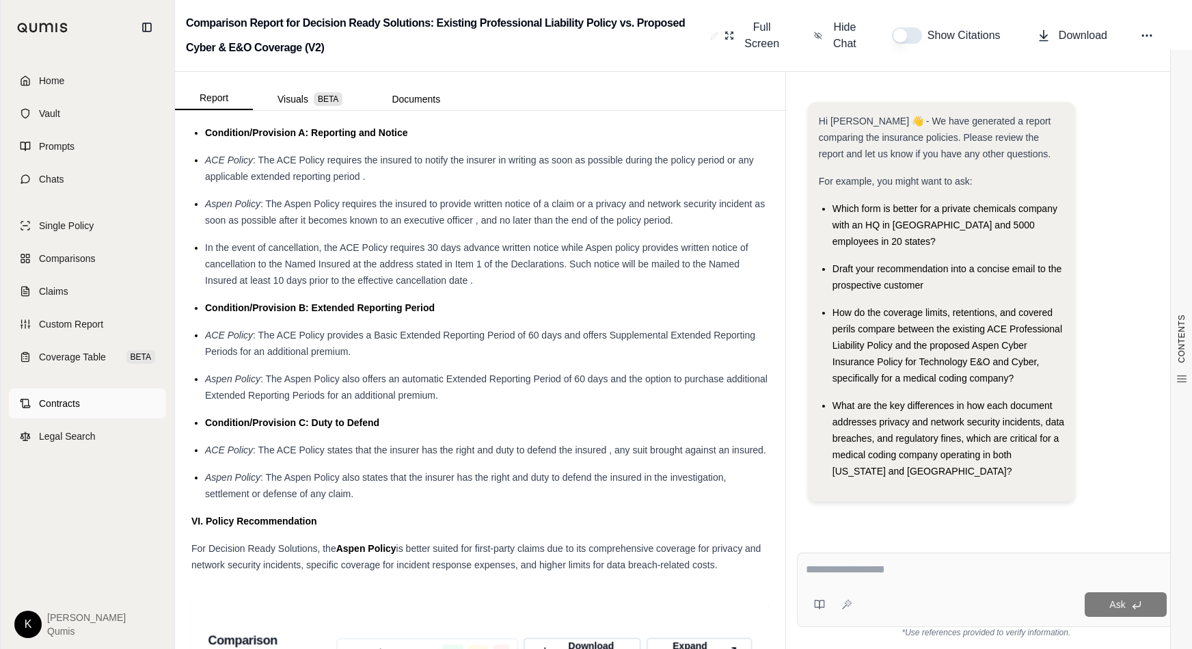
click at [59, 410] on link "Contracts" at bounding box center [87, 403] width 157 height 30
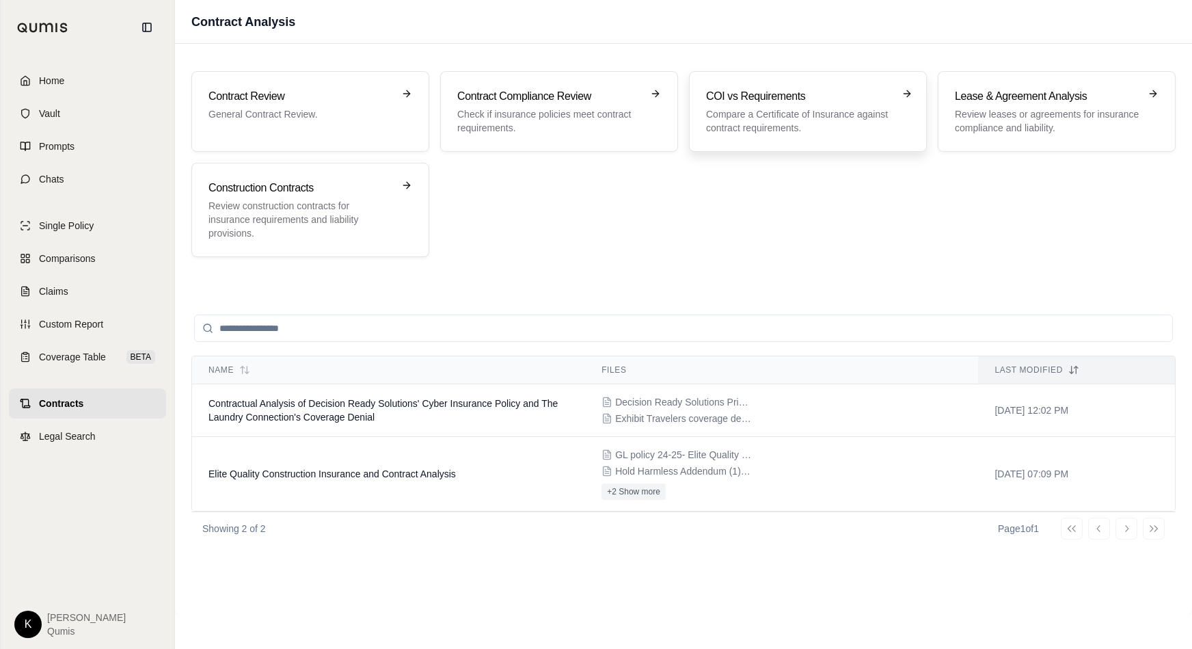
click at [724, 101] on h3 "COI vs Requirements" at bounding box center [798, 96] width 185 height 16
click at [77, 360] on span "Coverage Table" at bounding box center [72, 357] width 67 height 14
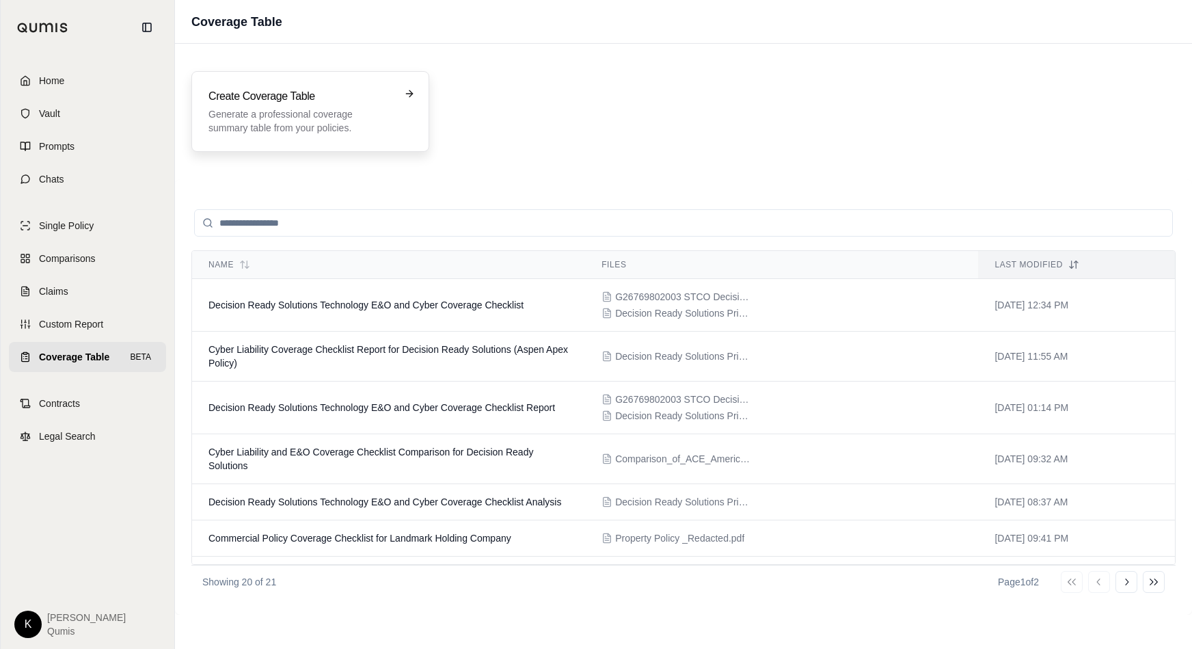
click at [309, 116] on p "Generate a professional coverage summary table from your policies." at bounding box center [300, 120] width 185 height 27
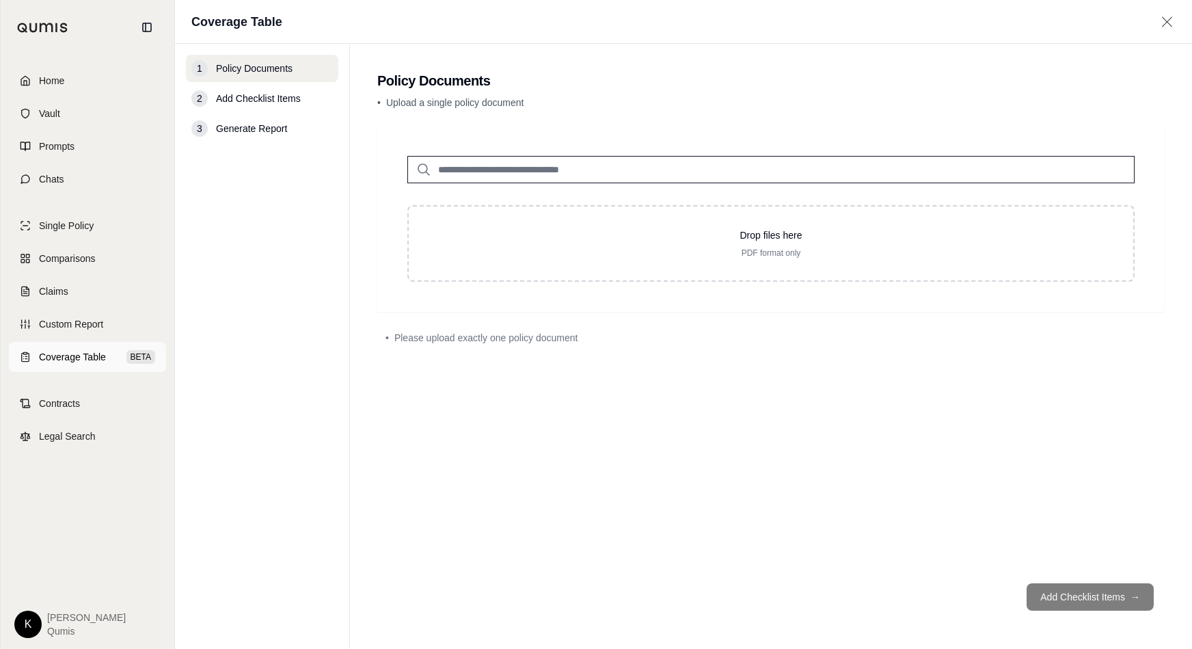
click at [89, 364] on link "Coverage Table BETA" at bounding box center [87, 357] width 157 height 30
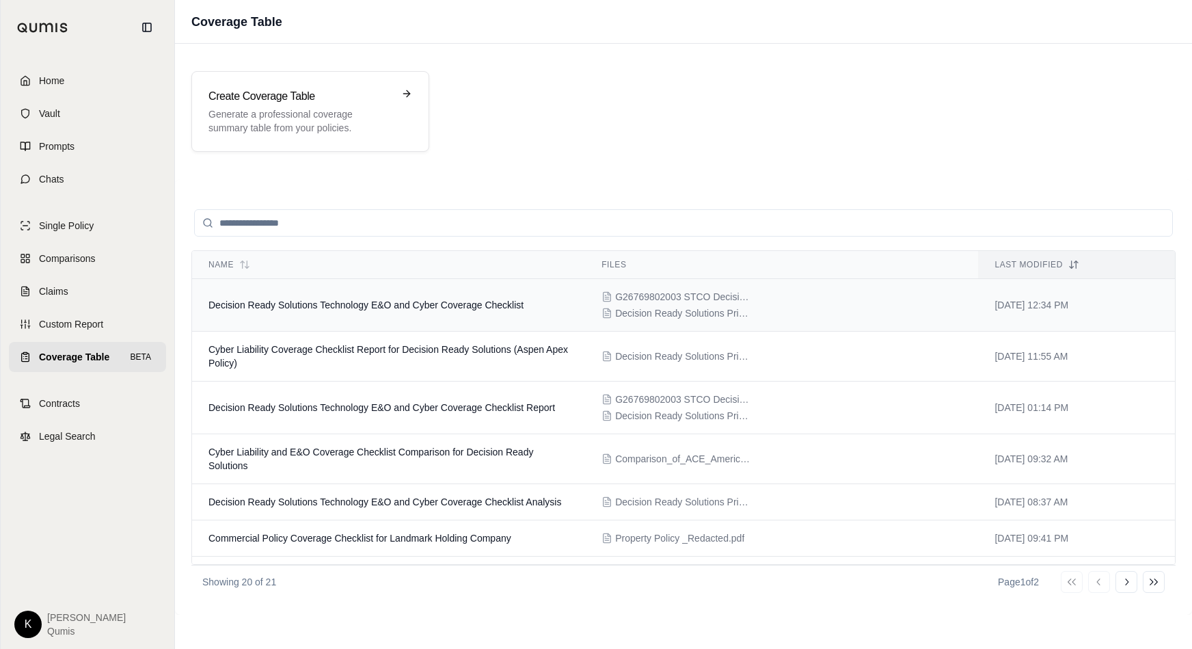
click at [521, 323] on td "Decision Ready Solutions Technology E&O and Cyber Coverage Checklist" at bounding box center [388, 305] width 393 height 53
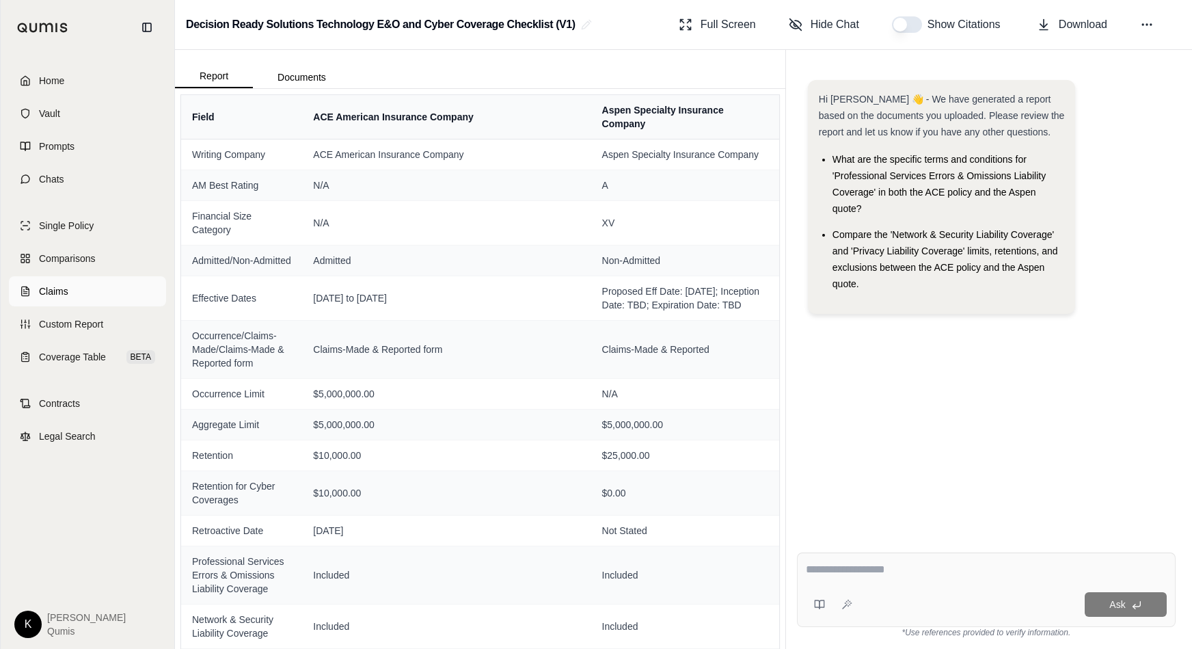
click at [74, 293] on link "Claims" at bounding box center [87, 291] width 157 height 30
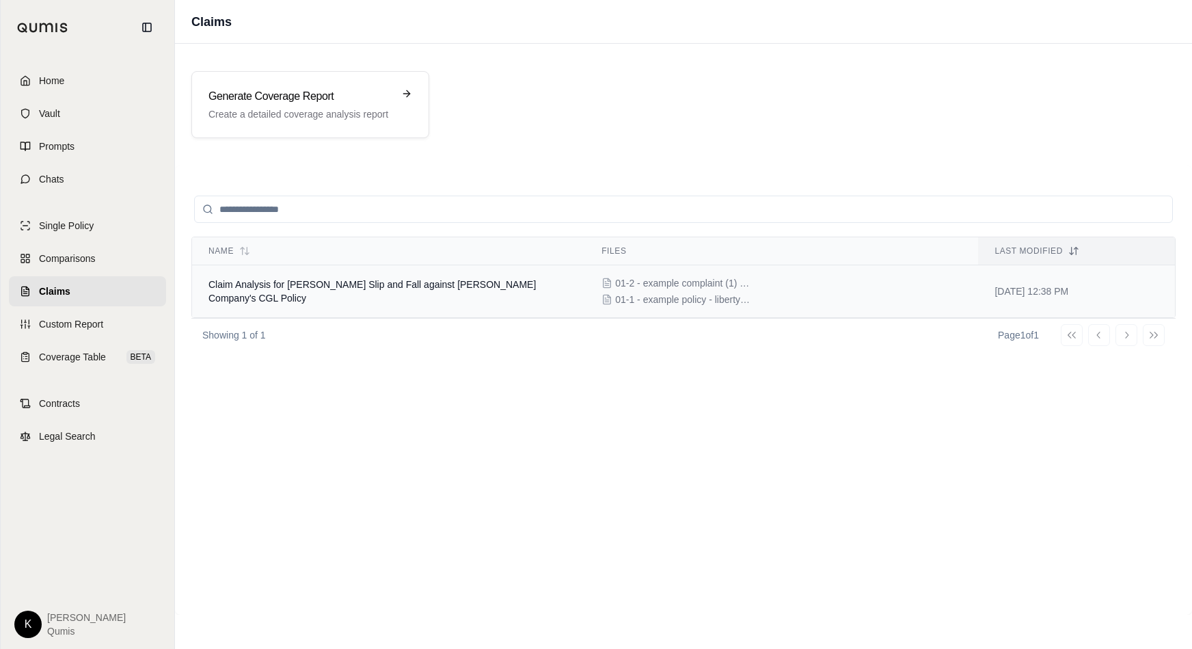
click at [464, 285] on span "Claim Analysis for [PERSON_NAME] Slip and Fall against [PERSON_NAME] Company's …" at bounding box center [371, 291] width 327 height 25
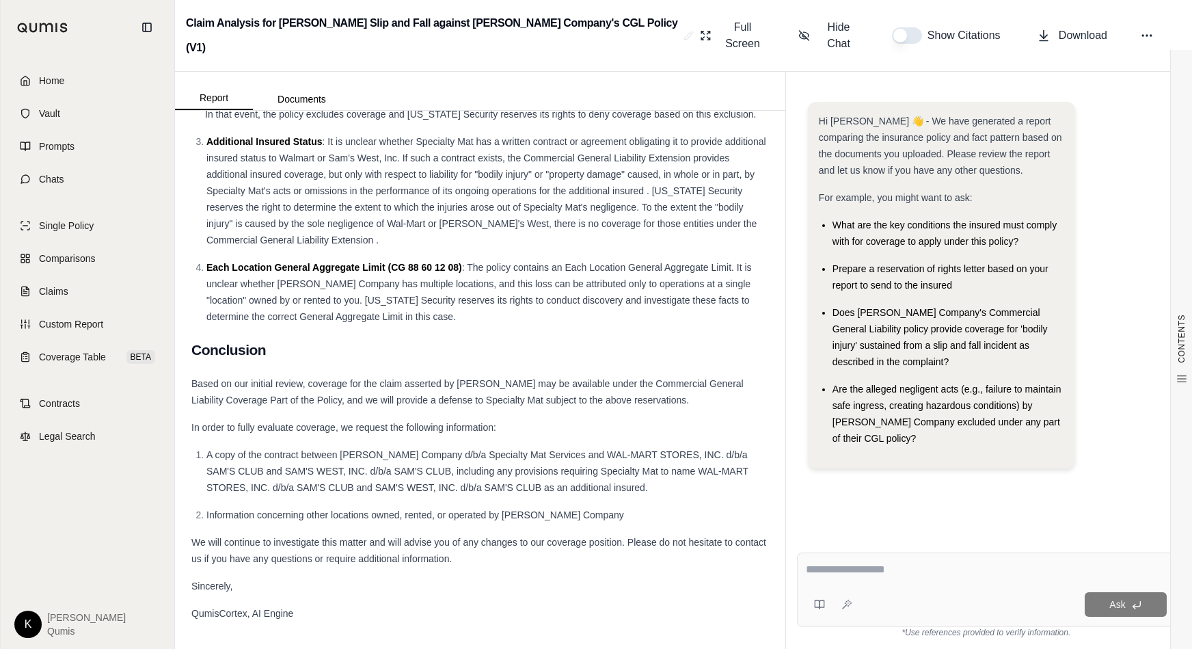
scroll to position [5877, 0]
click at [76, 326] on span "Custom Report" at bounding box center [71, 324] width 64 height 14
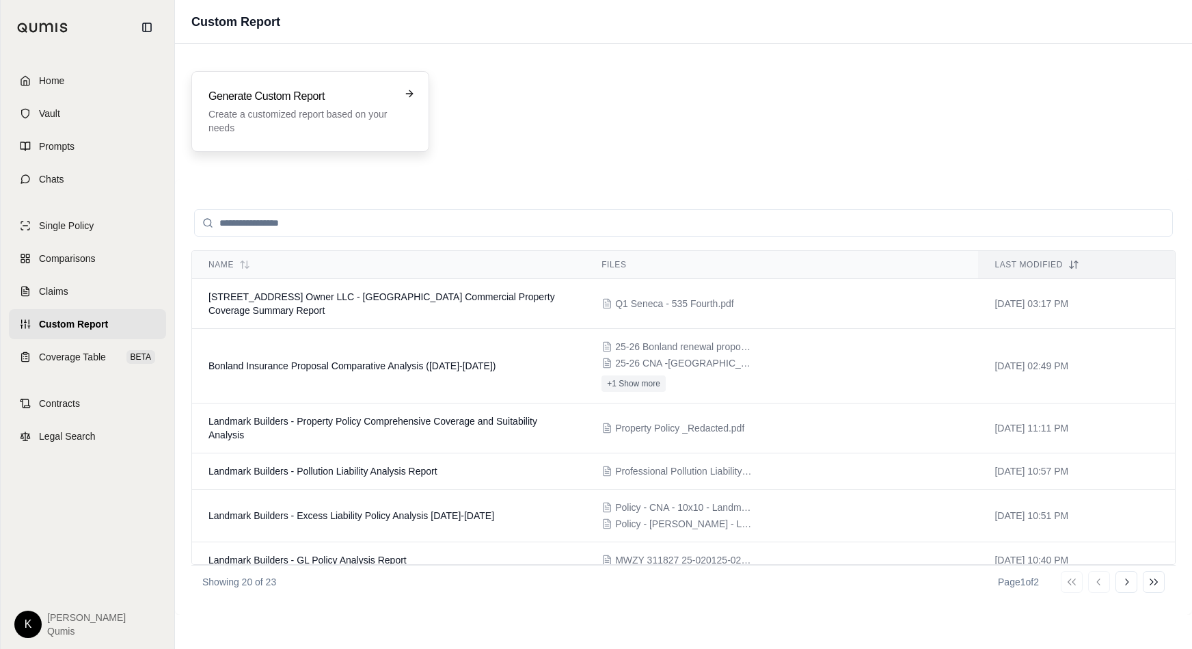
click at [234, 127] on p "Create a customized report based on your needs" at bounding box center [300, 120] width 185 height 27
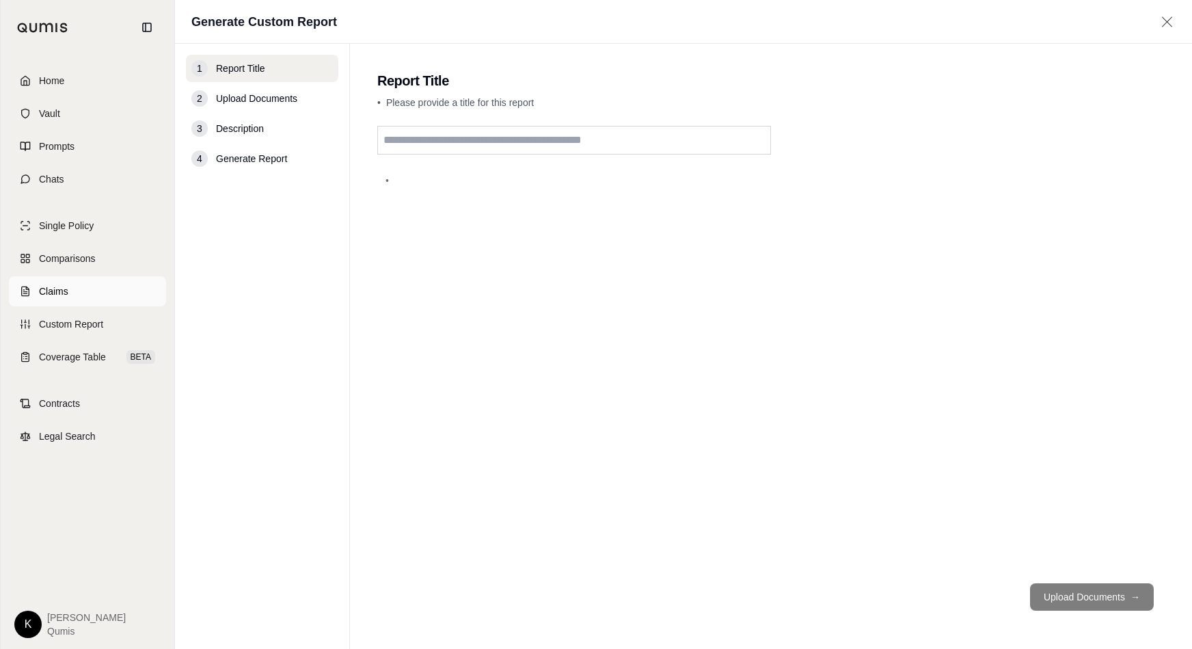
click at [98, 302] on link "Claims" at bounding box center [87, 291] width 157 height 30
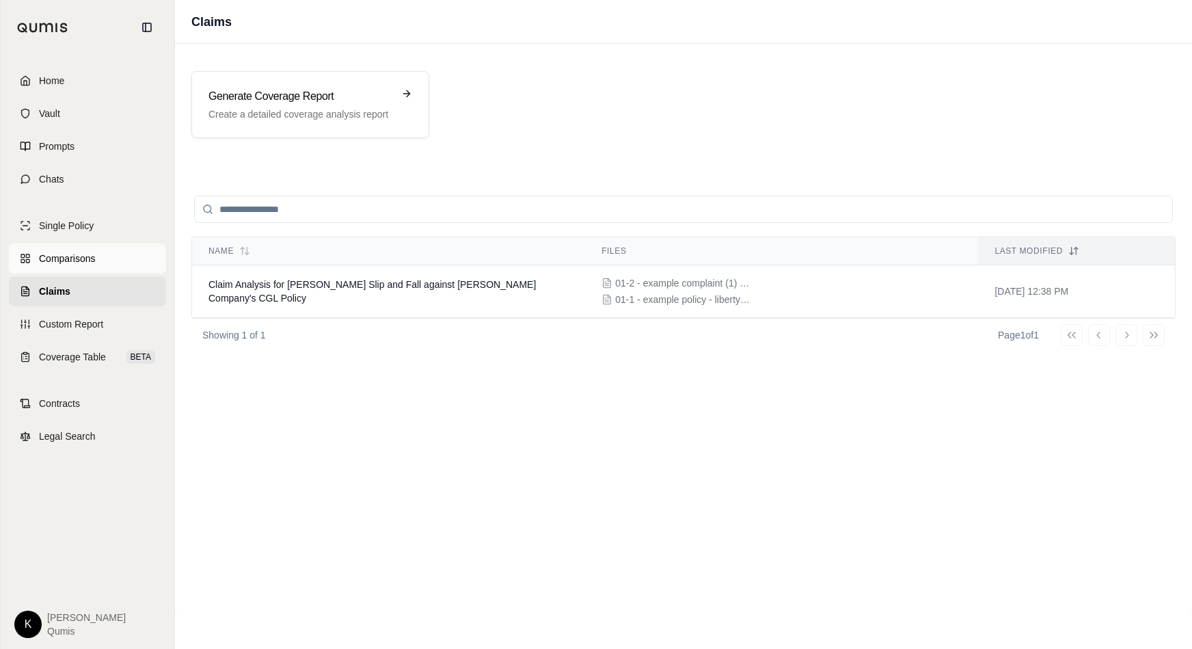
click at [85, 254] on span "Comparisons" at bounding box center [67, 259] width 56 height 14
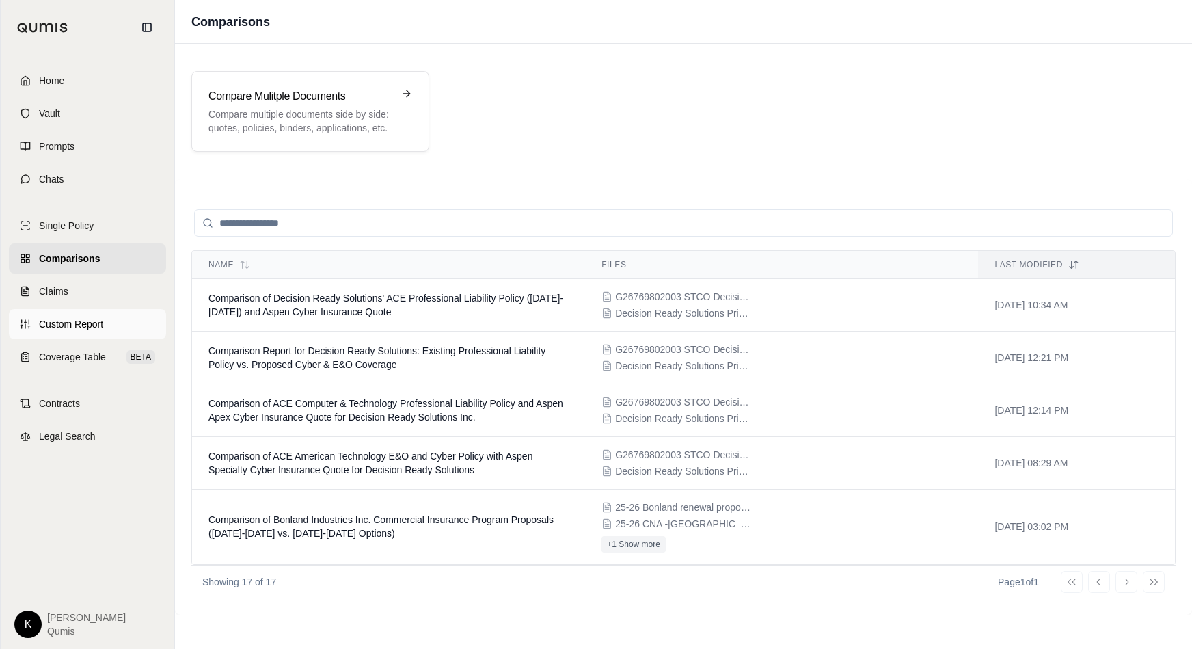
click at [111, 323] on link "Custom Report" at bounding box center [87, 324] width 157 height 30
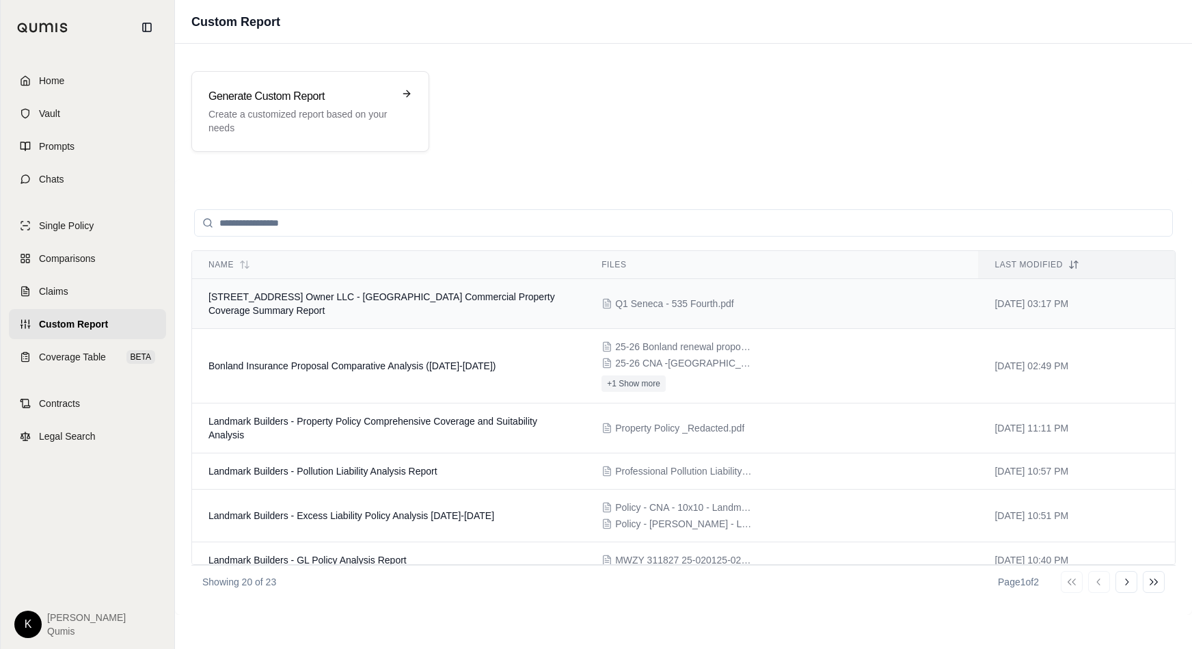
click at [353, 316] on td "[STREET_ADDRESS] Owner LLC - [GEOGRAPHIC_DATA] Commercial Property Coverage Sum…" at bounding box center [388, 304] width 393 height 50
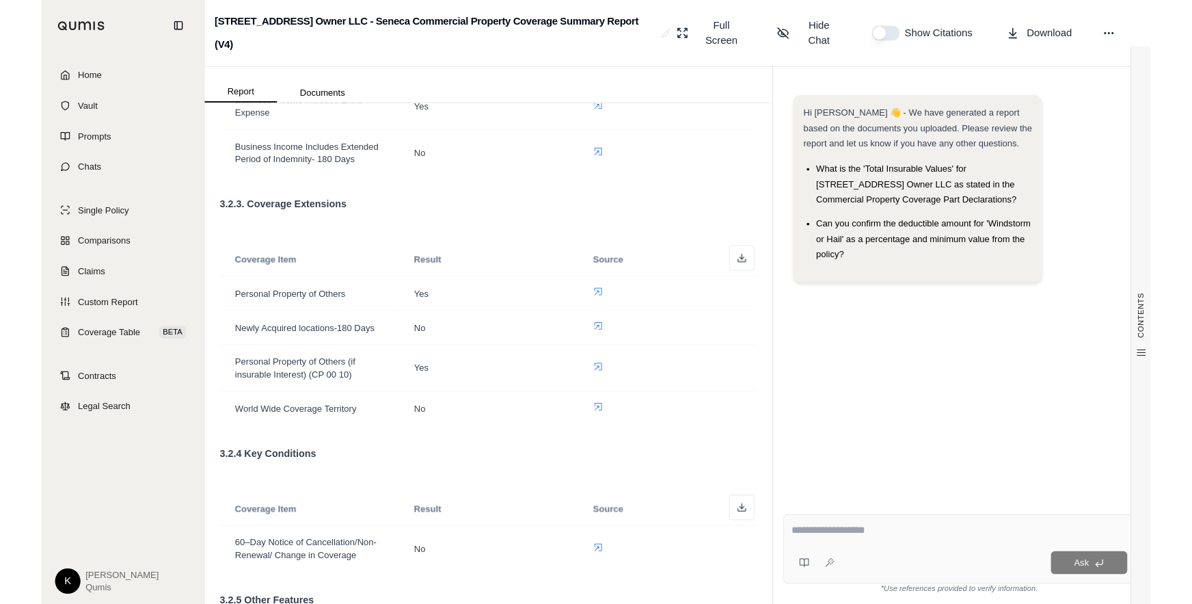
scroll to position [1935, 0]
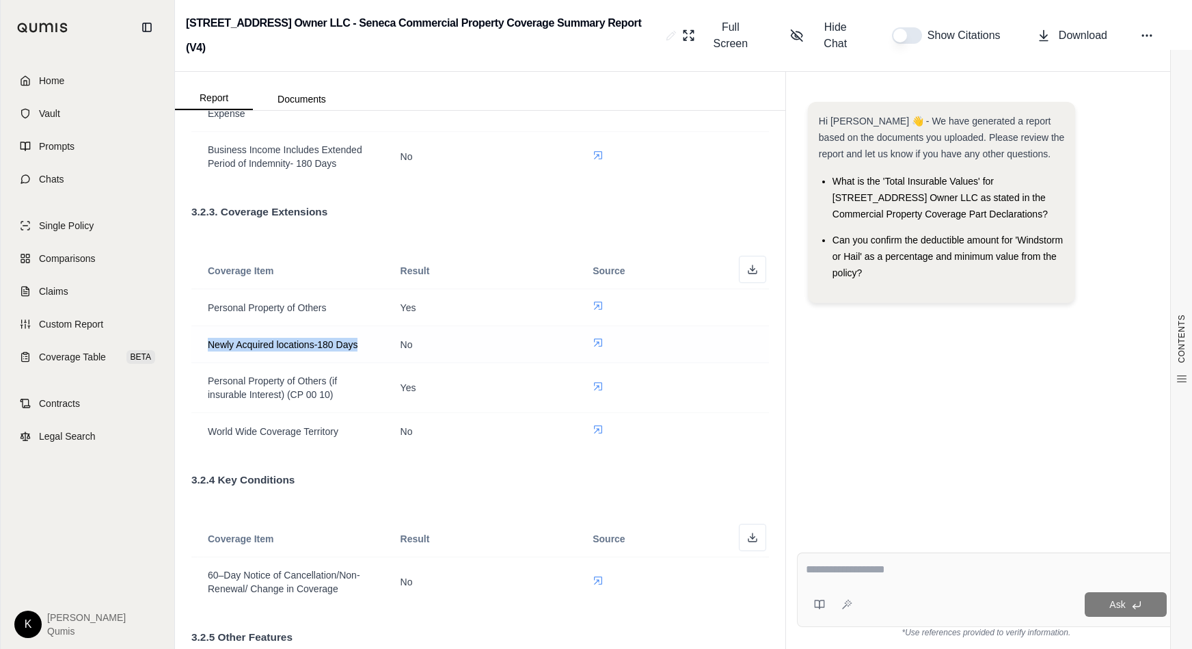
drag, startPoint x: 208, startPoint y: 338, endPoint x: 368, endPoint y: 342, distance: 160.7
click at [368, 342] on td "Newly Acquired locations-180 Days" at bounding box center [287, 344] width 193 height 37
click at [415, 224] on div "Policy Analysis Report Executive Summary This report analyzes the Commercial Pr…" at bounding box center [480, 67] width 578 height 3727
click at [59, 353] on span "Coverage Table" at bounding box center [72, 357] width 67 height 14
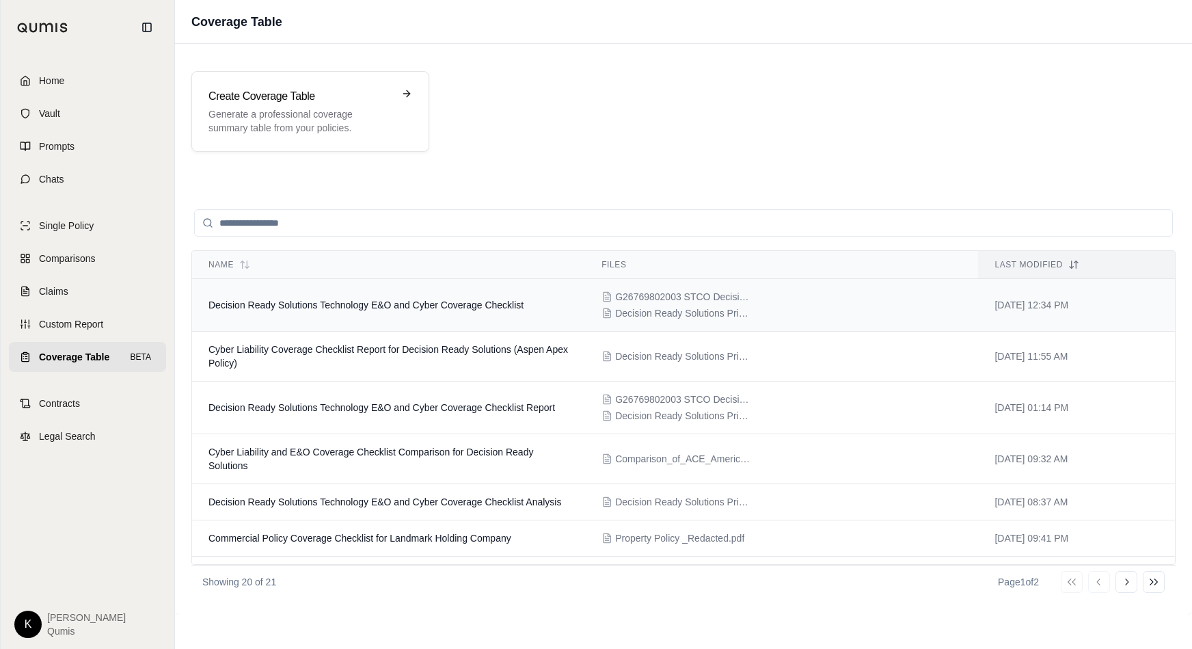
click at [416, 313] on td "Decision Ready Solutions Technology E&O and Cyber Coverage Checklist" at bounding box center [388, 305] width 393 height 53
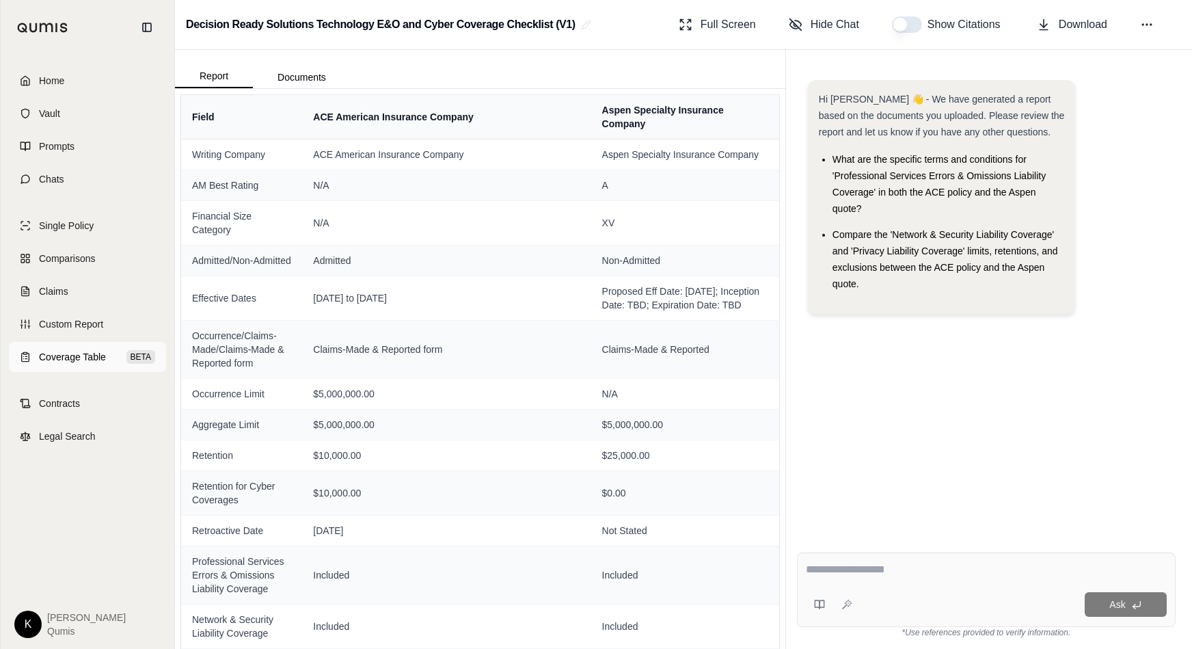
click at [85, 358] on span "Coverage Table" at bounding box center [72, 357] width 67 height 14
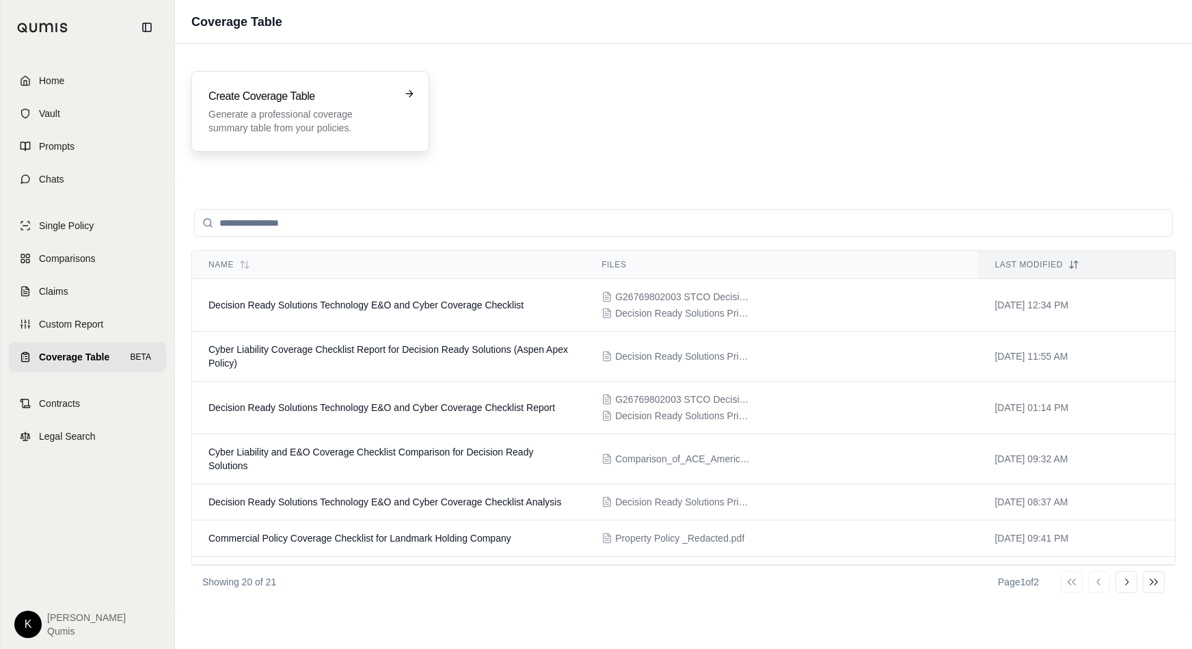
click at [325, 120] on p "Generate a professional coverage summary table from your policies." at bounding box center [300, 120] width 185 height 27
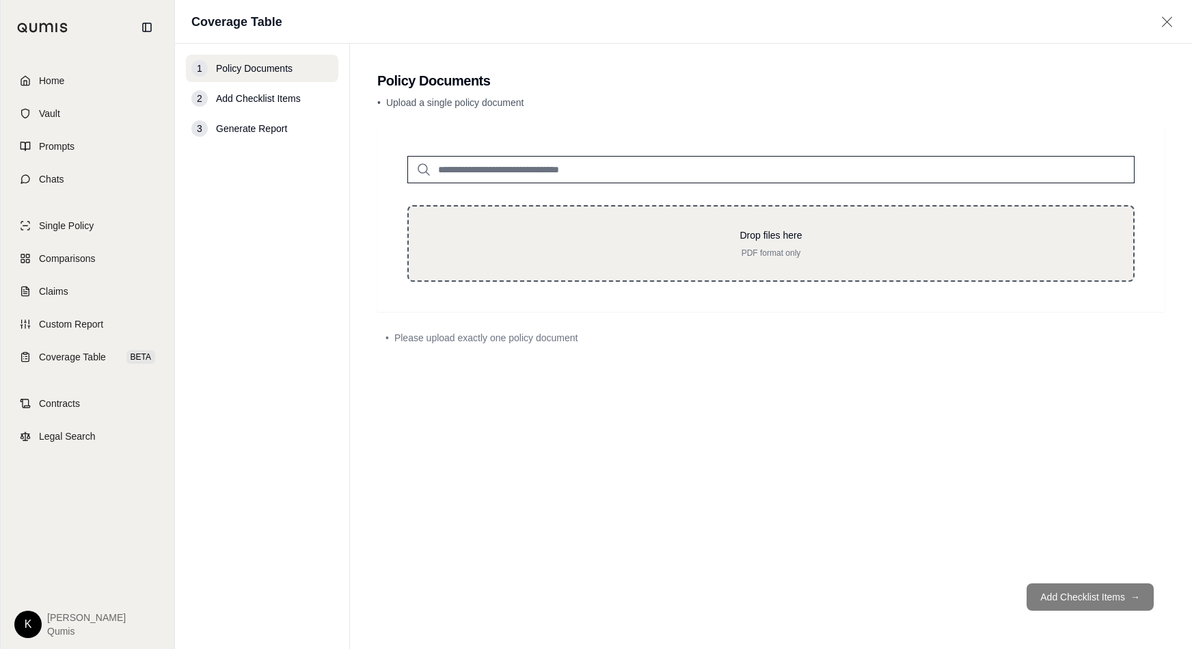
click at [759, 253] on p "PDF format only" at bounding box center [771, 252] width 681 height 11
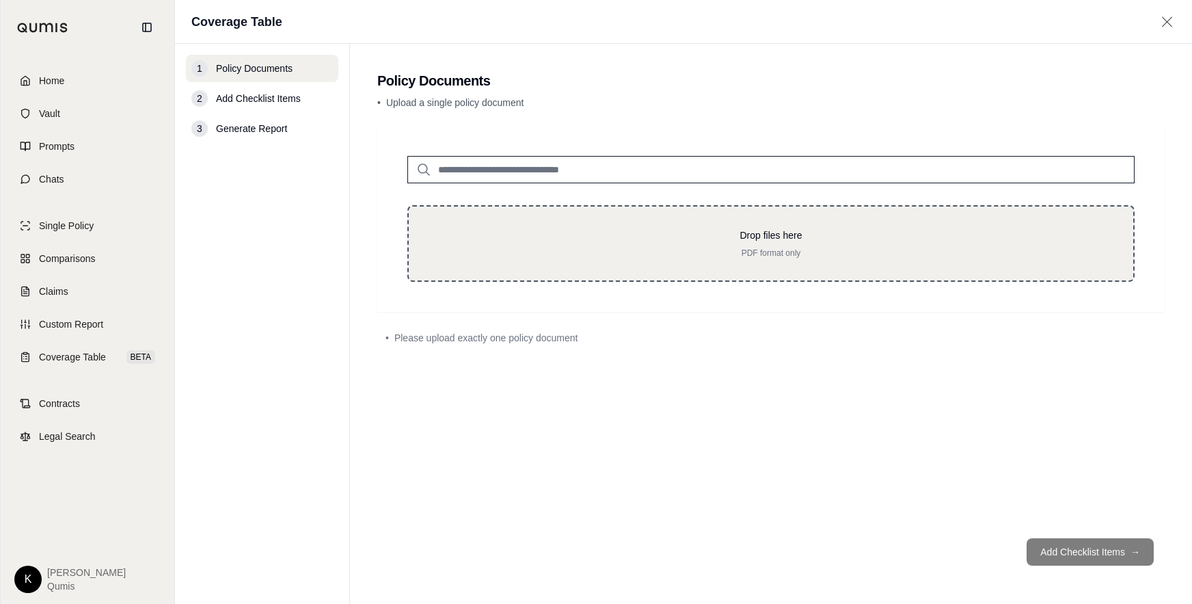
type input "**********"
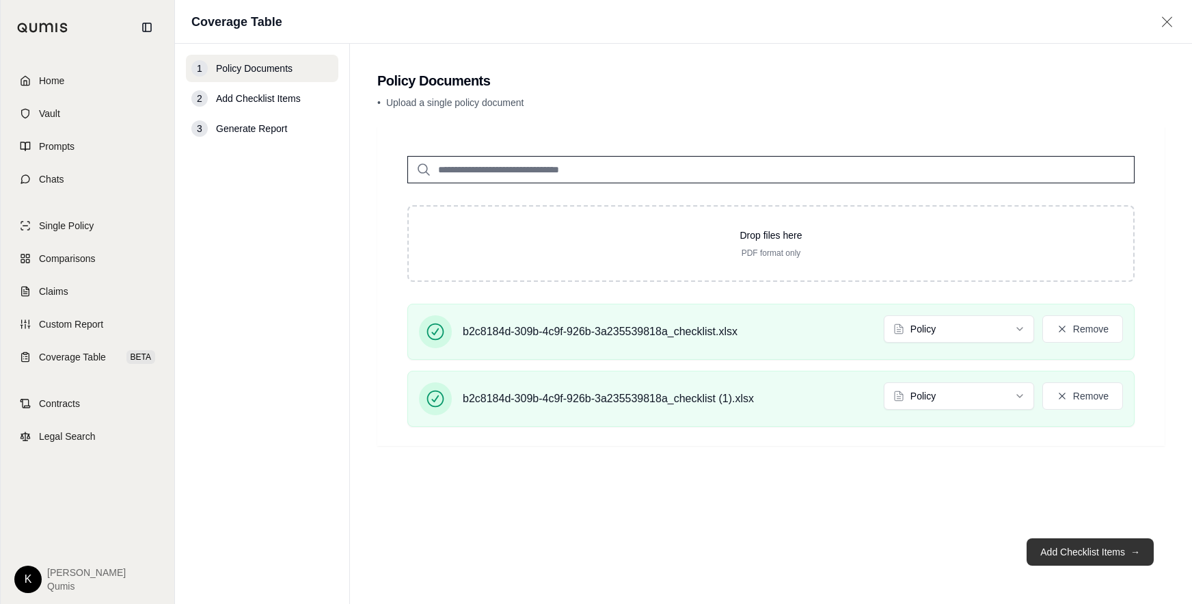
click at [1004, 509] on button "Add Checklist Items →" at bounding box center [1090, 551] width 127 height 27
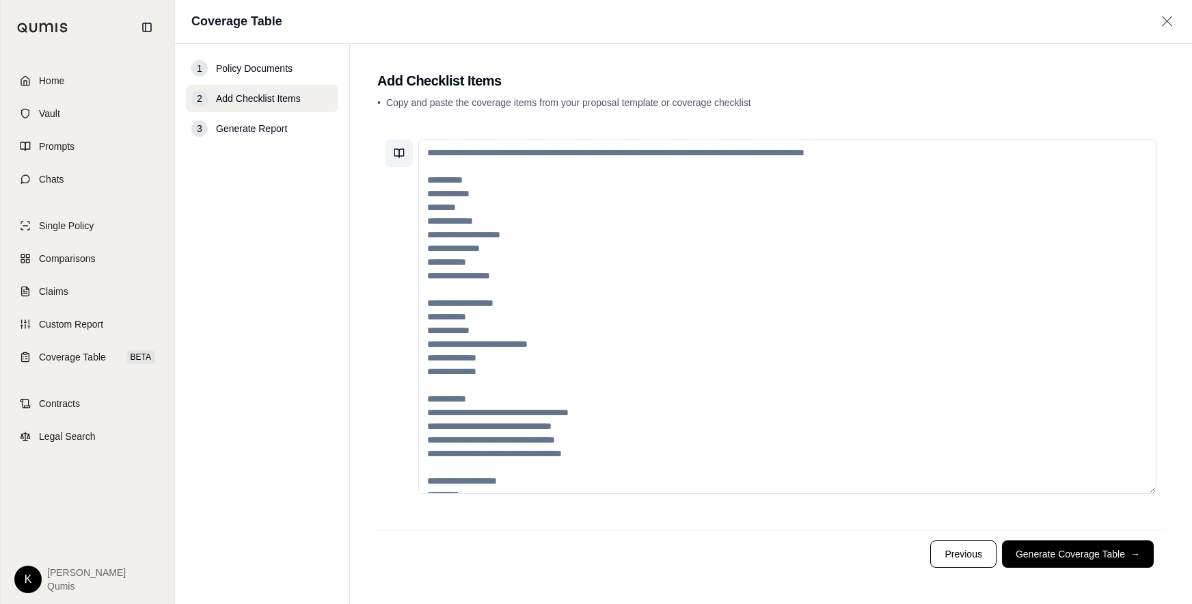
click at [402, 152] on icon at bounding box center [399, 153] width 11 height 11
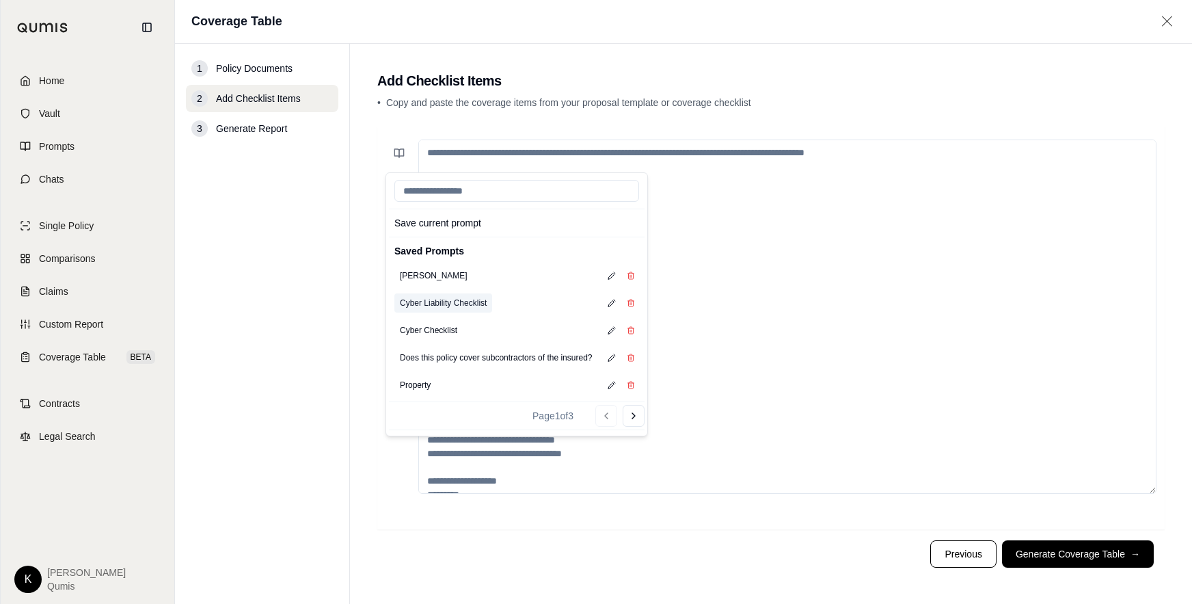
click at [457, 304] on button "Cyber Liability Checklist" at bounding box center [443, 302] width 98 height 19
type textarea "**********"
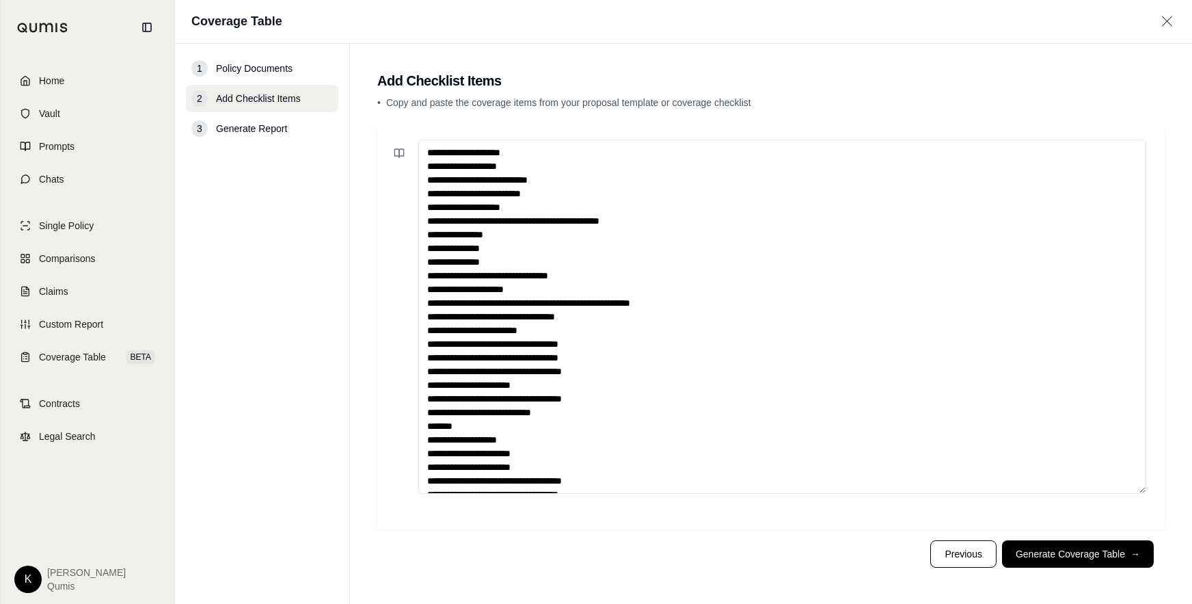
click at [755, 408] on textarea at bounding box center [782, 316] width 728 height 354
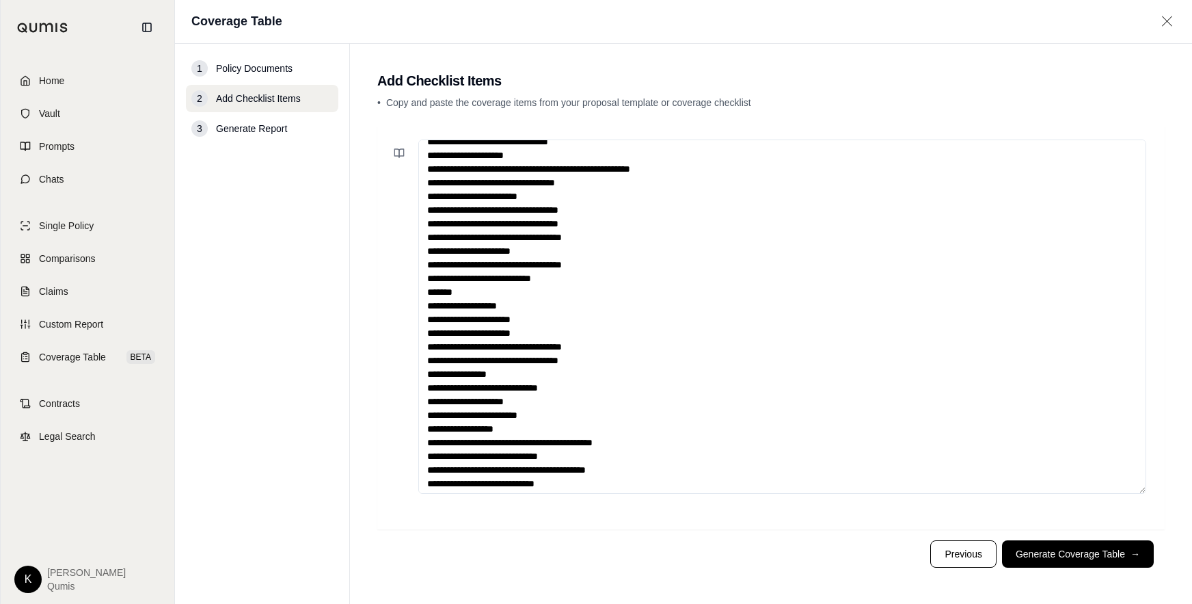
scroll to position [273, 0]
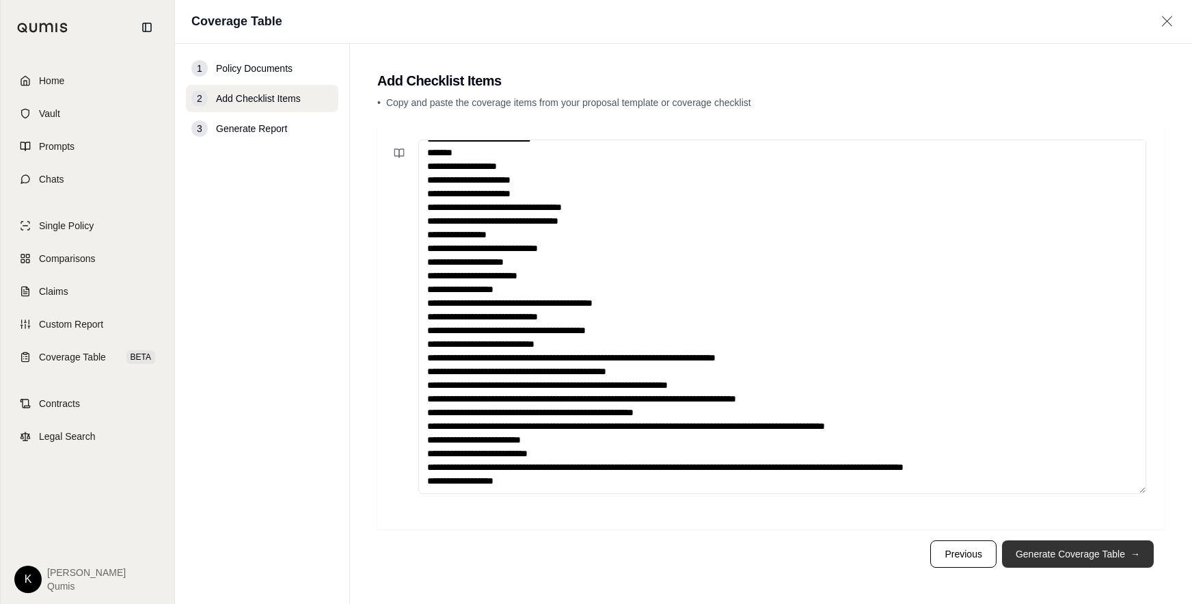
click at [1004, 509] on button "Generate Coverage Table →" at bounding box center [1078, 553] width 152 height 27
